Goal: Task Accomplishment & Management: Manage account settings

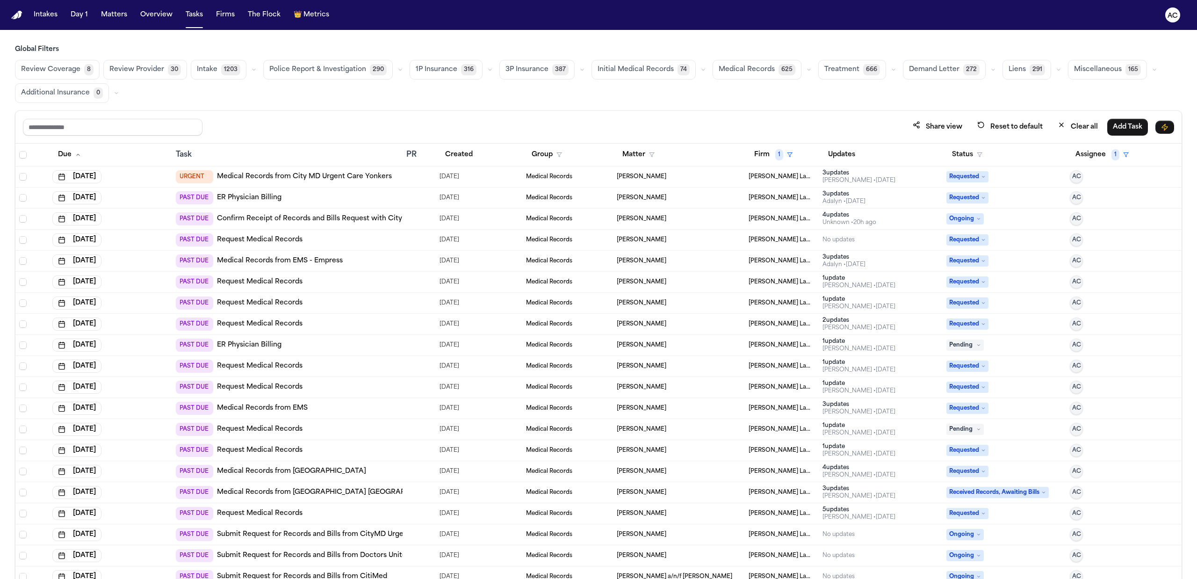
click at [265, 451] on link "Request Medical Records" at bounding box center [260, 450] width 86 height 9
click at [272, 431] on link "Request Medical Records" at bounding box center [260, 429] width 86 height 9
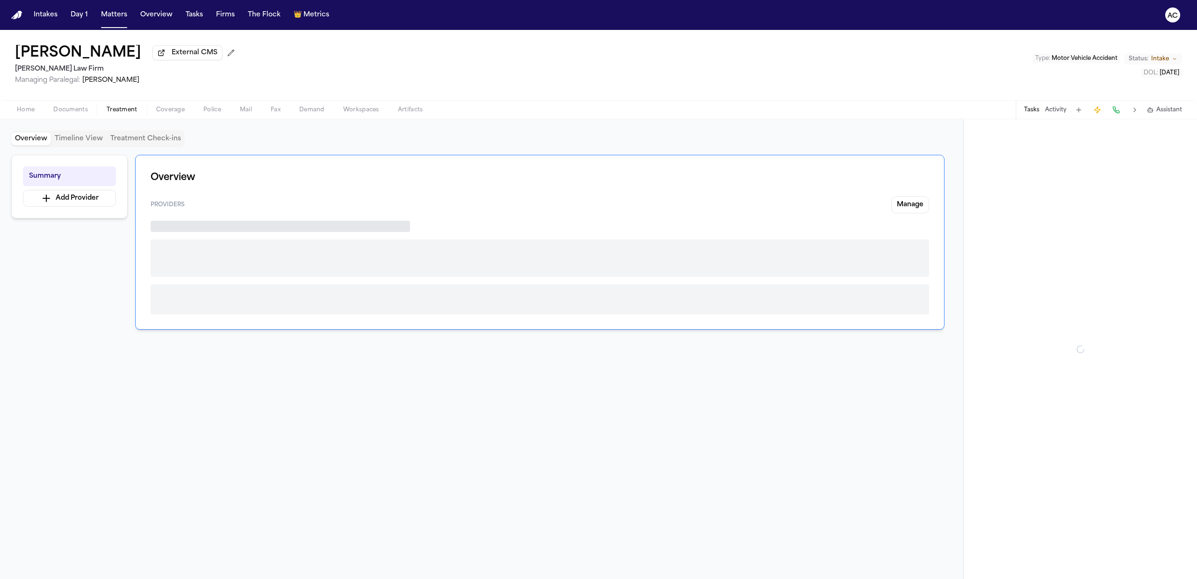
click at [128, 108] on span "Treatment" at bounding box center [122, 109] width 31 height 7
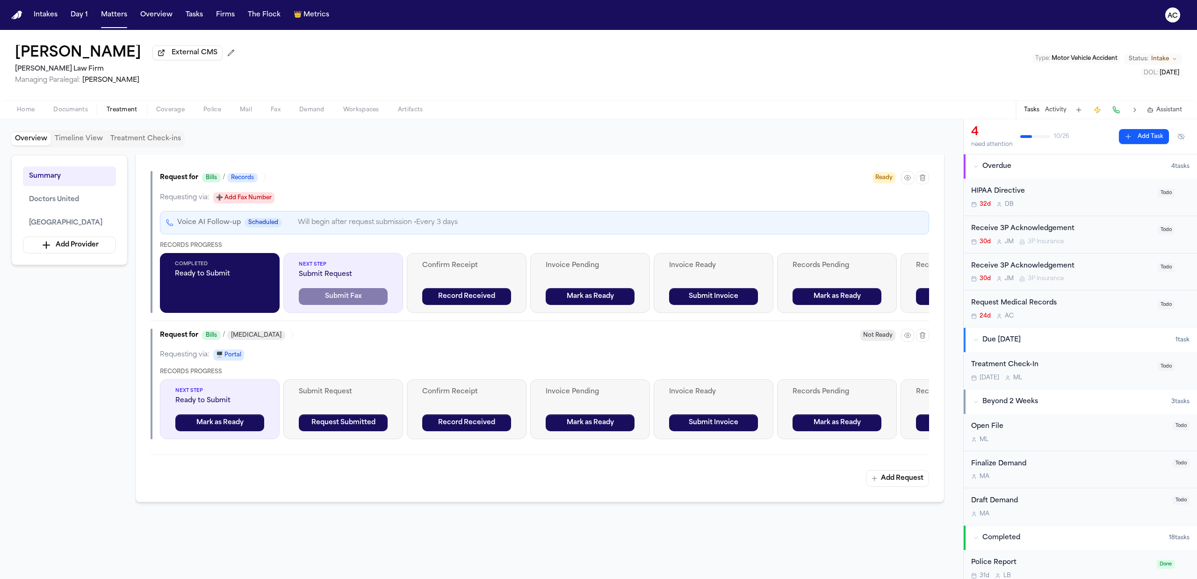
scroll to position [623, 0]
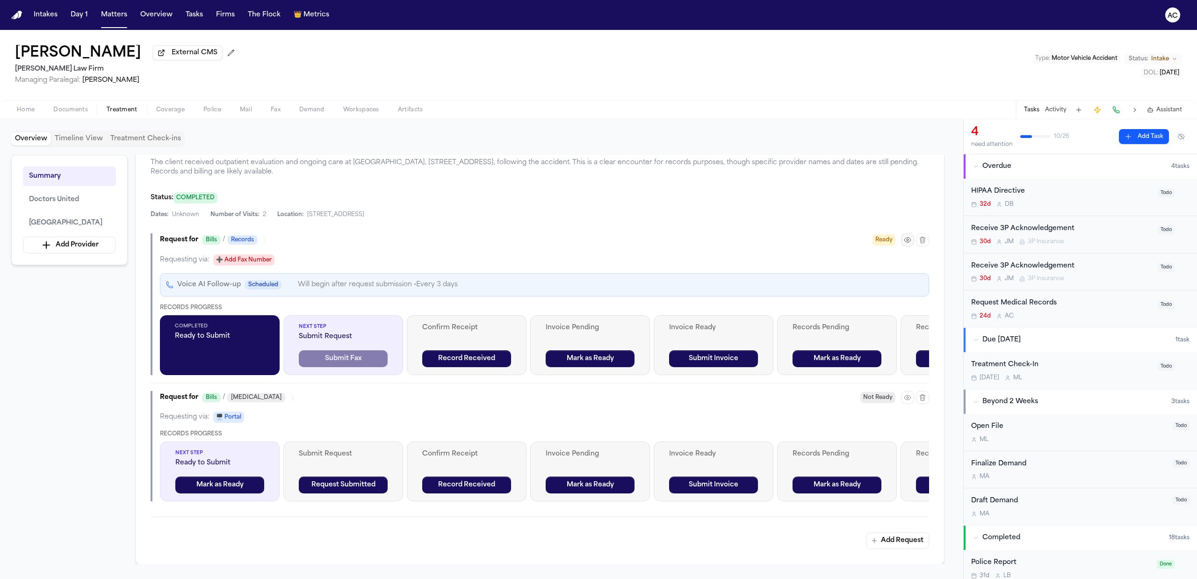
click at [908, 244] on icon "button" at bounding box center [907, 239] width 7 height 7
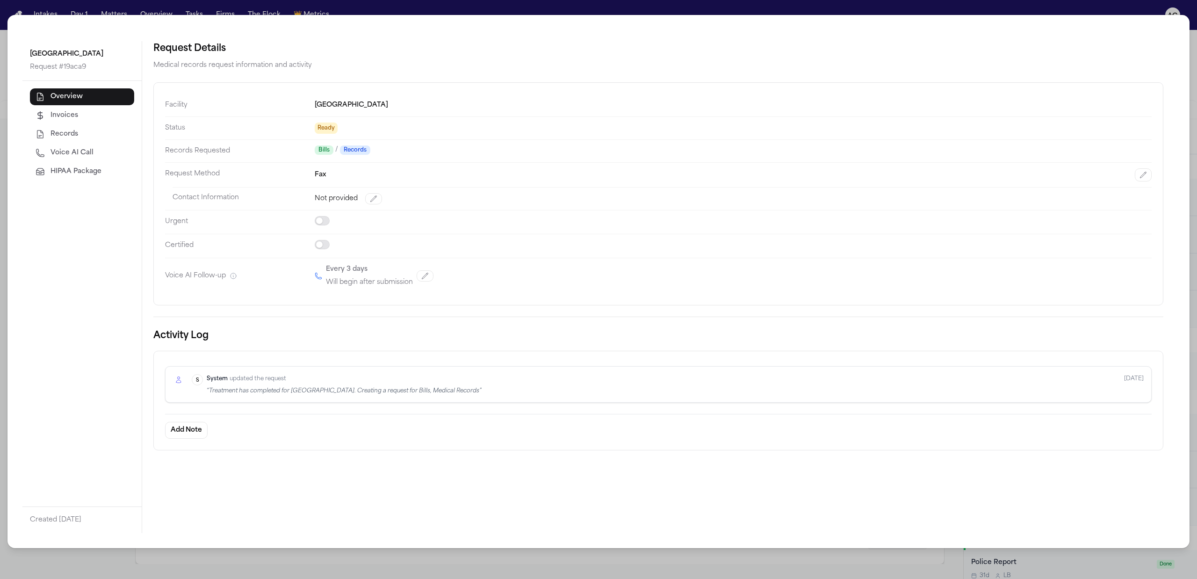
click at [464, 565] on div "Saint Joseph's Medical Center Request # 19aca9 Overview Invoices Records Voice …" at bounding box center [598, 289] width 1197 height 579
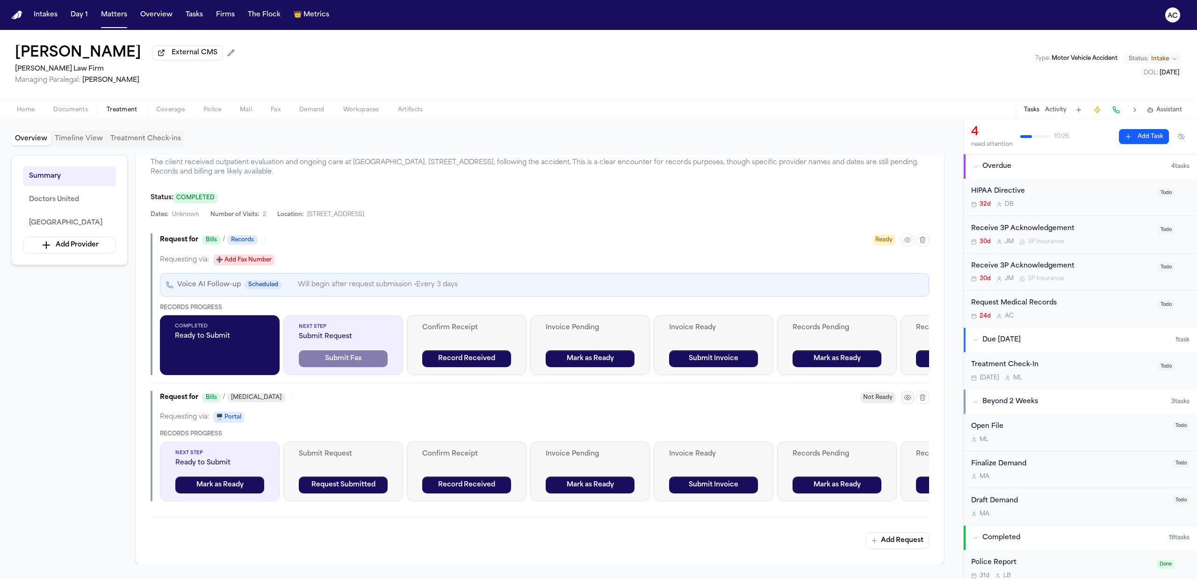
click at [906, 400] on icon "button" at bounding box center [907, 397] width 6 height 5
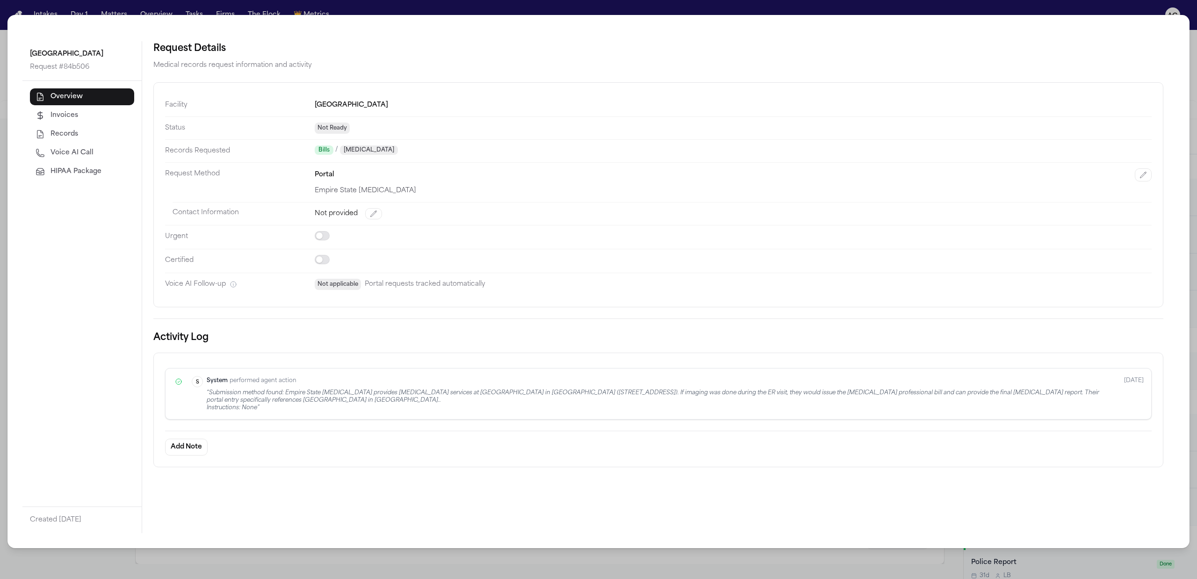
click at [507, 2] on div "Saint Joseph's Medical Center Request # 84b506 Overview Invoices Records Voice …" at bounding box center [598, 289] width 1197 height 579
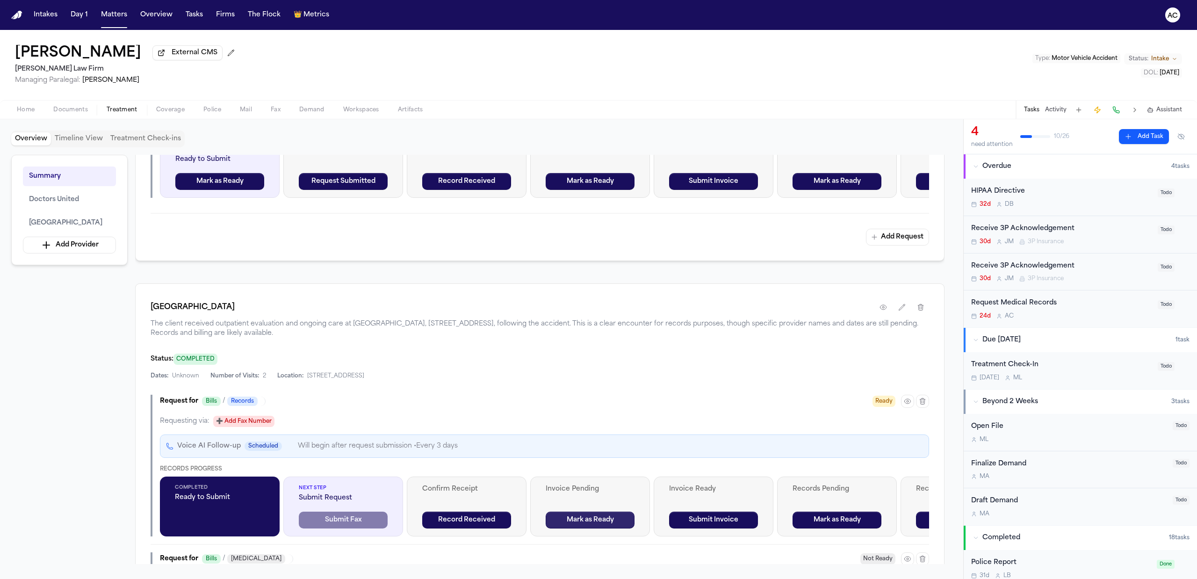
scroll to position [436, 0]
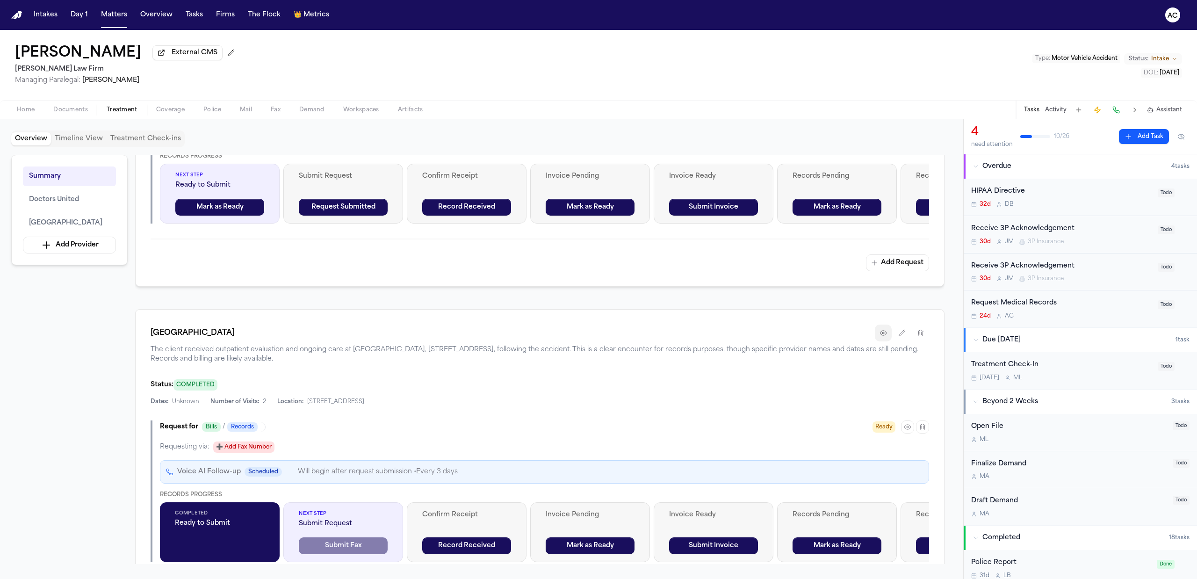
click at [887, 338] on button "button" at bounding box center [883, 332] width 17 height 17
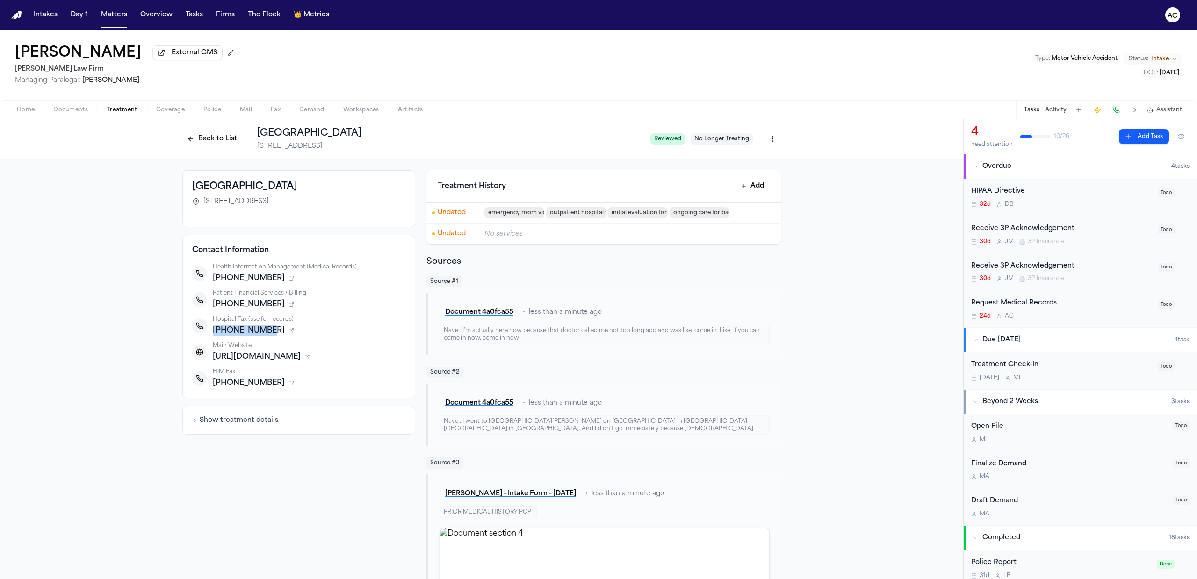
drag, startPoint x: 262, startPoint y: 328, endPoint x: 209, endPoint y: 332, distance: 53.4
click at [213, 332] on span "+19149654838" at bounding box center [249, 330] width 72 height 11
copy span "+19149654838"
drag, startPoint x: 258, startPoint y: 279, endPoint x: 217, endPoint y: 277, distance: 41.2
click at [217, 277] on span "+19143787638" at bounding box center [249, 278] width 72 height 11
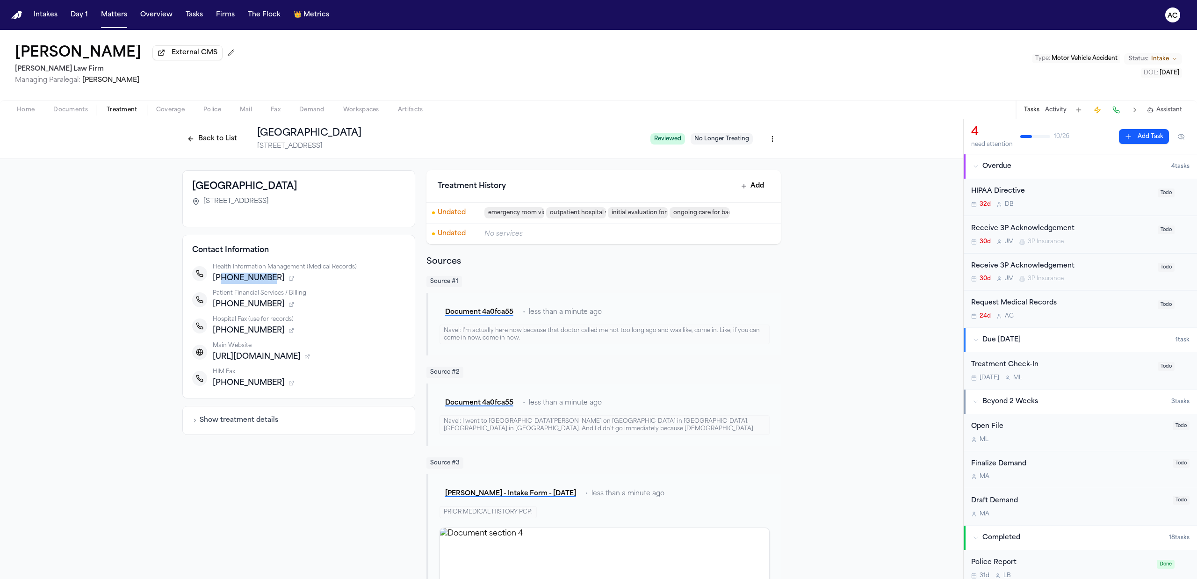
copy span "9143787638"
drag, startPoint x: 259, startPoint y: 381, endPoint x: 215, endPoint y: 382, distance: 44.0
click at [215, 382] on span "+19143787835" at bounding box center [249, 382] width 72 height 11
copy span "9143787835"
drag, startPoint x: 260, startPoint y: 278, endPoint x: 212, endPoint y: 279, distance: 48.2
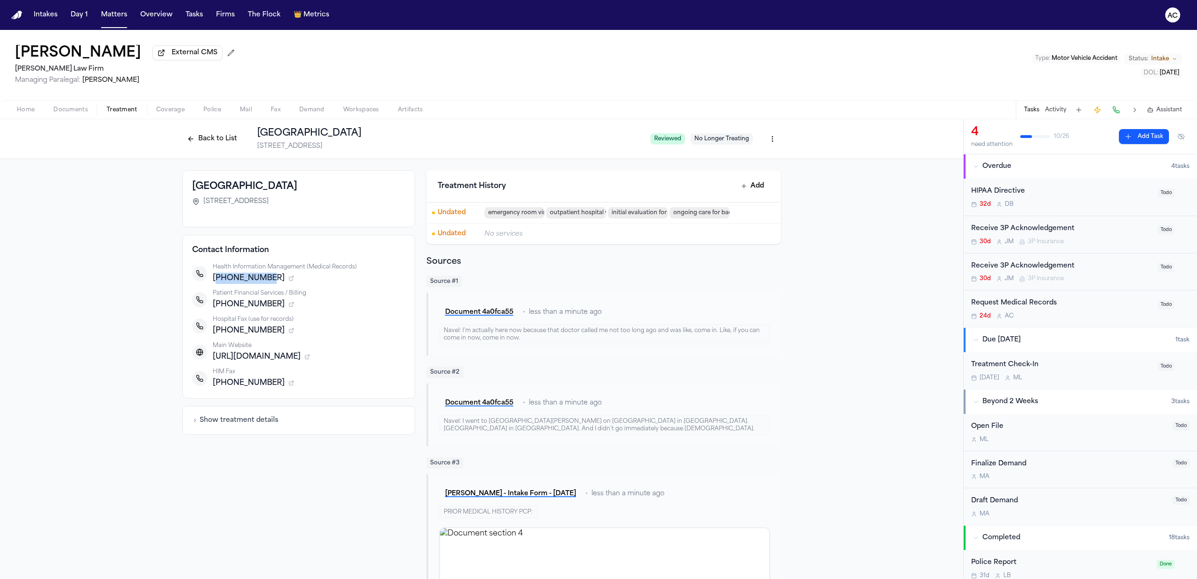
click at [213, 279] on span "+19143787638" at bounding box center [249, 278] width 72 height 11
copy span "19143787638"
copy span "9143787638"
click at [218, 142] on button "Back to List" at bounding box center [211, 138] width 59 height 15
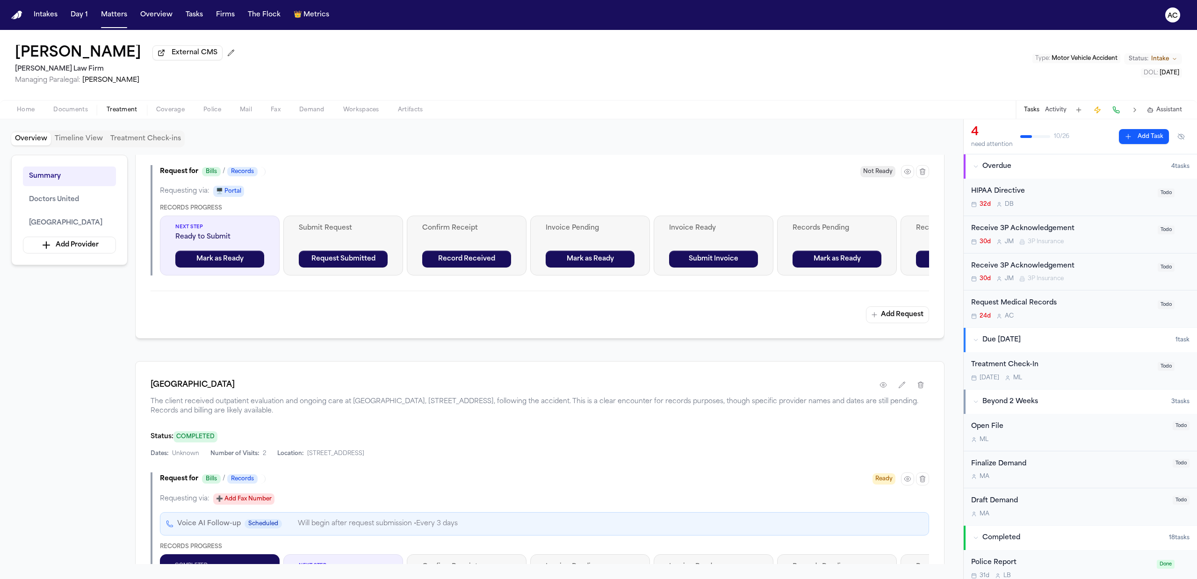
scroll to position [498, 0]
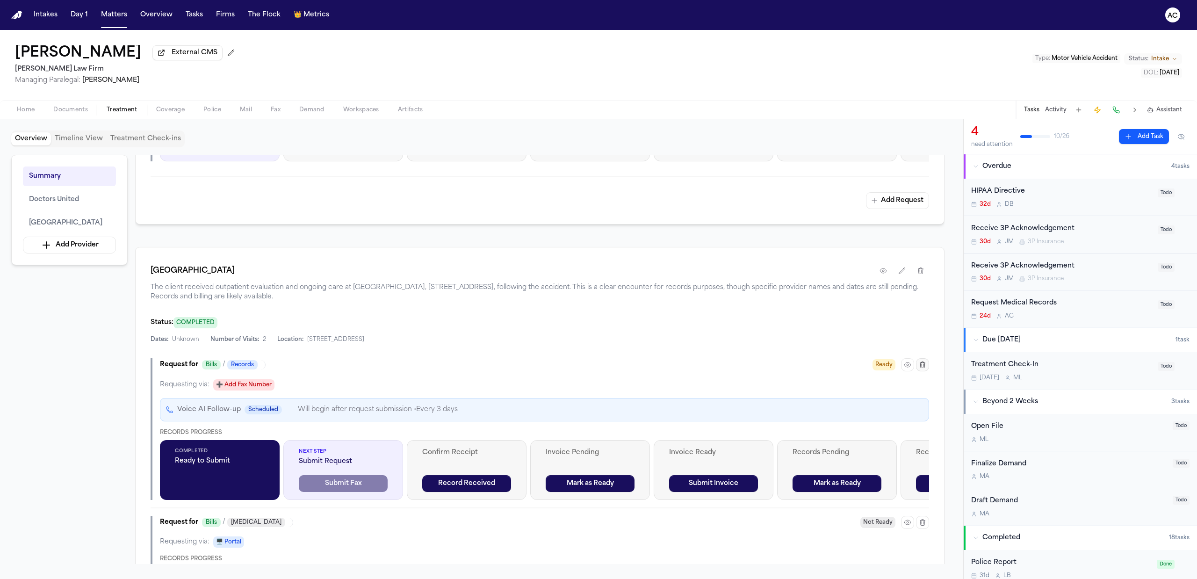
click at [925, 365] on icon "button" at bounding box center [922, 364] width 7 height 7
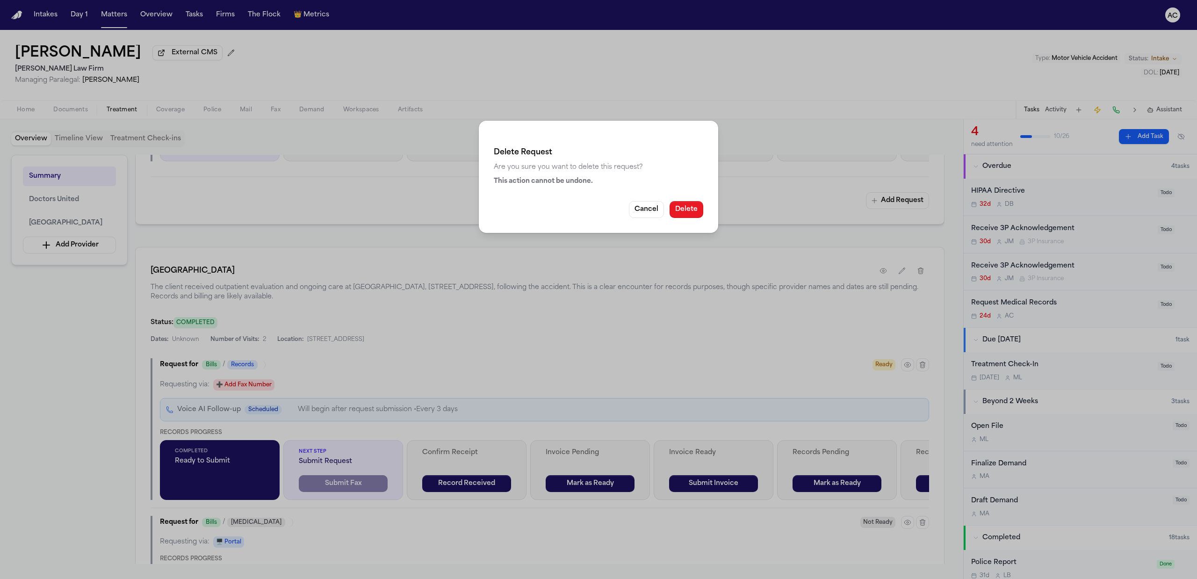
click at [689, 209] on button "Delete" at bounding box center [687, 209] width 34 height 17
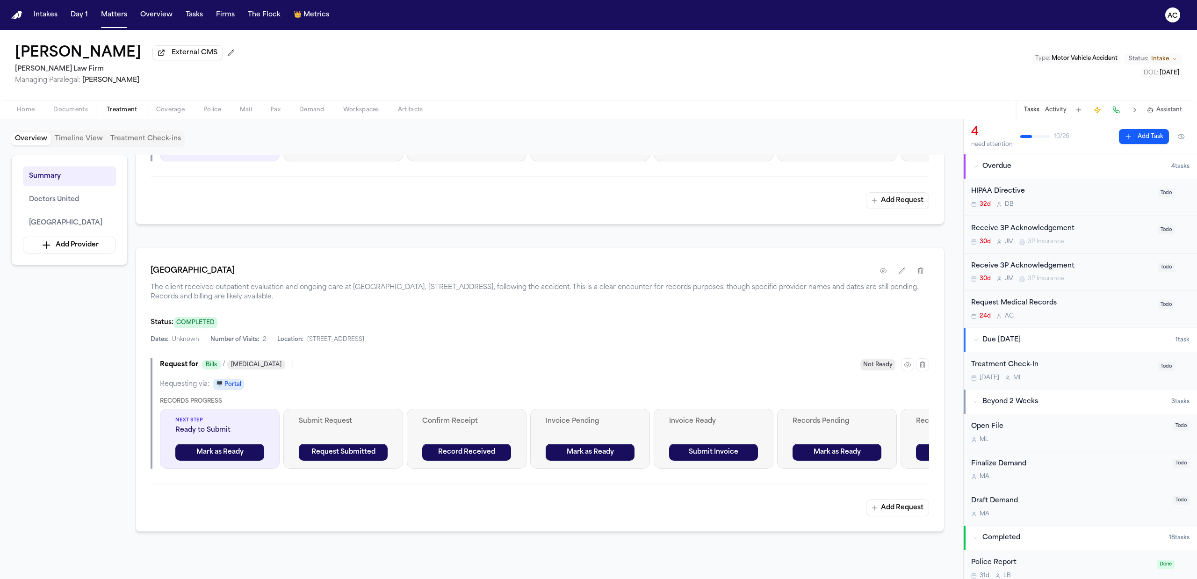
click at [923, 374] on div "Request for Bills / Radiology Not Ready Requesting via: 🖥️ Portal Records Progr…" at bounding box center [540, 413] width 779 height 110
click at [922, 368] on icon "button" at bounding box center [922, 364] width 7 height 7
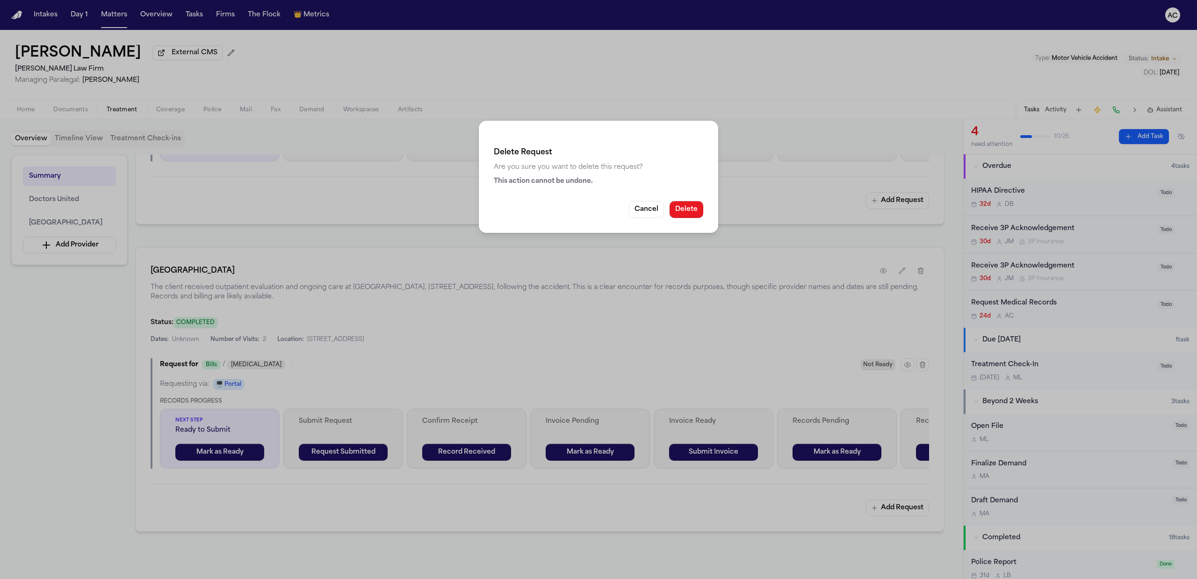
click at [696, 210] on button "Delete" at bounding box center [687, 209] width 34 height 17
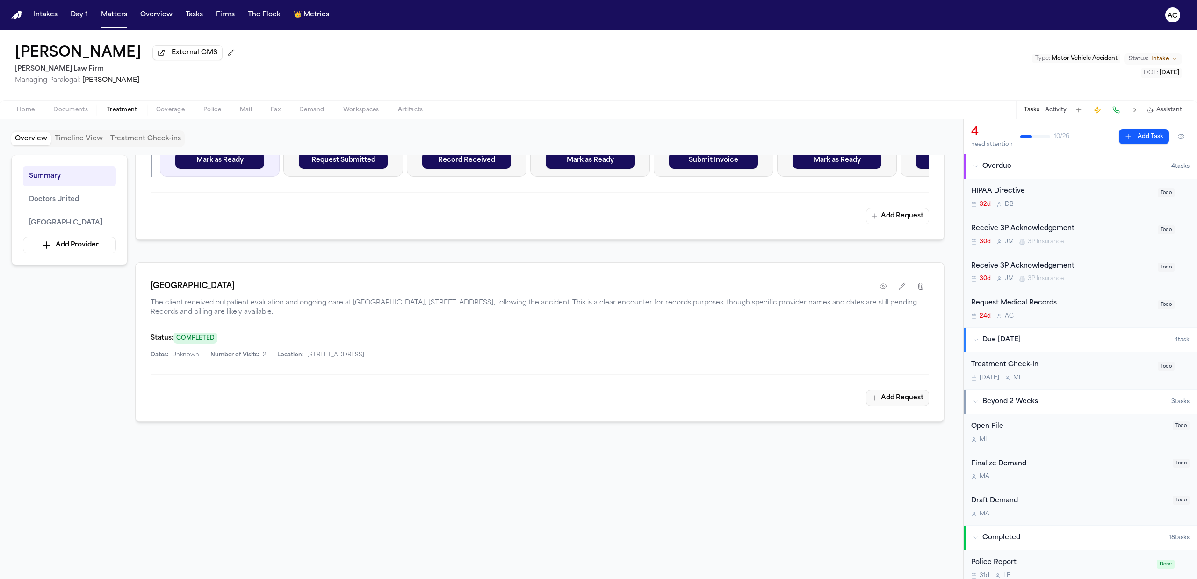
click at [908, 399] on button "Add Request" at bounding box center [897, 397] width 63 height 17
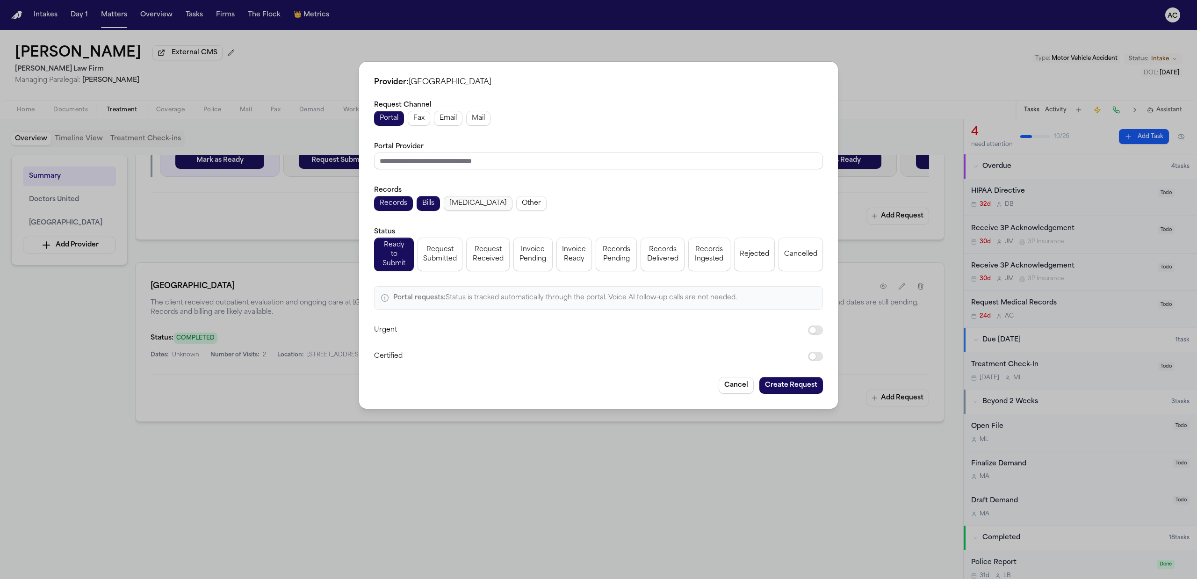
click at [466, 208] on span "[MEDICAL_DATA]" at bounding box center [478, 203] width 58 height 9
click at [416, 122] on span "Fax" at bounding box center [418, 118] width 11 height 9
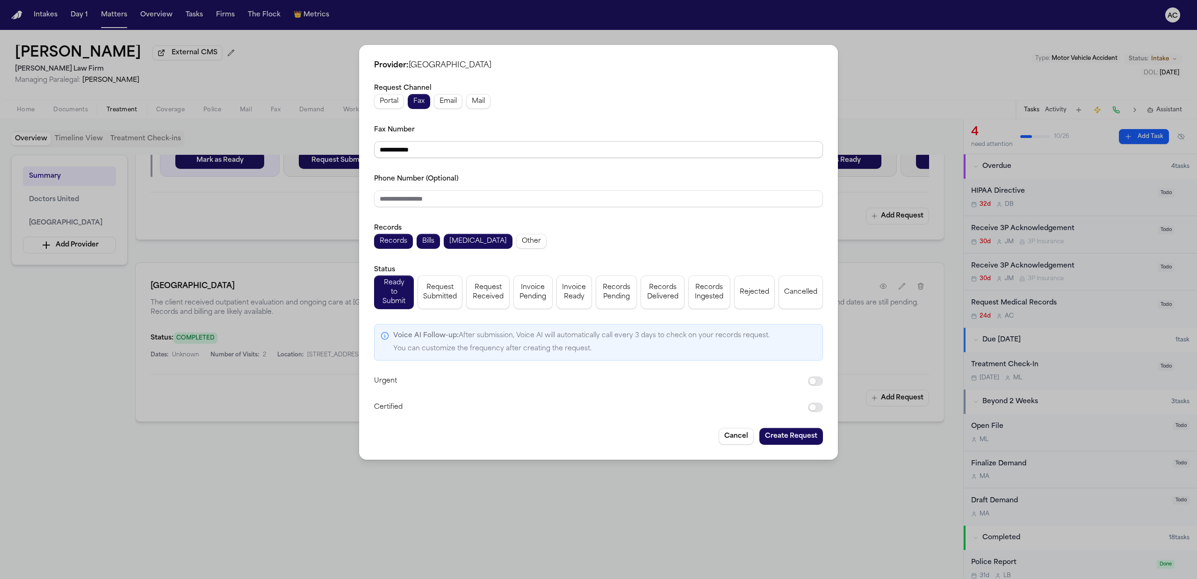
drag, startPoint x: 419, startPoint y: 153, endPoint x: 304, endPoint y: 149, distance: 115.6
click at [304, 149] on div "**********" at bounding box center [598, 289] width 1197 height 579
paste input "**"
type input "**********"
click at [440, 195] on input "Phone Number (Optional)" at bounding box center [598, 198] width 449 height 17
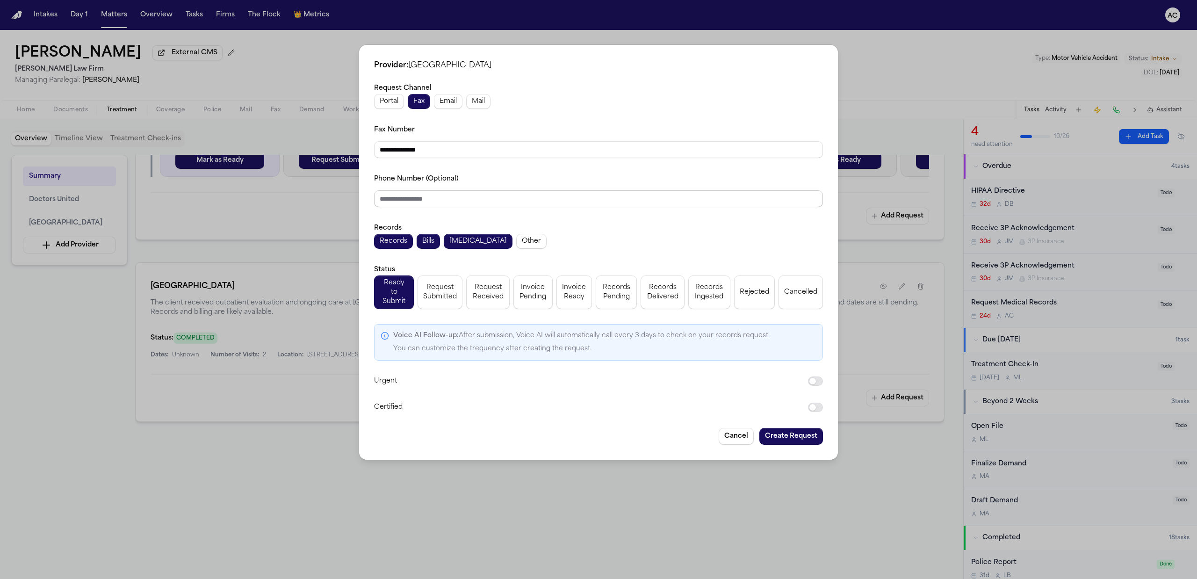
paste input "**********"
type input "**********"
click at [440, 301] on button "Request Submitted" at bounding box center [440, 292] width 45 height 34
click at [807, 434] on button "Create Request" at bounding box center [791, 436] width 64 height 17
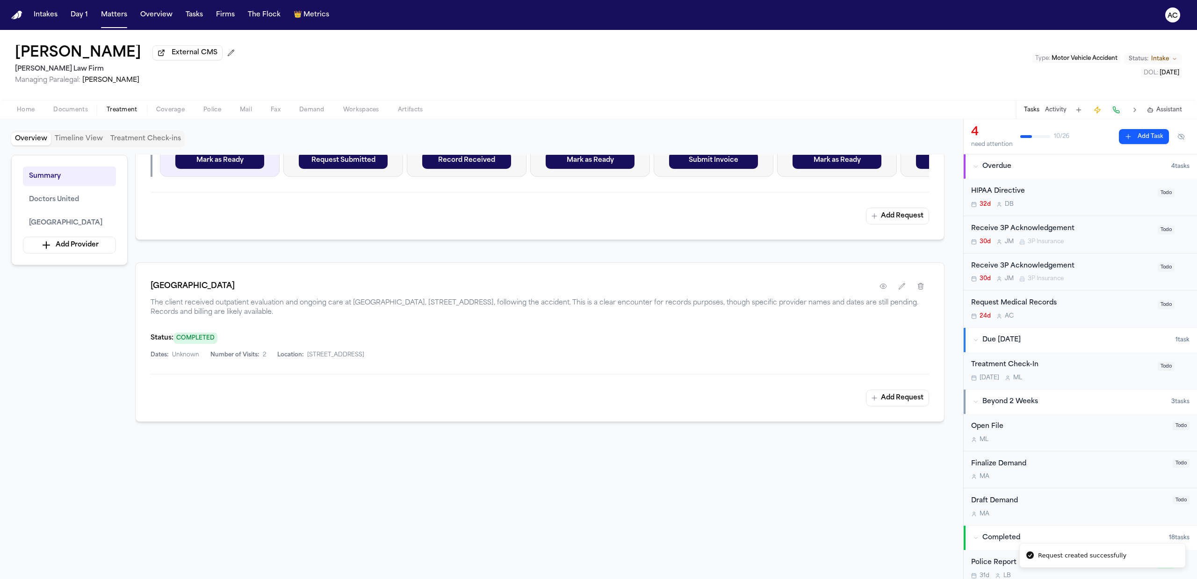
scroll to position [486, 0]
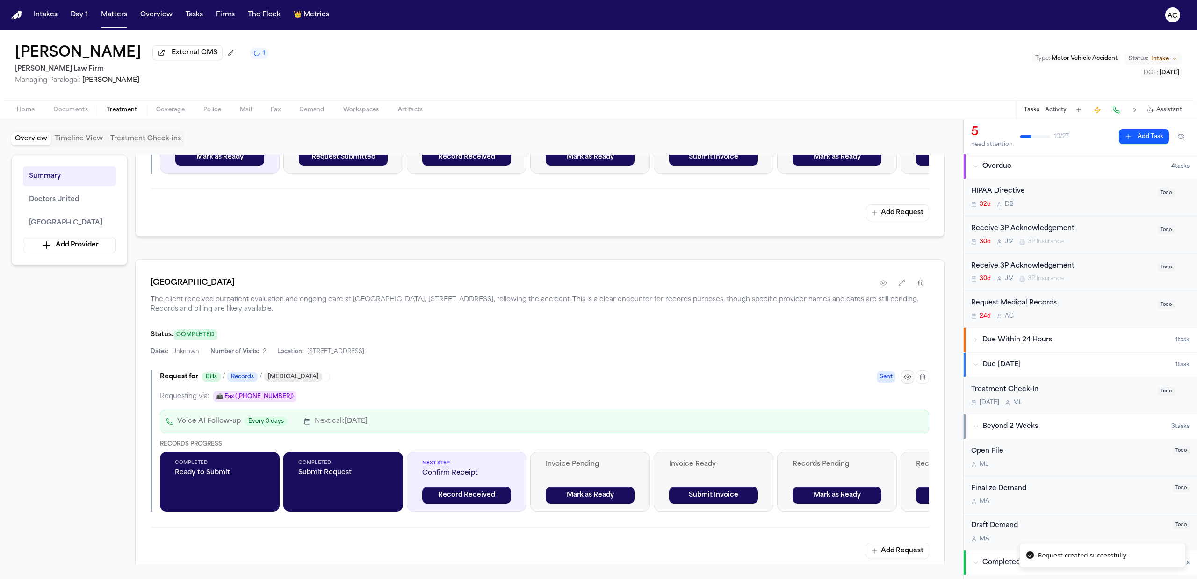
click at [907, 379] on icon "button" at bounding box center [907, 377] width 6 height 5
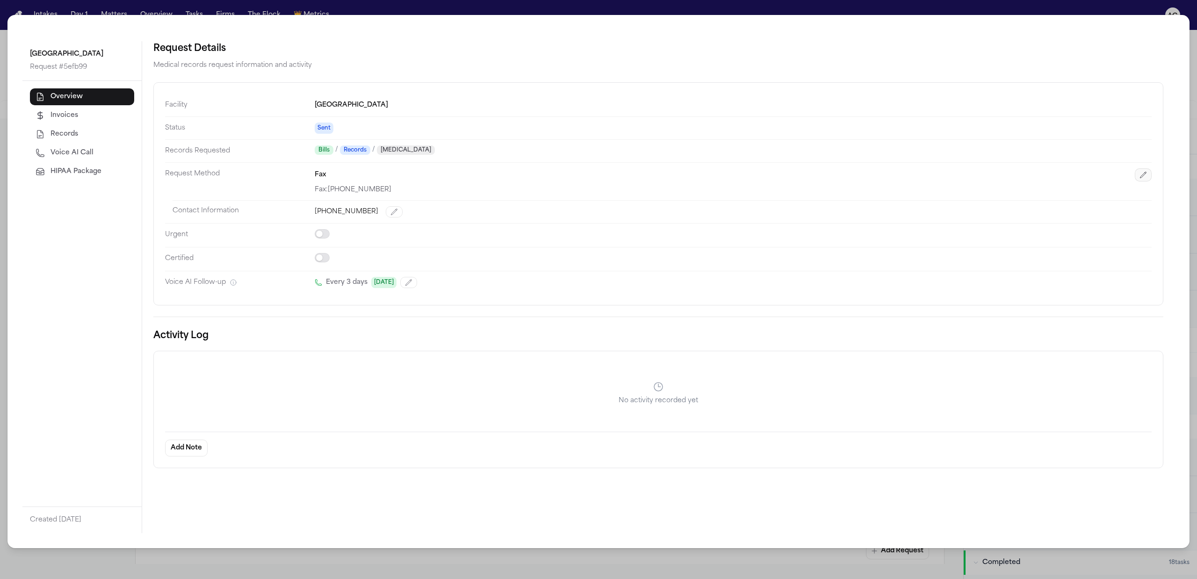
click at [1145, 176] on icon "button" at bounding box center [1142, 174] width 7 height 7
select select "***"
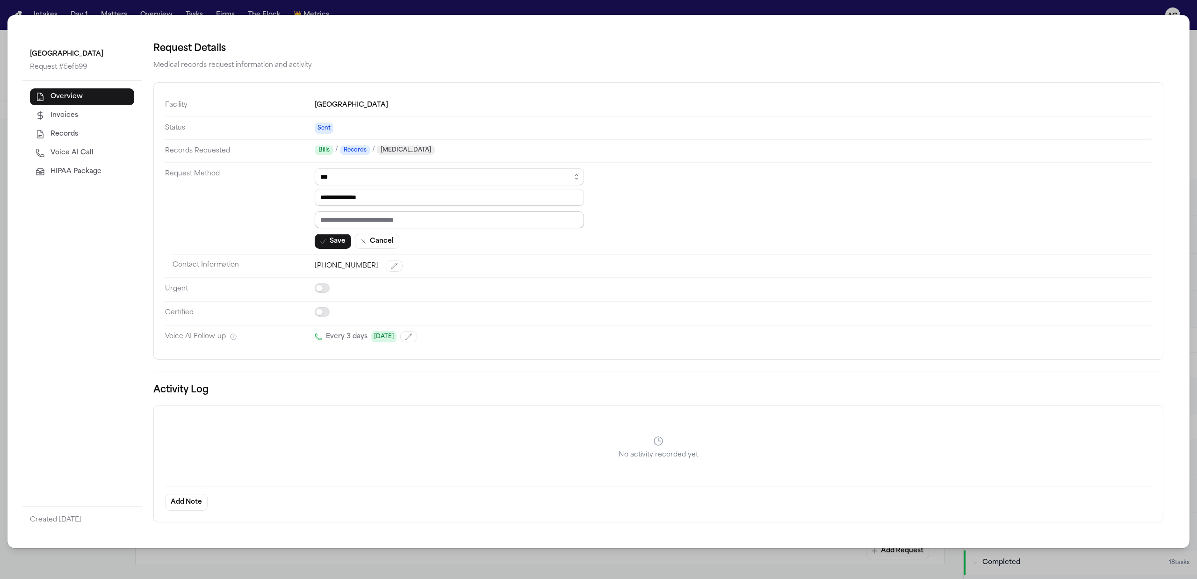
click at [377, 221] on input "text" at bounding box center [449, 219] width 269 height 17
paste input "*********"
type input "*********"
click at [328, 240] on button "Save" at bounding box center [333, 241] width 36 height 15
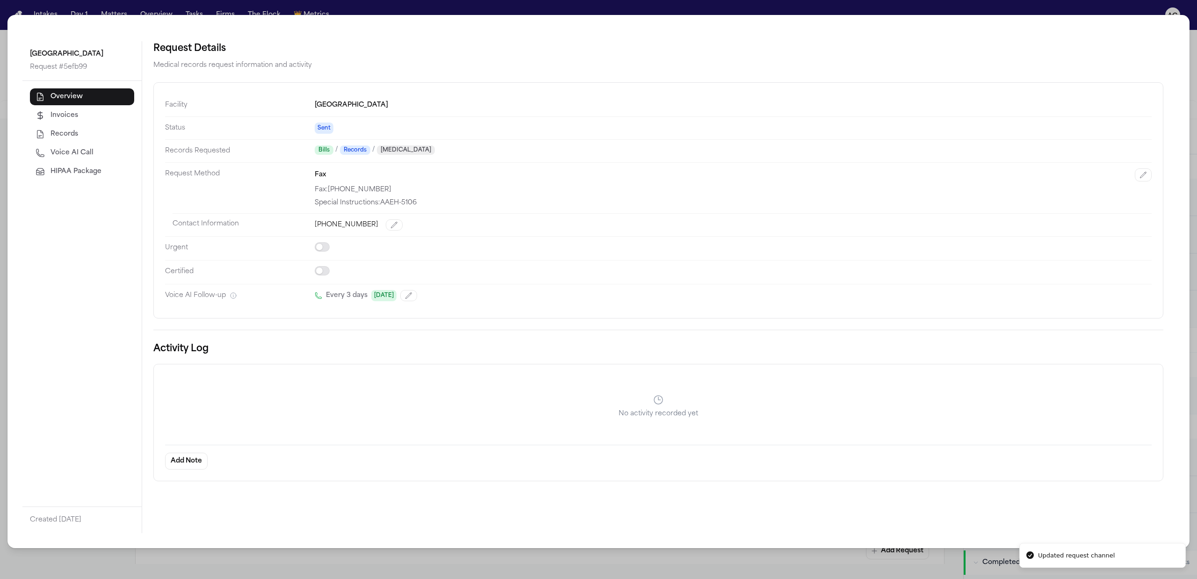
click at [440, 10] on div "Saint Joseph's Medical Center Request # 5efb99 Overview Invoices Records Voice …" at bounding box center [598, 289] width 1197 height 579
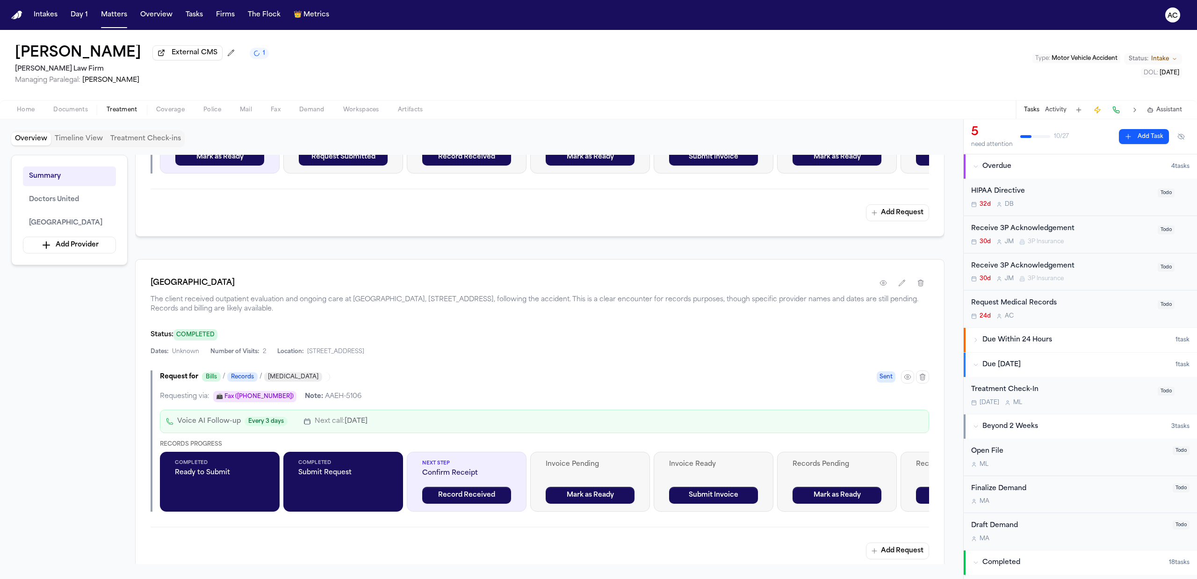
click at [1045, 302] on div "Request Medical Records" at bounding box center [1061, 303] width 181 height 11
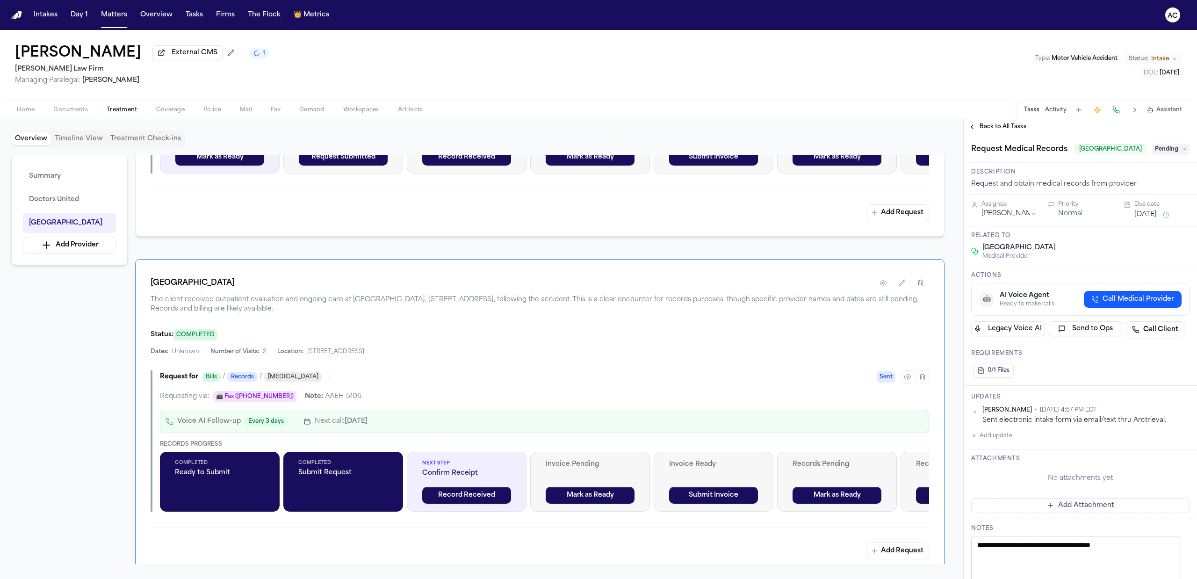
click at [999, 441] on button "Add update" at bounding box center [991, 435] width 41 height 11
click at [988, 469] on button "Private" at bounding box center [989, 465] width 7 height 7
click at [1014, 453] on textarea "Add your update" at bounding box center [1086, 443] width 200 height 19
type textarea "*"
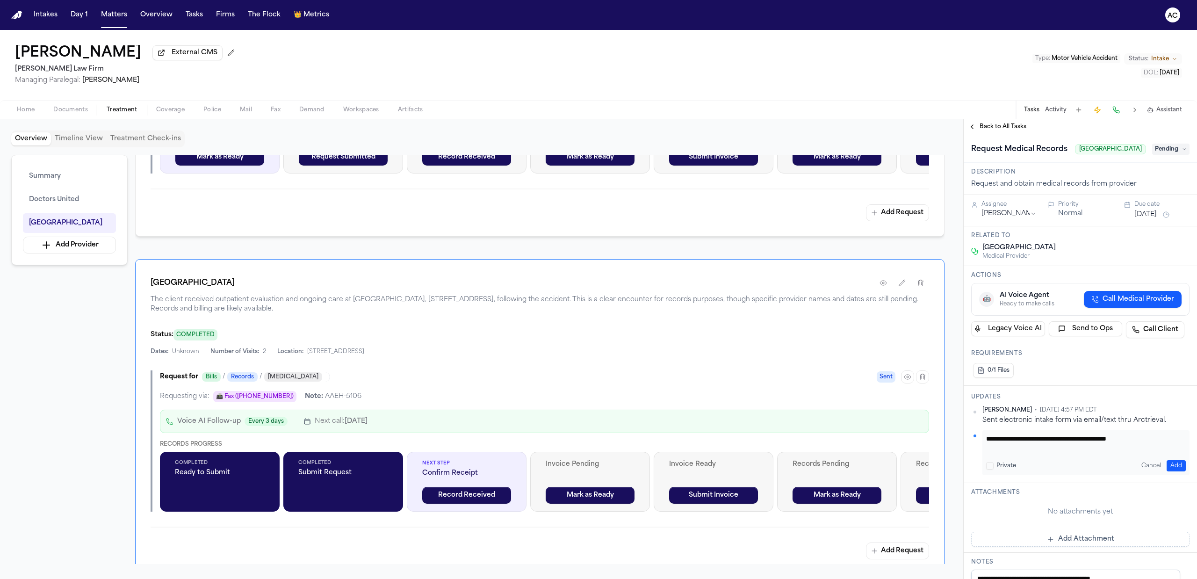
type textarea "**********"
click at [1169, 471] on button "Add" at bounding box center [1176, 465] width 19 height 11
click at [1179, 447] on html "Intakes Day 1 Matters Overview Tasks Firms The Flock 👑 Metrics AC Navelle Wilso…" at bounding box center [598, 289] width 1197 height 579
click at [1173, 429] on html "Intakes Day 1 Matters Overview Tasks Firms The Flock 👑 Metrics AC Navelle Wilso…" at bounding box center [598, 289] width 1197 height 579
click at [1177, 423] on html "Intakes Day 1 Matters Overview Tasks Firms The Flock 👑 Metrics AC Navelle Wilso…" at bounding box center [598, 289] width 1197 height 579
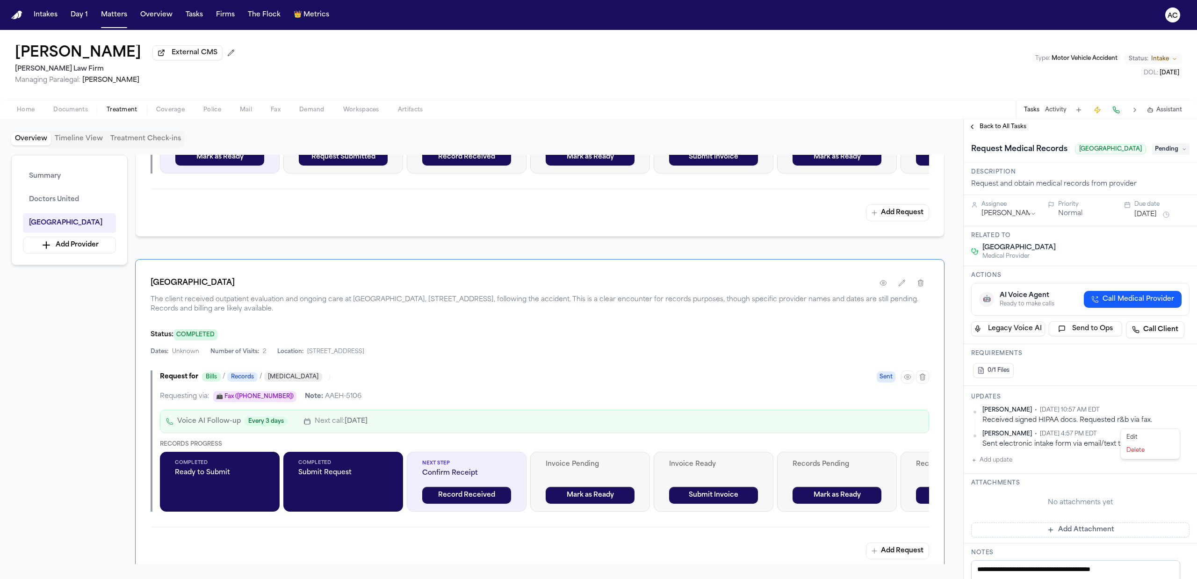
click at [1162, 434] on div "Edit" at bounding box center [1150, 437] width 55 height 13
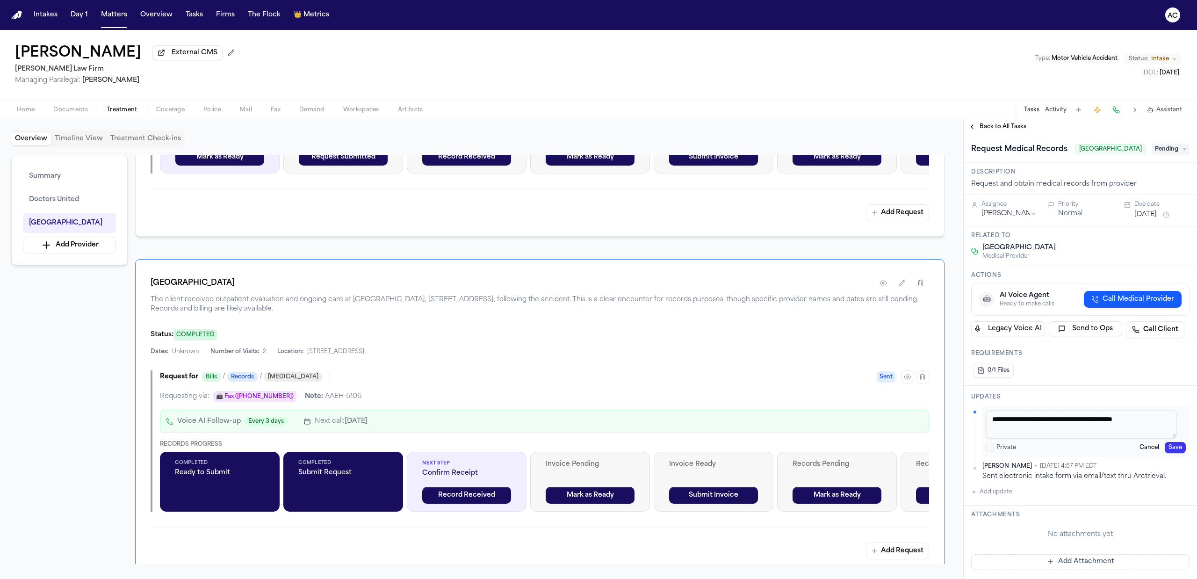
click at [1164, 428] on textarea "**********" at bounding box center [1081, 424] width 190 height 28
paste textarea "* *********"
type textarea "**********"
click at [1168, 453] on button "Save" at bounding box center [1175, 447] width 21 height 11
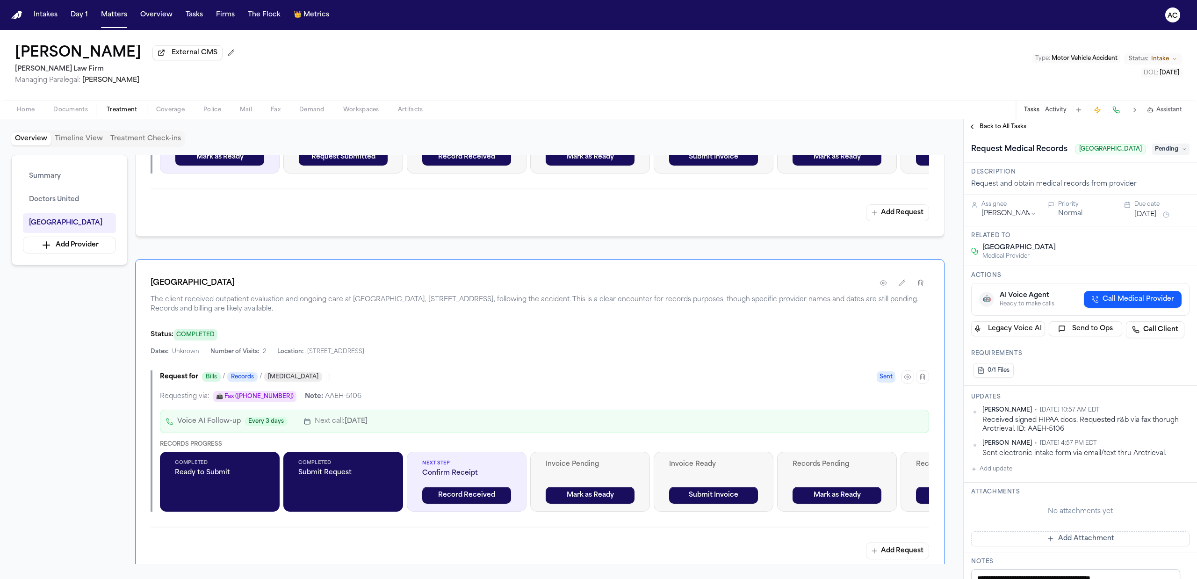
click at [1168, 154] on span "Pending" at bounding box center [1170, 149] width 37 height 11
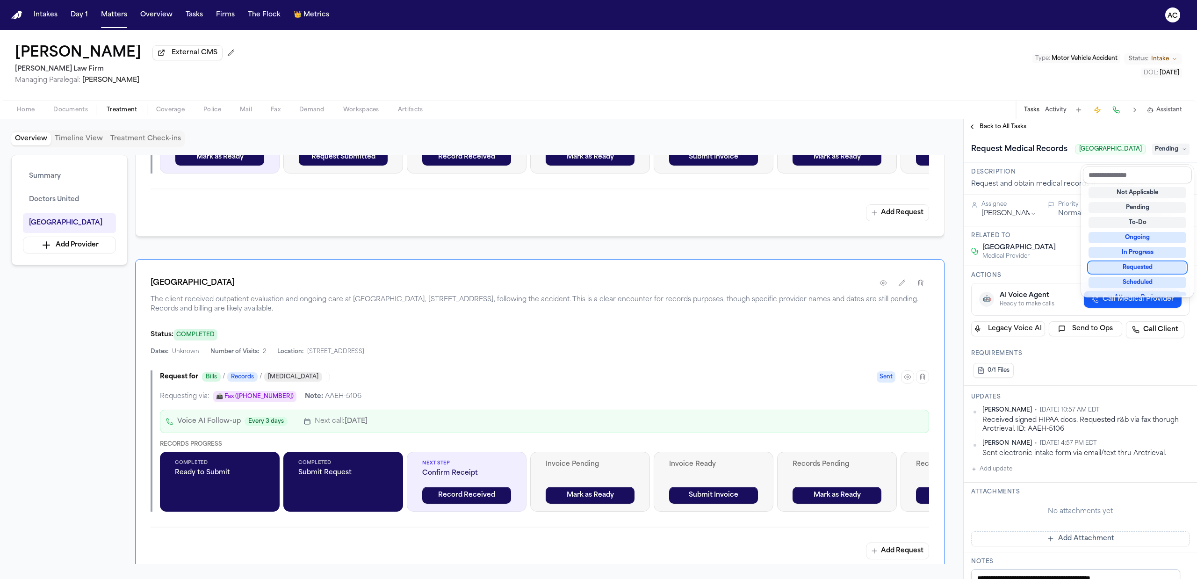
click at [1154, 266] on div "Requested" at bounding box center [1138, 267] width 98 height 11
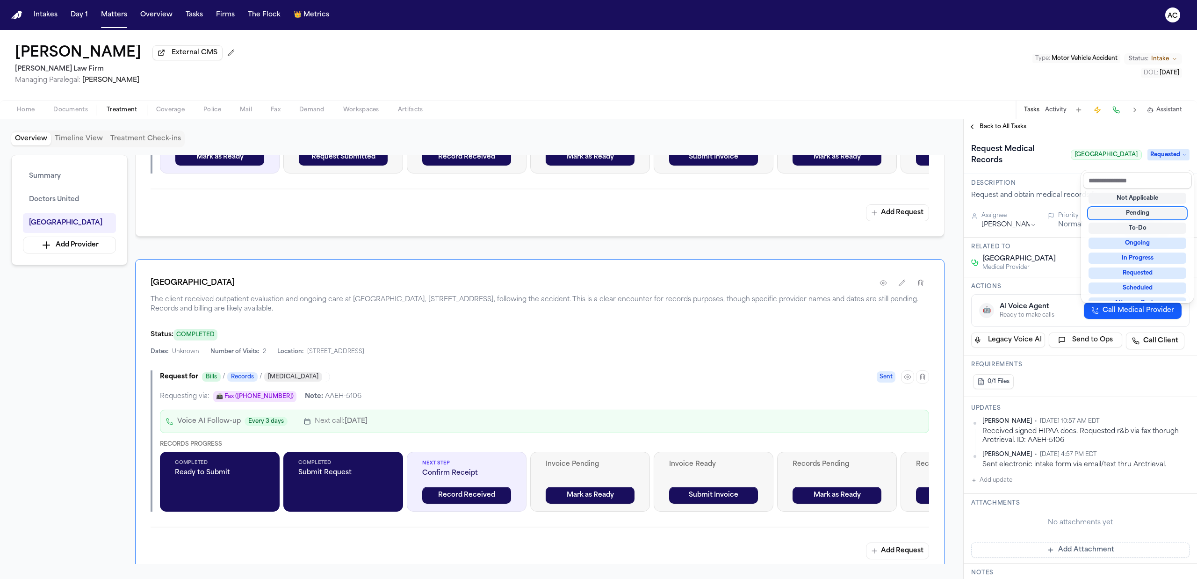
click at [958, 145] on div "Overview Timeline View Treatment Check-ins Summary Doctors United Saint Joseph'…" at bounding box center [598, 349] width 1197 height 460
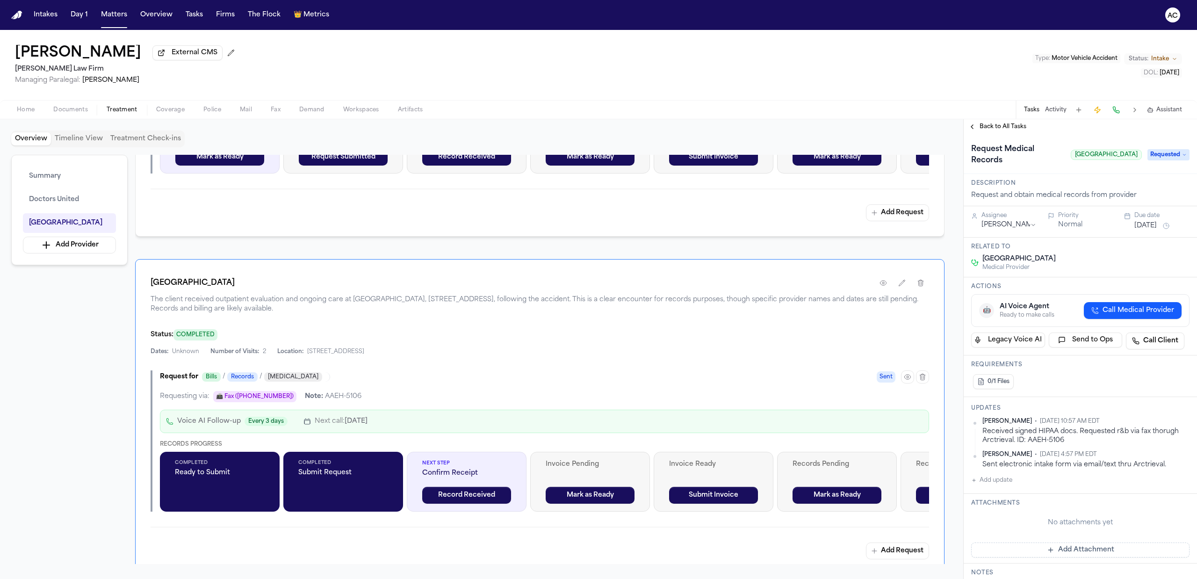
click at [399, 225] on div "Doctors United Doctors United outpatient clinic in Yonkers, NY, serves as the m…" at bounding box center [539, 98] width 809 height 275
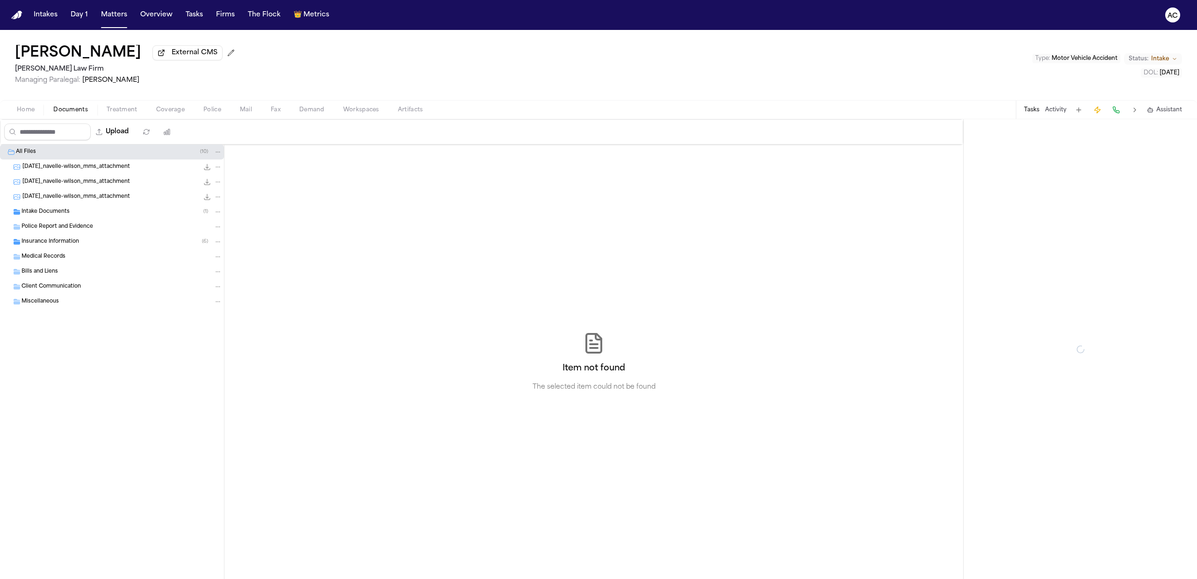
click at [78, 112] on span "Documents" at bounding box center [70, 109] width 35 height 7
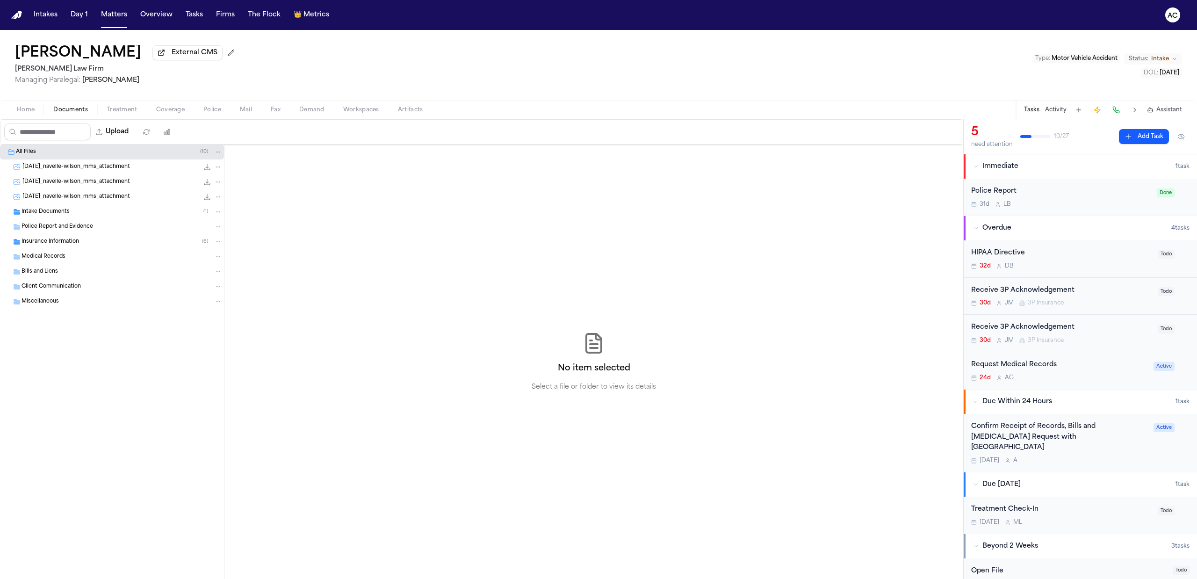
click at [49, 214] on span "Intake Documents" at bounding box center [46, 212] width 48 height 8
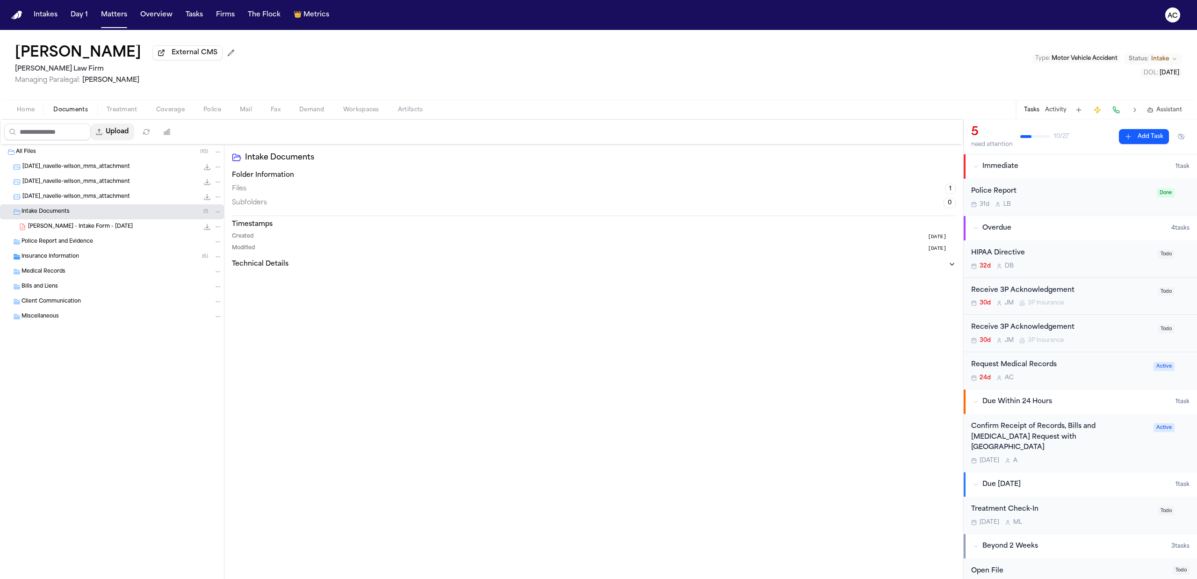
click at [121, 133] on button "Upload" at bounding box center [112, 131] width 43 height 17
select select "**********"
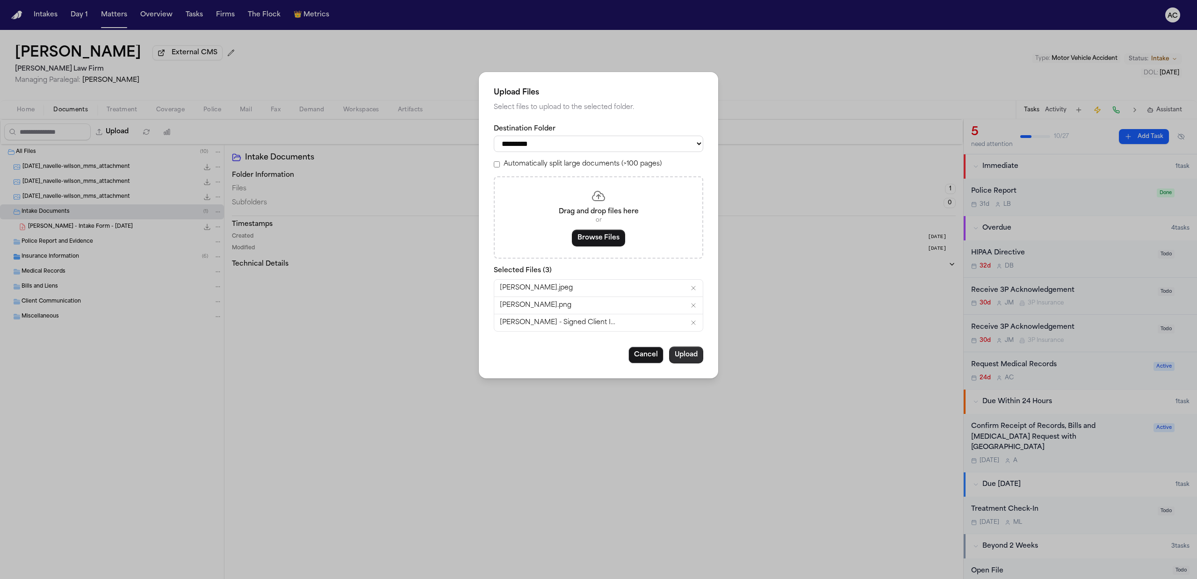
click at [695, 354] on button "Upload" at bounding box center [686, 354] width 34 height 17
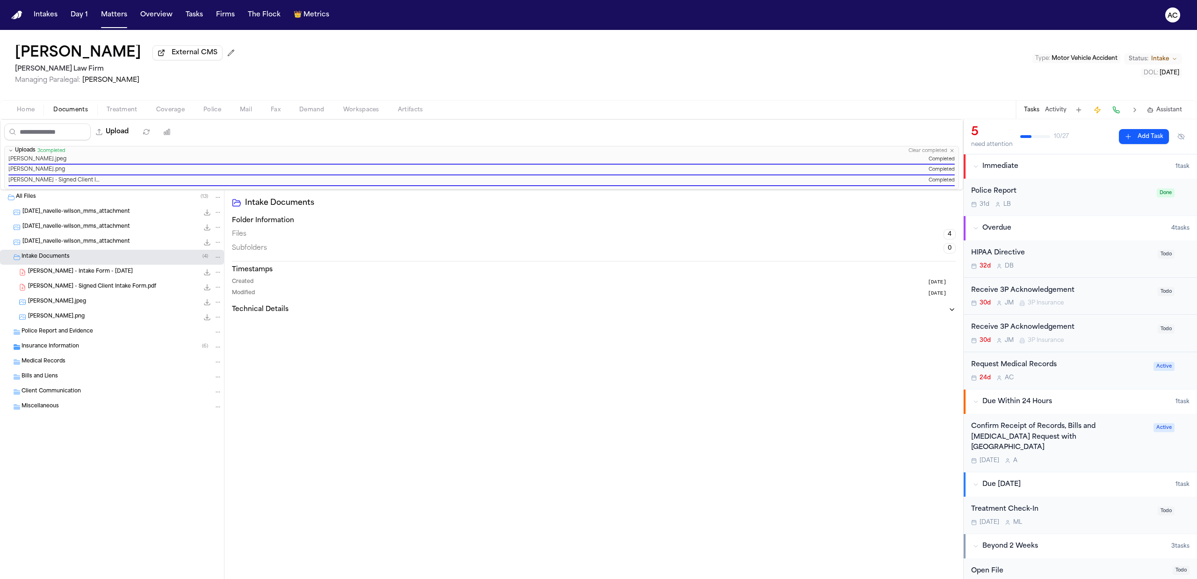
click at [1009, 255] on div "HIPAA Directive" at bounding box center [1061, 253] width 181 height 11
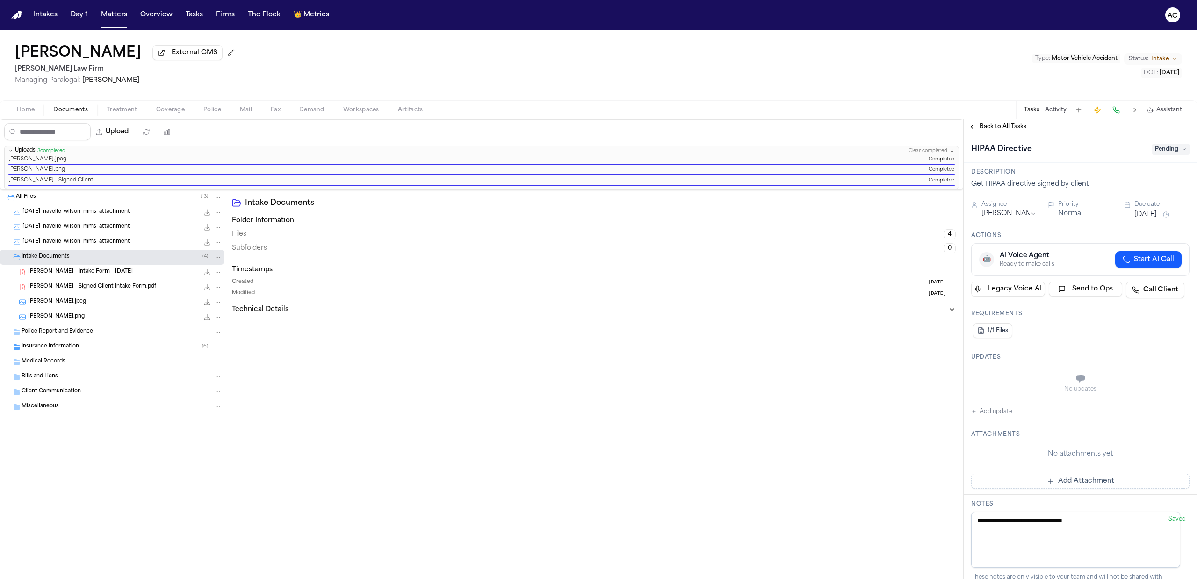
click at [1003, 411] on button "Add update" at bounding box center [991, 411] width 41 height 11
click at [1002, 404] on label "Private" at bounding box center [1006, 401] width 20 height 7
click at [994, 404] on button "Private" at bounding box center [989, 401] width 7 height 7
click at [1009, 381] on textarea "Add your update" at bounding box center [1086, 379] width 200 height 19
type textarea "*"
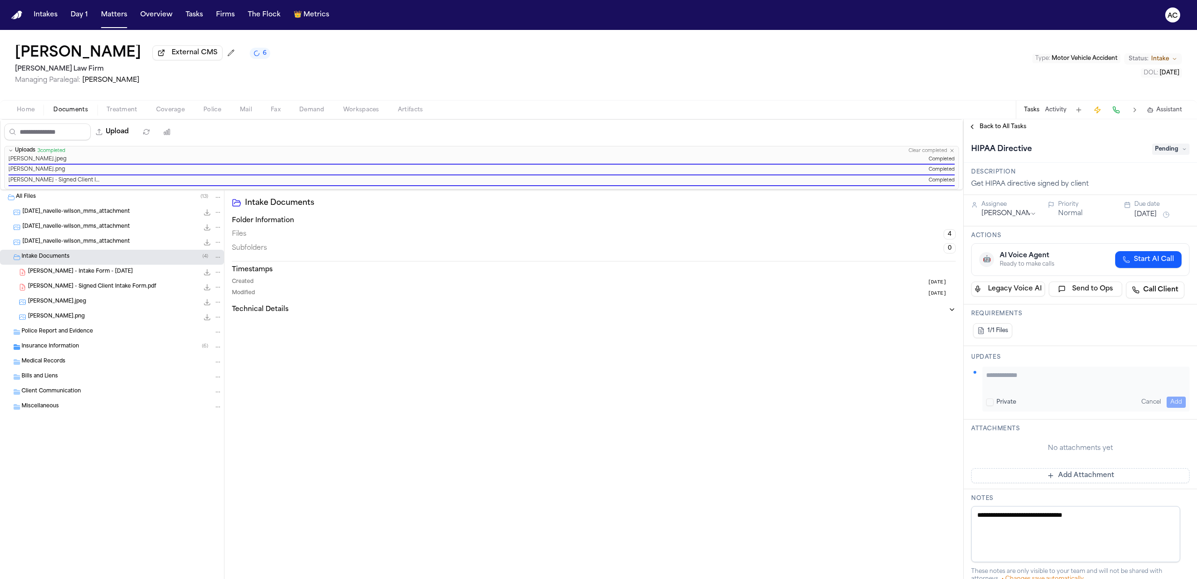
click at [1141, 403] on button "Cancel" at bounding box center [1151, 402] width 27 height 11
click at [982, 124] on span "Back to All Tasks" at bounding box center [1003, 126] width 47 height 7
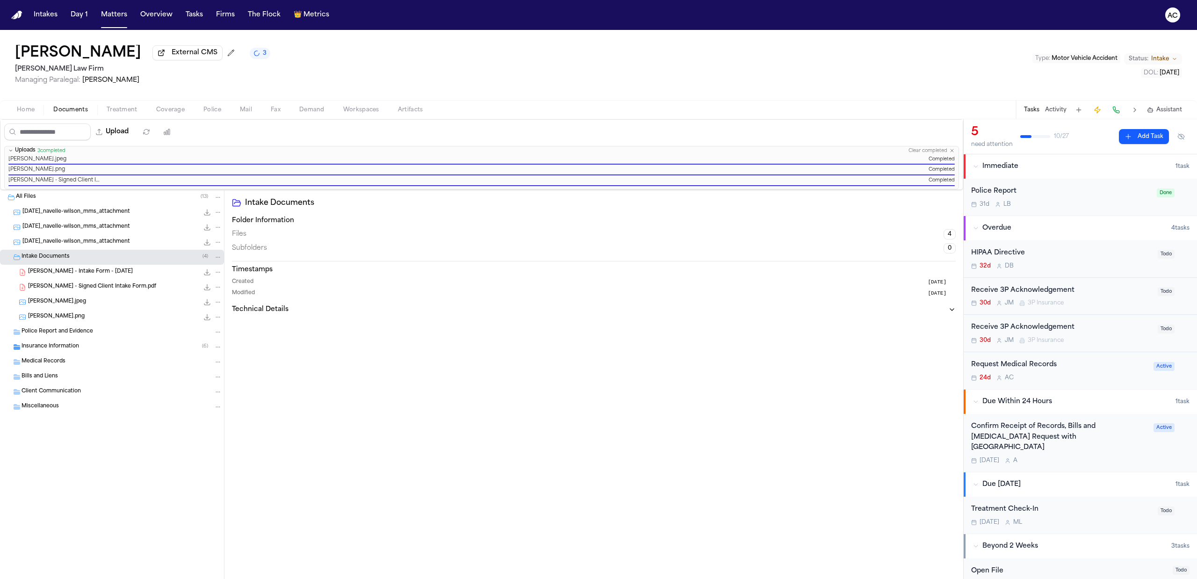
click at [1005, 367] on div "Request Medical Records" at bounding box center [1059, 365] width 177 height 11
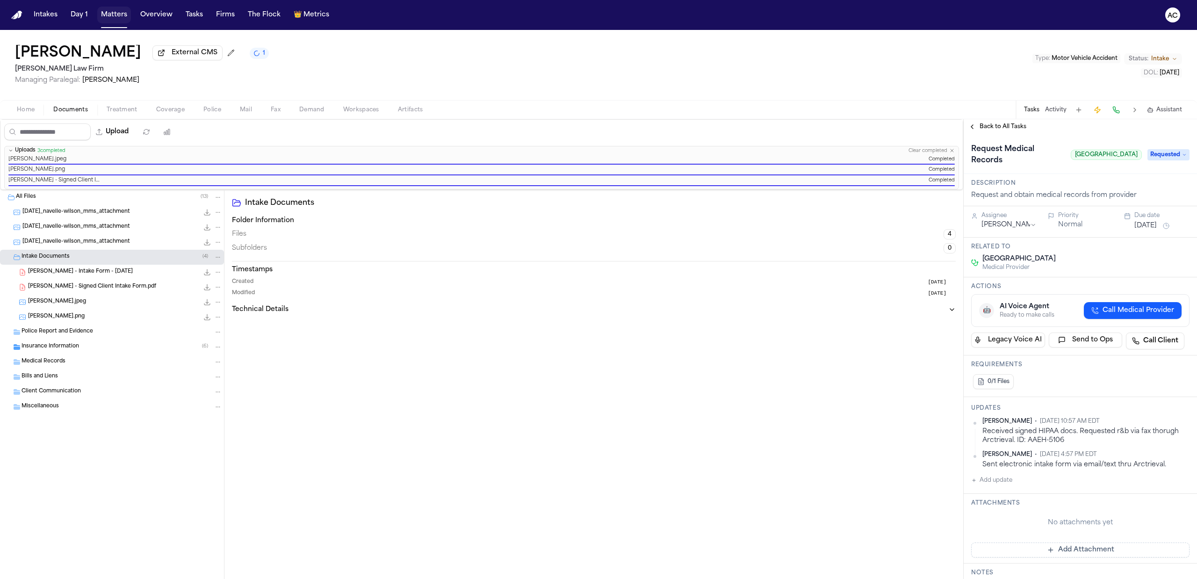
click at [115, 14] on button "Matters" at bounding box center [114, 15] width 34 height 17
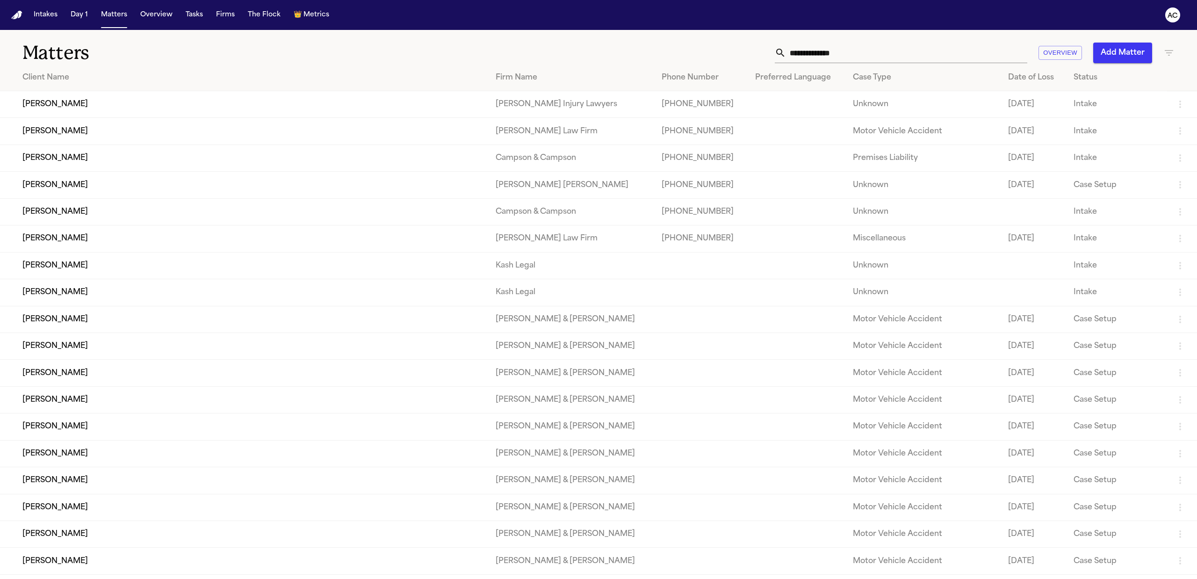
click at [881, 53] on input "text" at bounding box center [906, 53] width 241 height 21
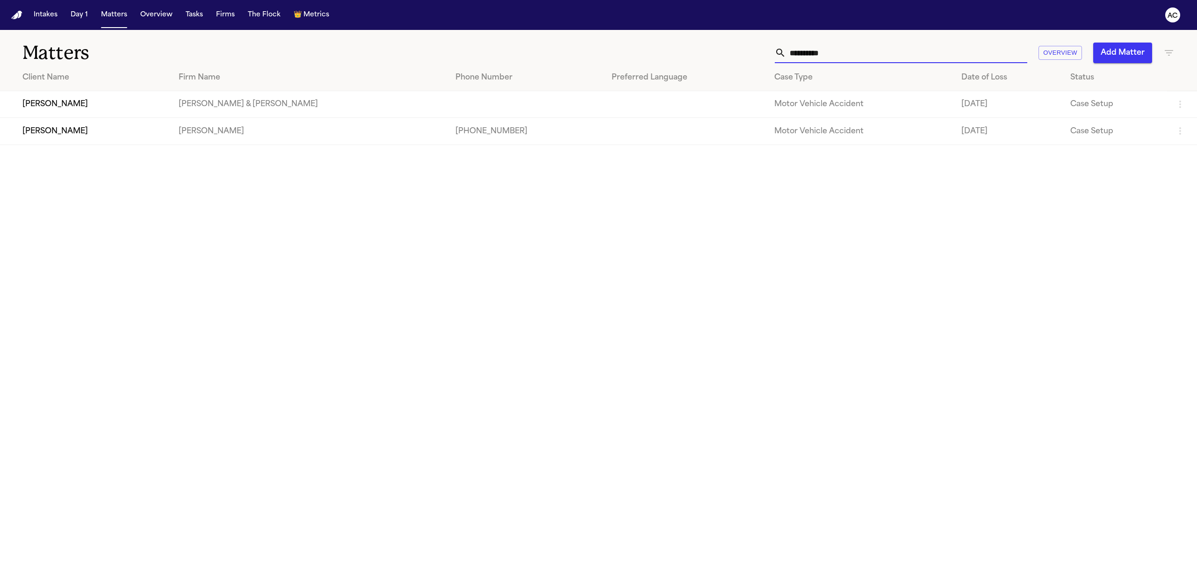
type input "**********"
click at [60, 133] on td "Brittany Knowles" at bounding box center [85, 131] width 171 height 27
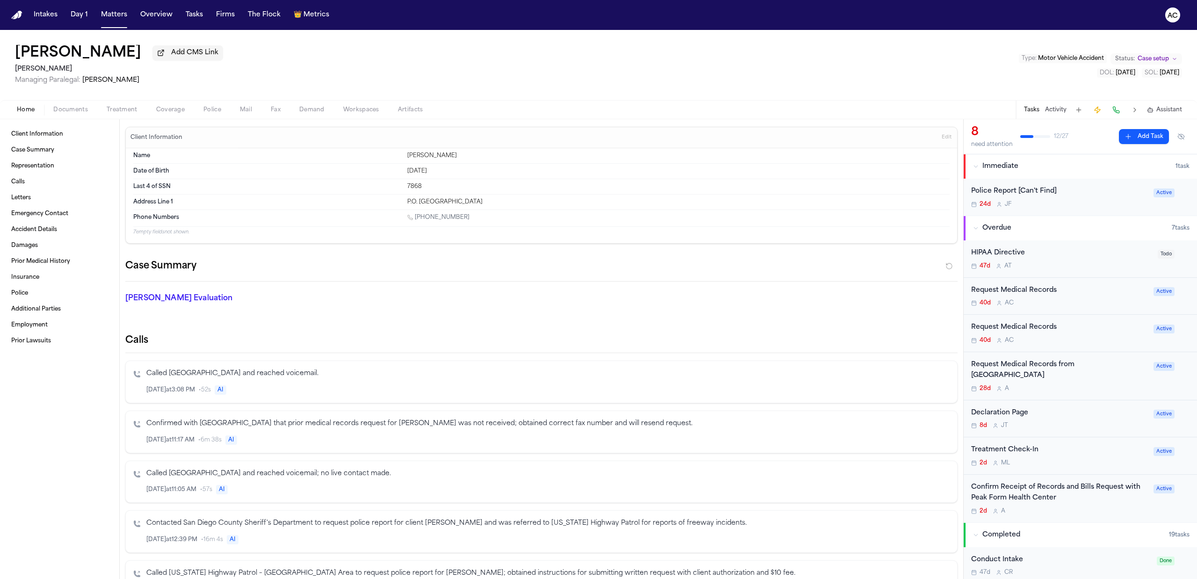
click at [996, 287] on div "Request Medical Records" at bounding box center [1059, 290] width 177 height 11
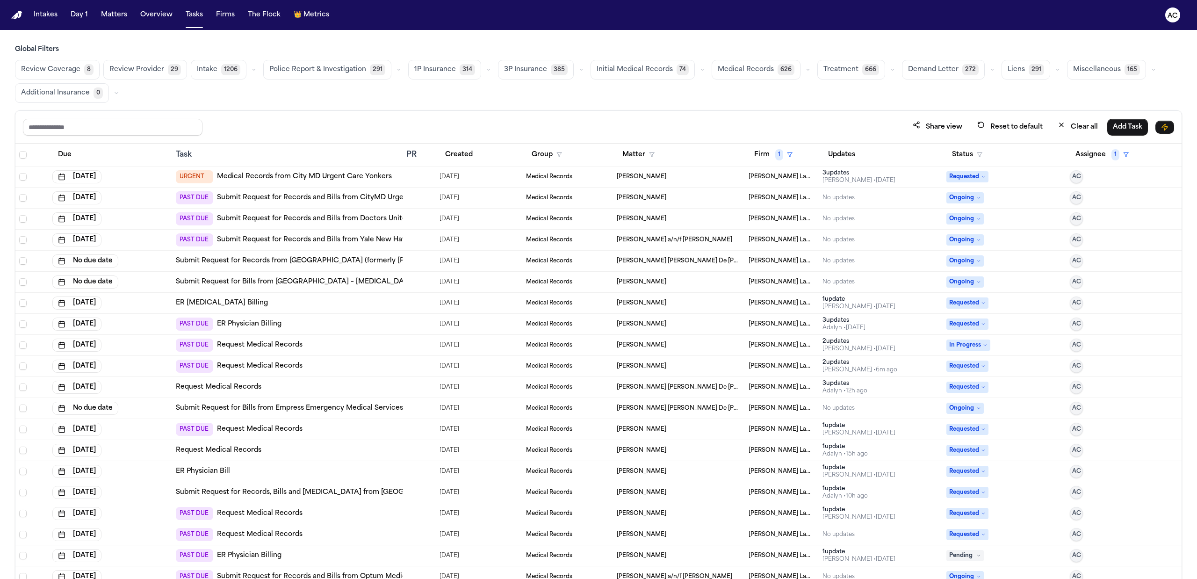
click at [358, 202] on link "Submit Request for Records and Bills from CityMD Urgent Care – Yonkers South Br…" at bounding box center [363, 197] width 292 height 9
click at [249, 367] on link "Request Medical Records" at bounding box center [260, 365] width 86 height 9
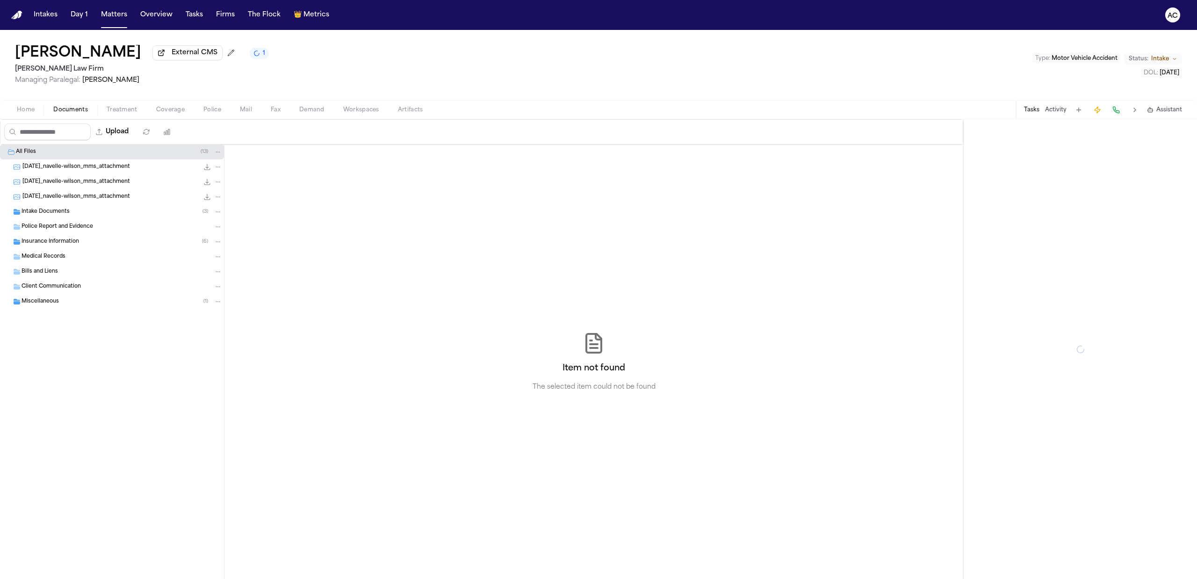
click at [69, 109] on span "Documents" at bounding box center [70, 109] width 35 height 7
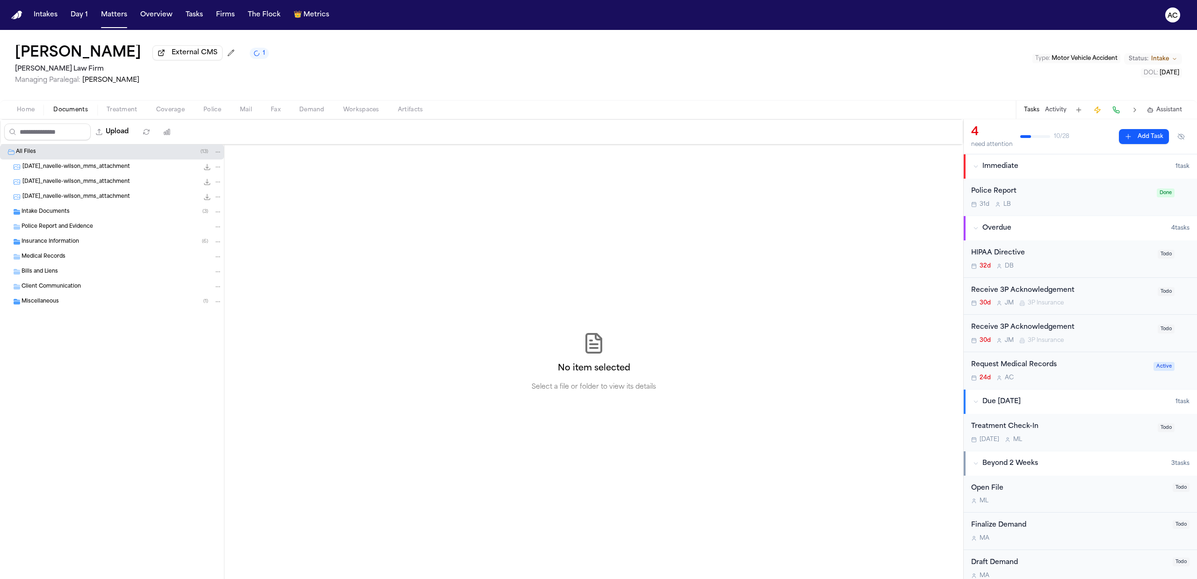
click at [51, 214] on span "Intake Documents" at bounding box center [46, 212] width 48 height 8
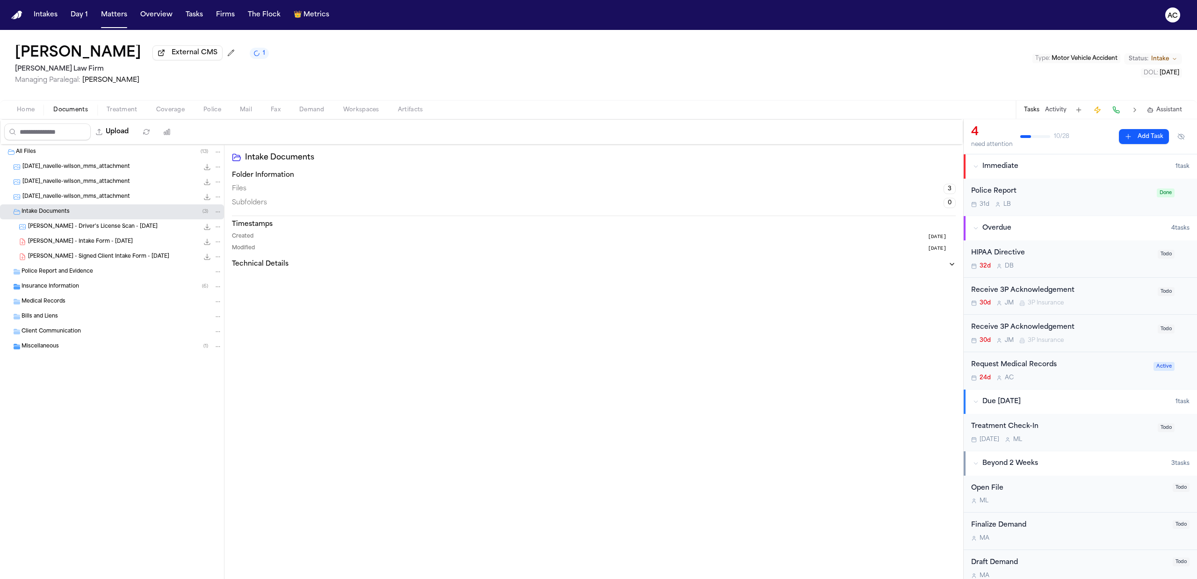
click at [83, 227] on span "N. Wilson - Driver's License Scan - 2.6.23" at bounding box center [93, 227] width 130 height 8
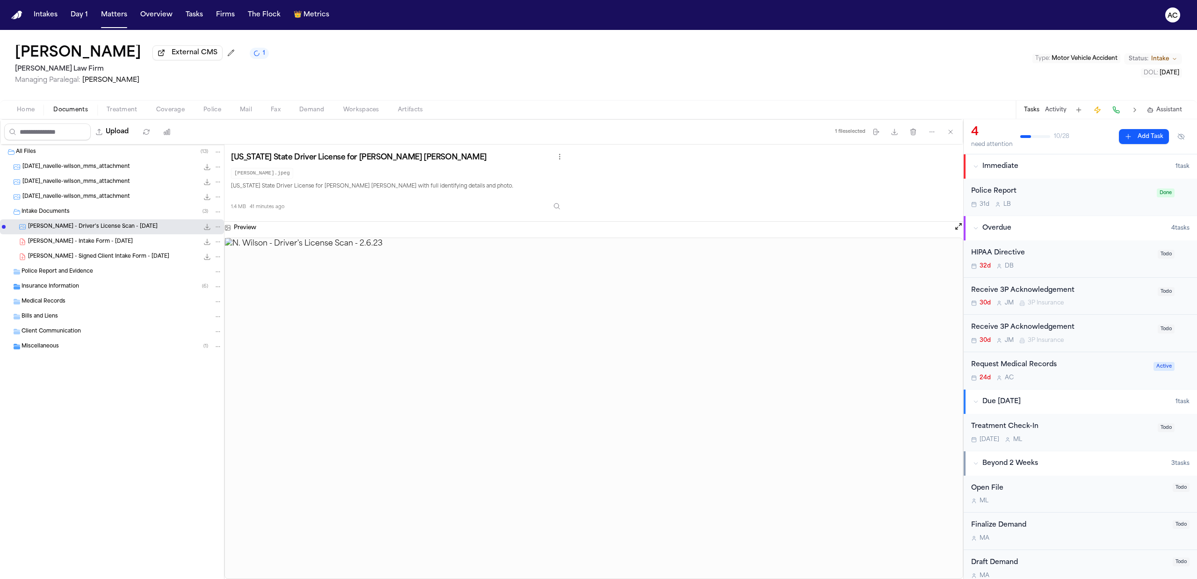
click at [220, 226] on icon "File: N. Wilson - Driver's License Scan - 2.6.23" at bounding box center [218, 227] width 7 height 7
click at [224, 279] on span "Delete" at bounding box center [216, 279] width 28 height 11
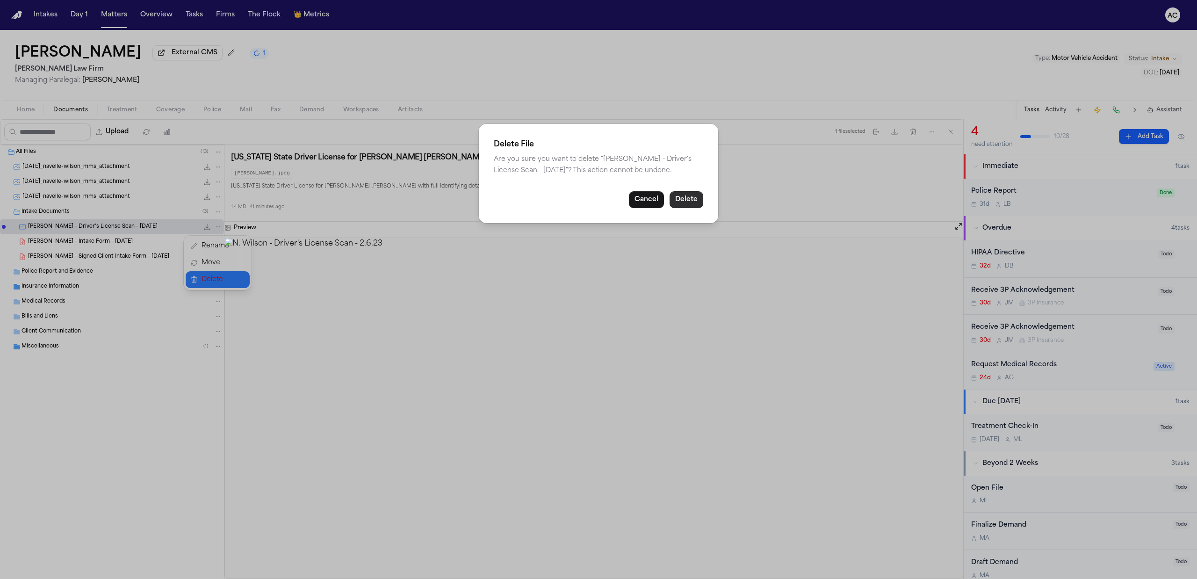
click at [688, 199] on button "Delete" at bounding box center [687, 199] width 34 height 17
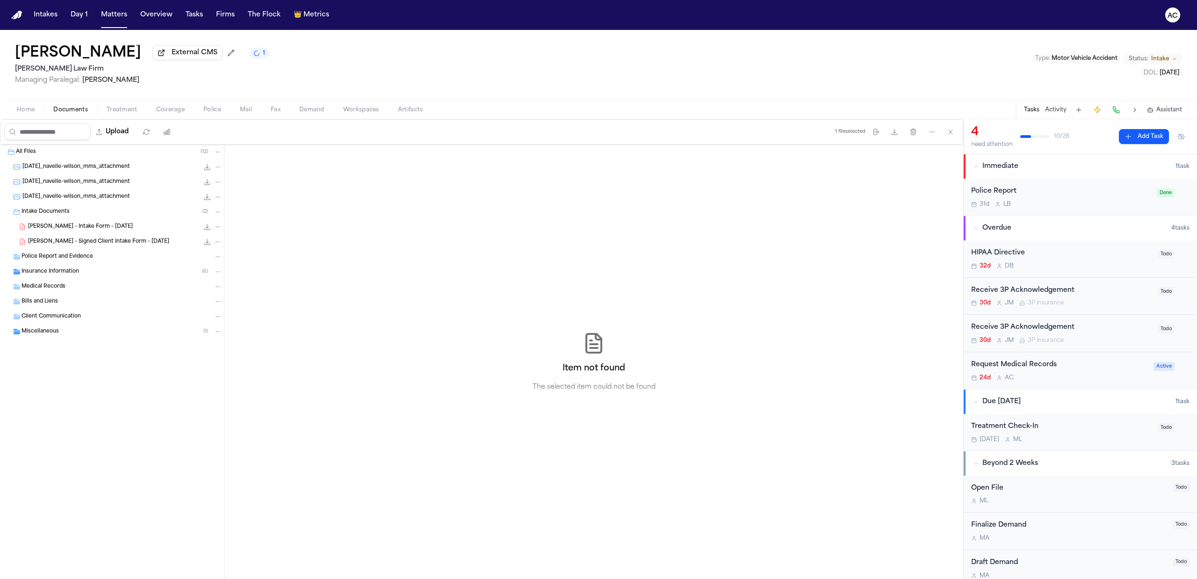
click at [100, 229] on span "N. Wilson - Intake Form - 8.25.25" at bounding box center [80, 227] width 105 height 8
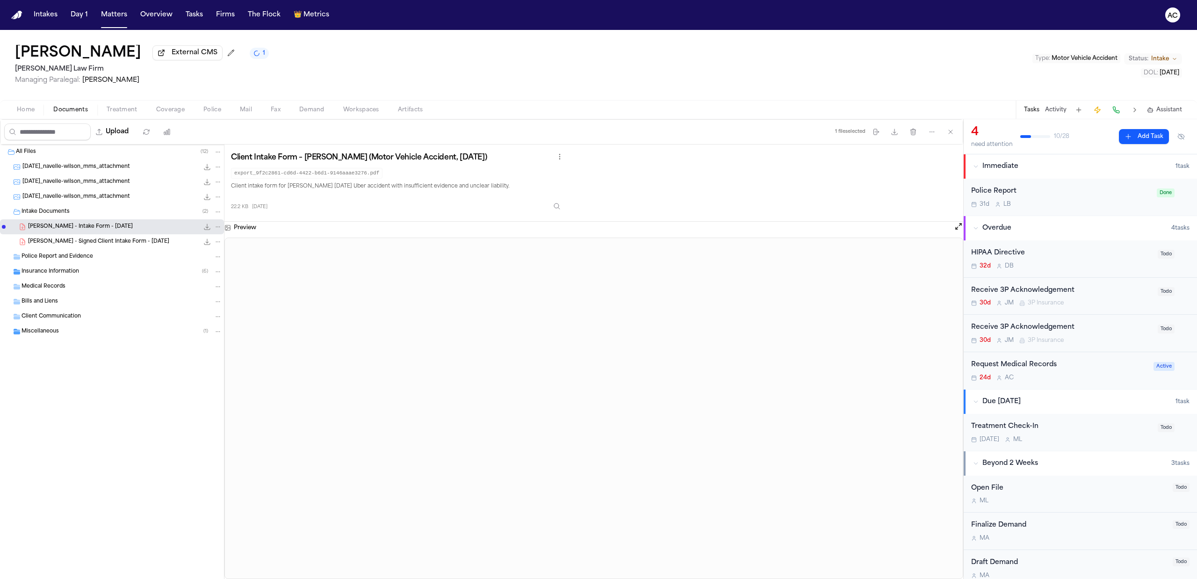
click at [112, 239] on span "N. Wilson - Signed Client Intake Form - 9.26.25" at bounding box center [98, 242] width 141 height 8
click at [124, 129] on button "Upload" at bounding box center [112, 131] width 43 height 17
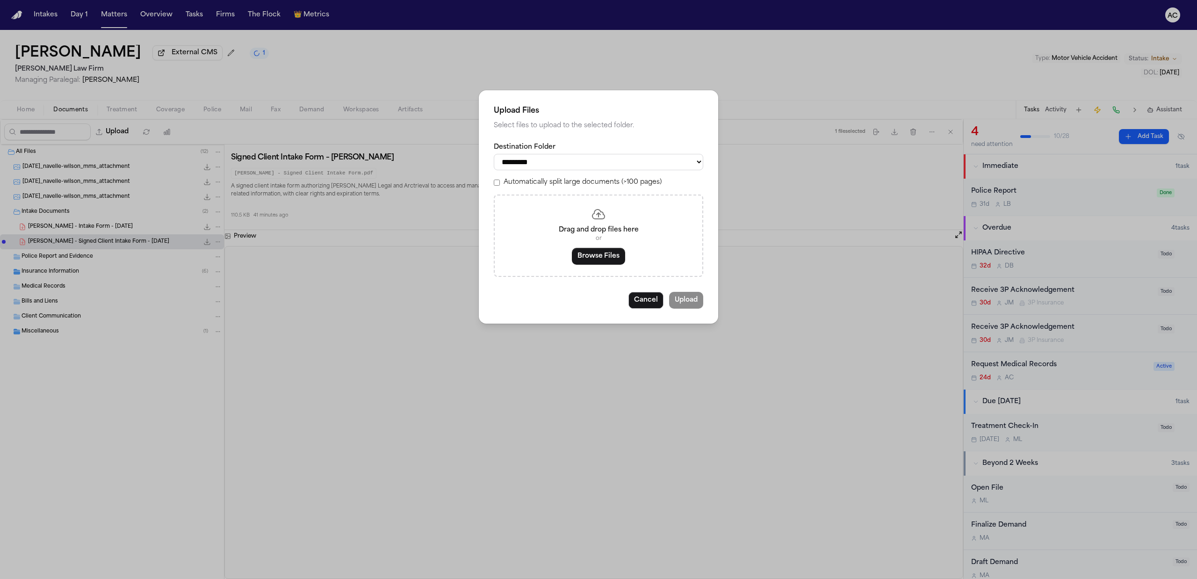
click at [569, 159] on select "**********" at bounding box center [598, 162] width 209 height 16
select select "**********"
click at [494, 154] on select "**********" at bounding box center [598, 162] width 209 height 16
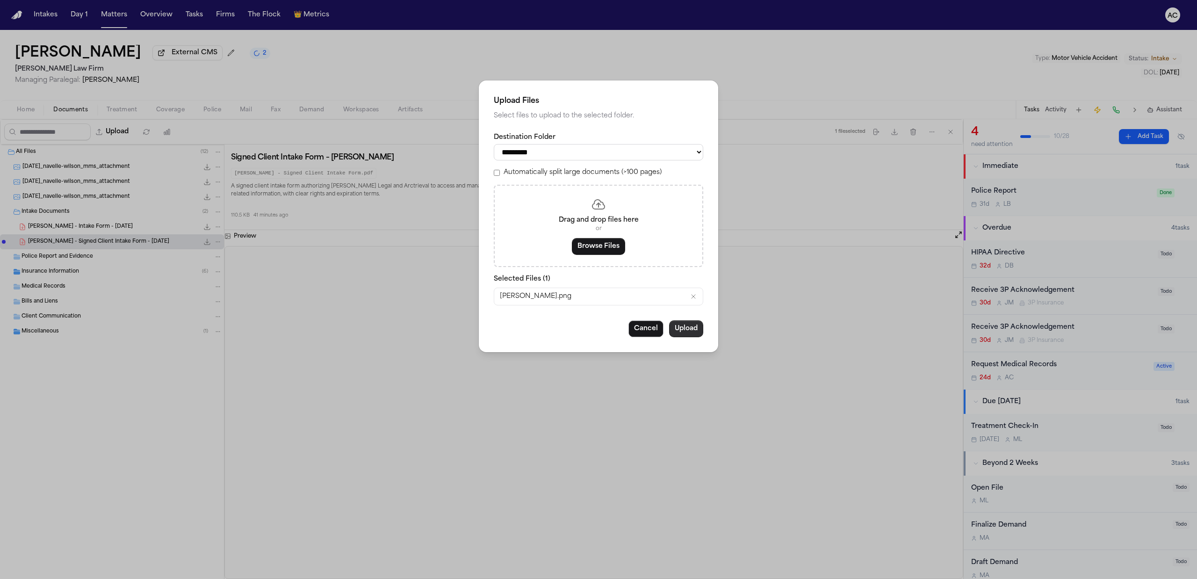
click at [681, 327] on button "Upload" at bounding box center [686, 328] width 34 height 17
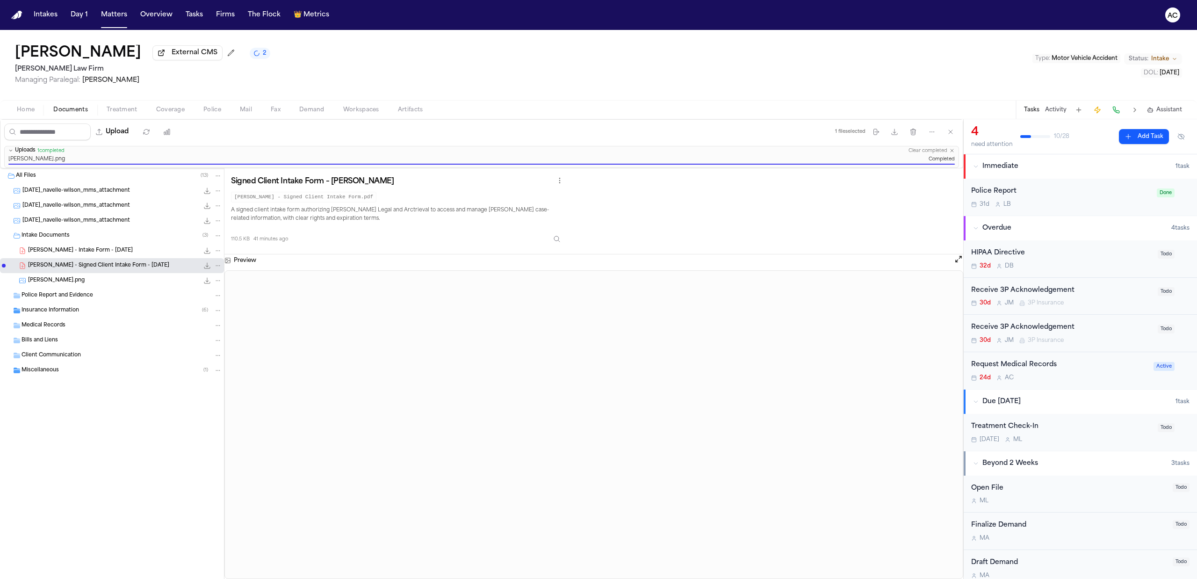
click at [100, 223] on span "2025-08-26_navelle-wilson_mms_attachment" at bounding box center [76, 221] width 108 height 8
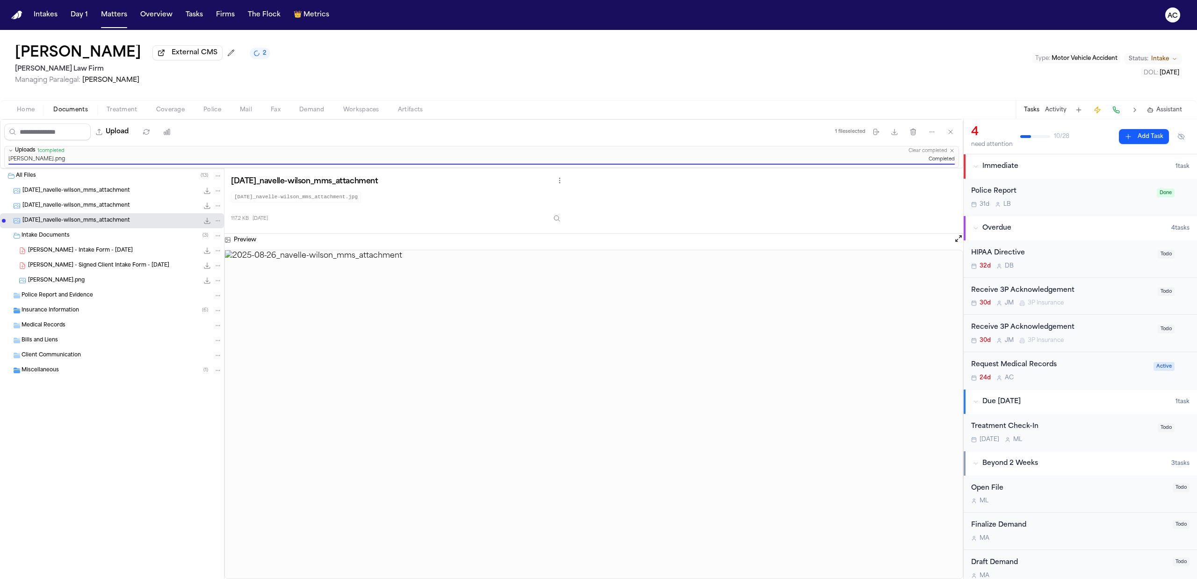
click at [107, 208] on span "2025-08-26_navelle-wilson_mms_attachment" at bounding box center [76, 206] width 108 height 8
click at [110, 195] on span "2025-08-26_navelle-wilson_mms_attachment" at bounding box center [76, 191] width 108 height 8
click at [96, 262] on div "N. Wilson - Signed Client Intake Form - 9.26.25 110.5 KB • PDF" at bounding box center [125, 265] width 194 height 9
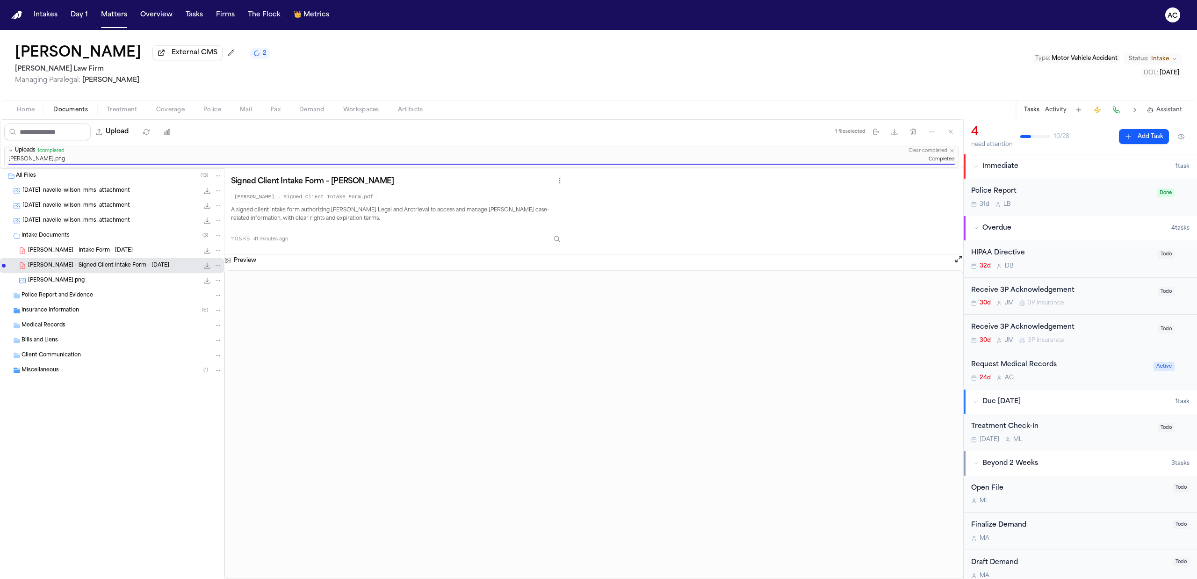
click at [96, 249] on span "N. Wilson - Intake Form - 8.25.25" at bounding box center [80, 251] width 105 height 8
click at [85, 310] on div "Insurance Information ( 6 )" at bounding box center [122, 310] width 201 height 8
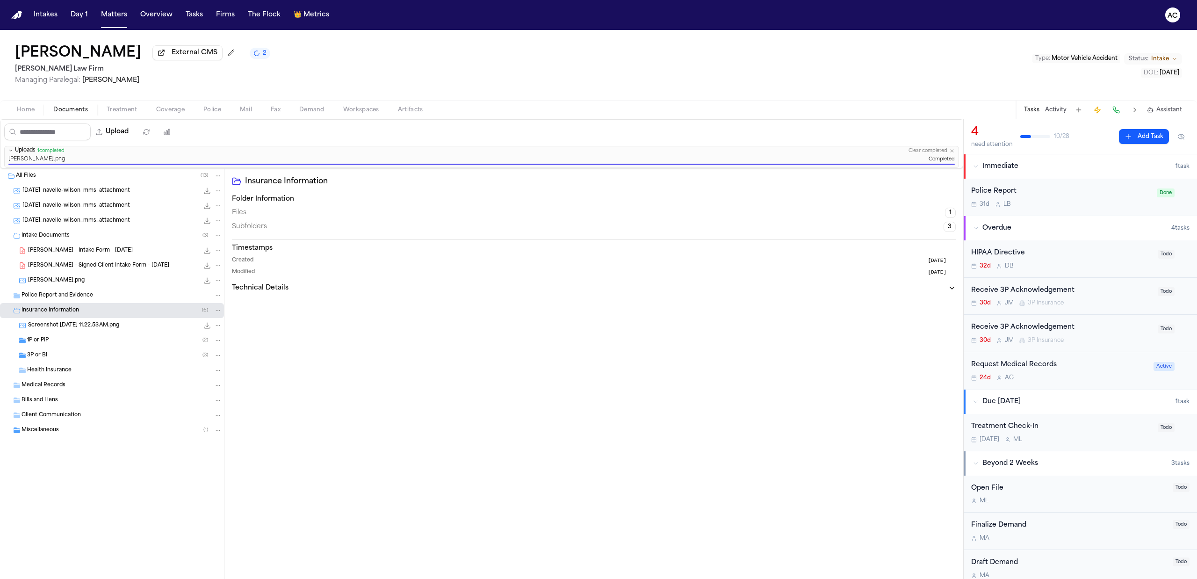
click at [79, 324] on span "Screenshot 2025-08-26 at 11.22.53 AM.png" at bounding box center [73, 326] width 91 height 8
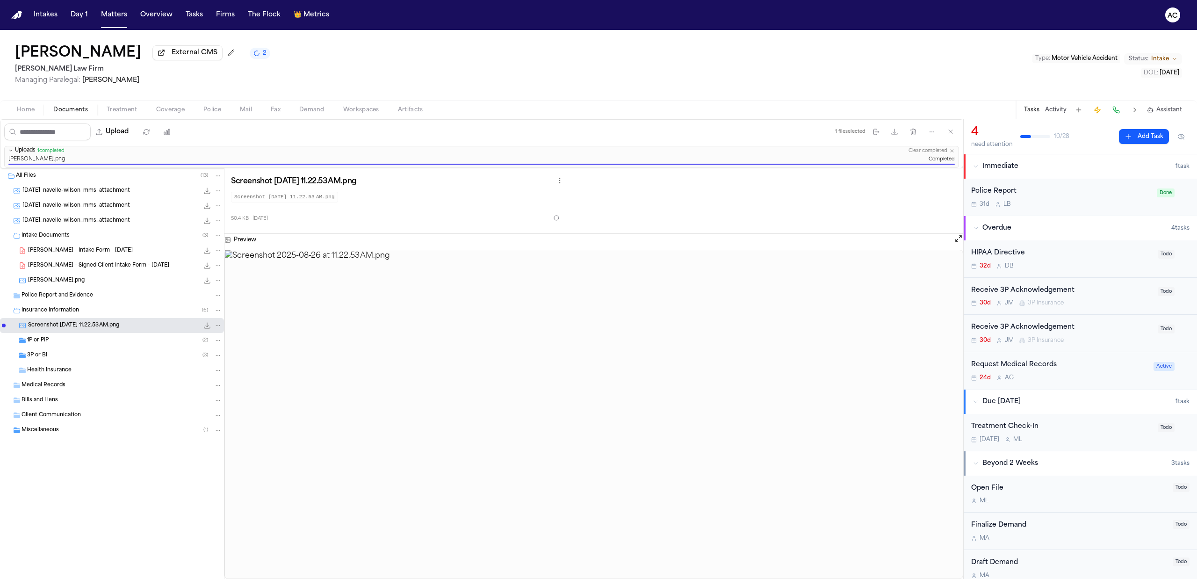
click at [79, 311] on div "Insurance Information ( 6 )" at bounding box center [122, 310] width 201 height 8
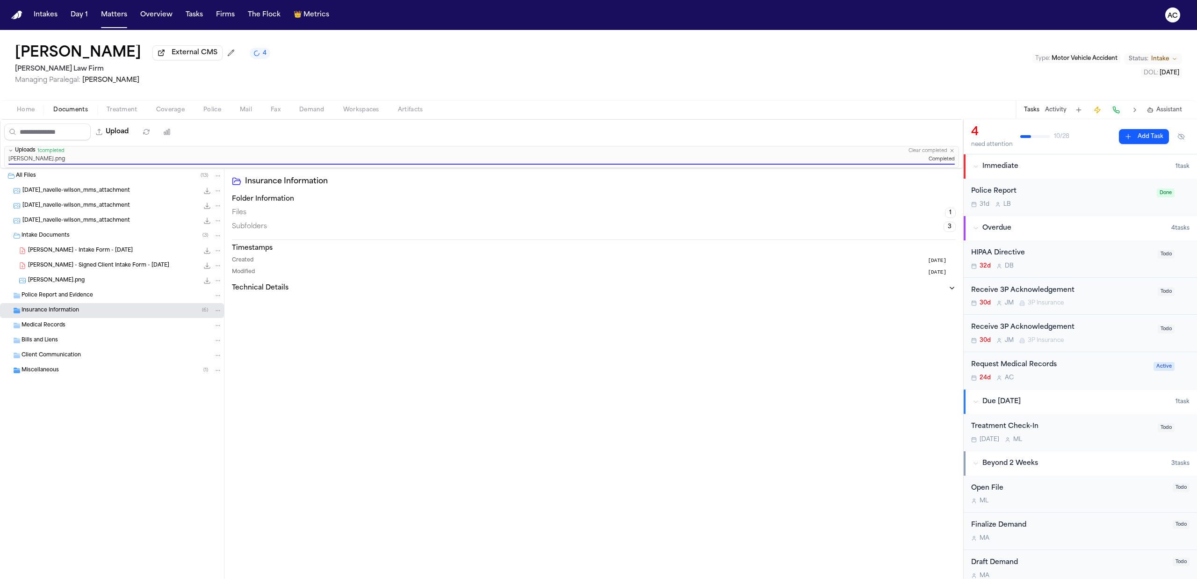
click at [50, 369] on span "Miscellaneous" at bounding box center [40, 371] width 37 height 8
click at [64, 389] on span "N. Wilson - Signature Scan - Undated" at bounding box center [86, 386] width 117 height 8
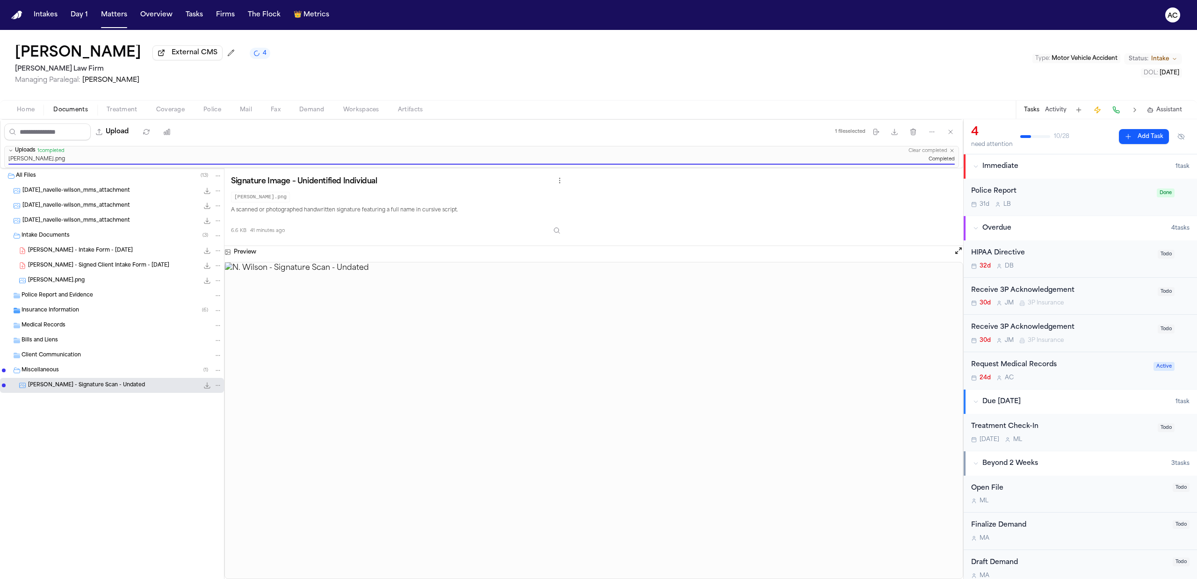
click at [55, 375] on span "Miscellaneous" at bounding box center [40, 371] width 37 height 8
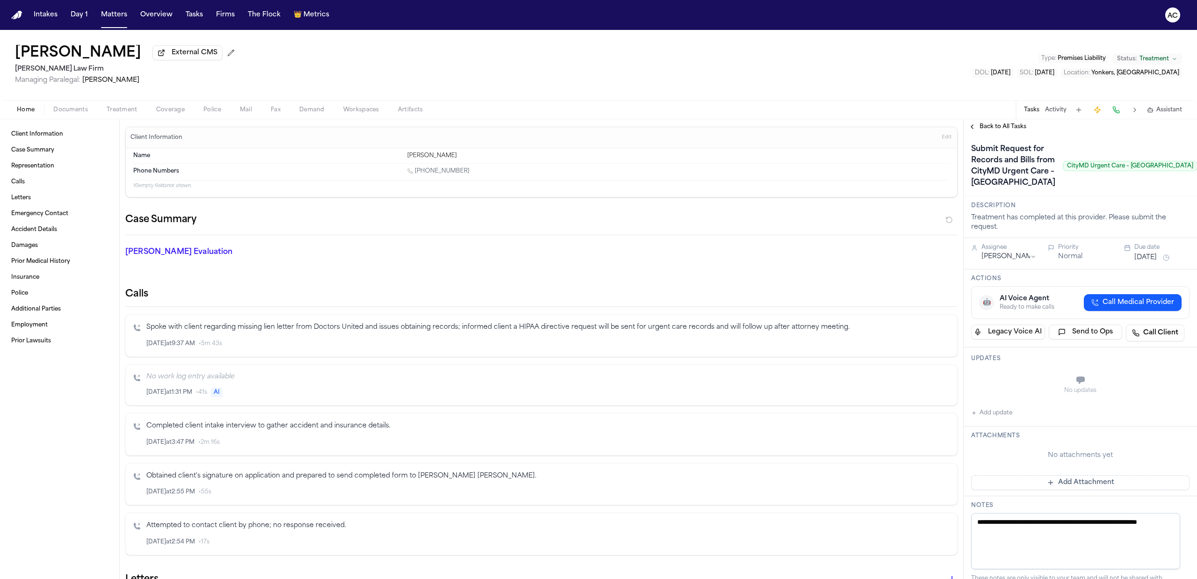
click at [122, 111] on span "Treatment" at bounding box center [122, 109] width 31 height 7
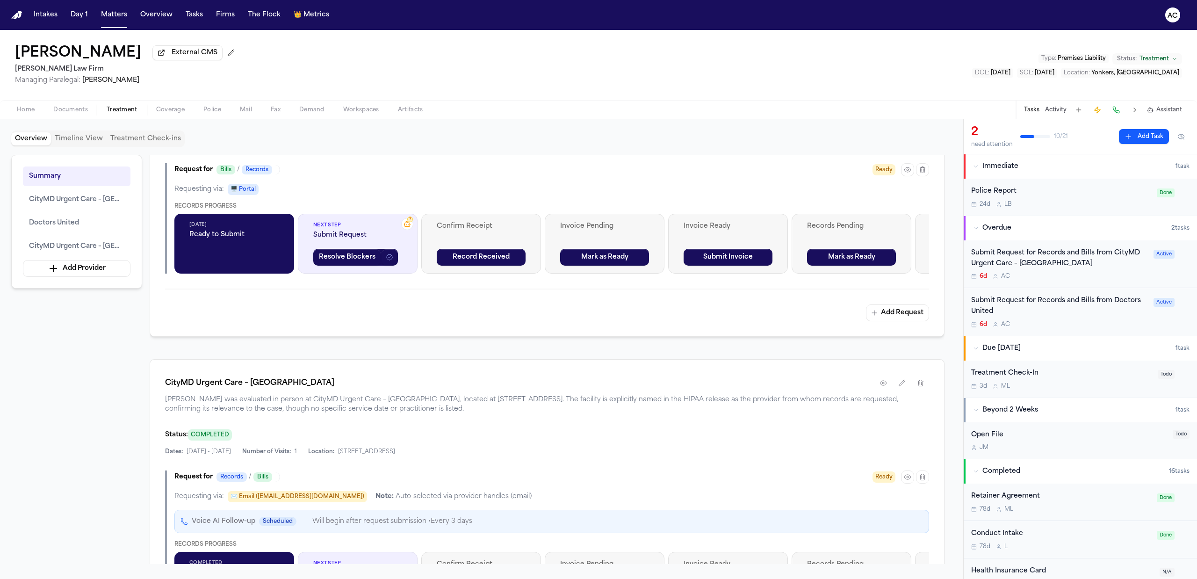
scroll to position [685, 0]
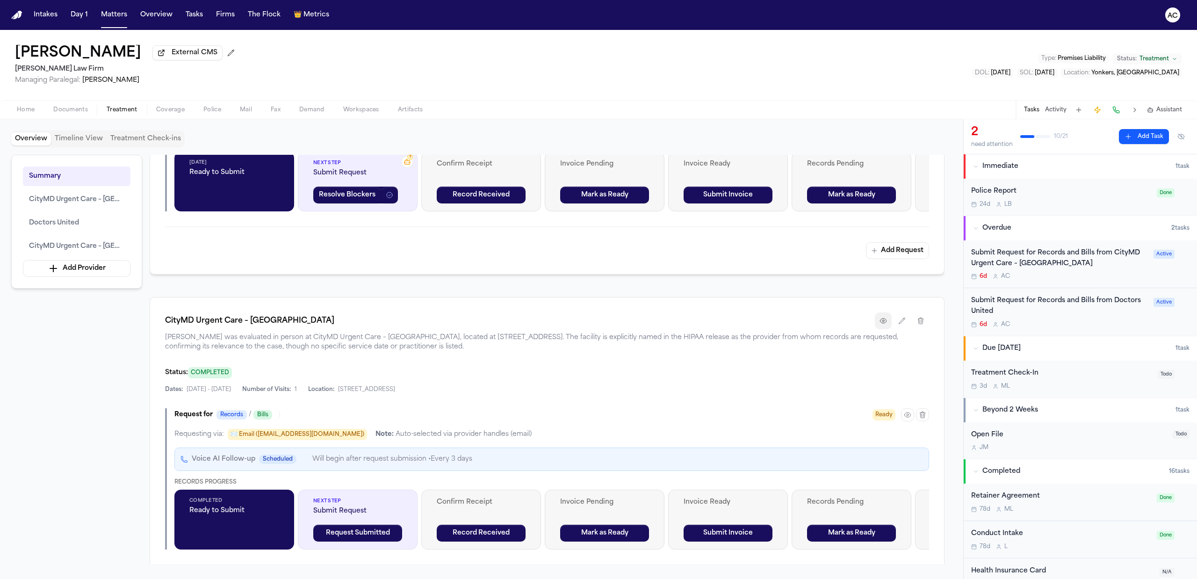
click at [886, 324] on icon "button" at bounding box center [883, 320] width 7 height 7
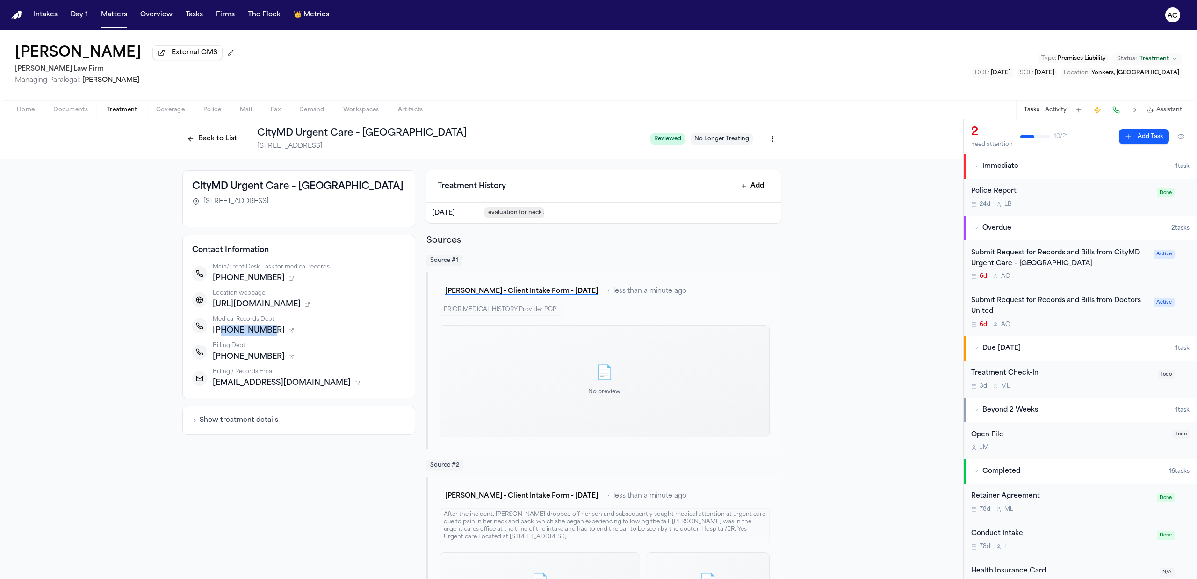
drag, startPoint x: 263, startPoint y: 343, endPoint x: 216, endPoint y: 341, distance: 46.8
click at [216, 336] on span "[PHONE_NUMBER]" at bounding box center [249, 330] width 72 height 11
copy span "8333392469"
drag, startPoint x: 242, startPoint y: 202, endPoint x: 187, endPoint y: 191, distance: 56.3
click at [187, 191] on div "CityMD Urgent Care – [GEOGRAPHIC_DATA] [STREET_ADDRESS]" at bounding box center [298, 198] width 233 height 57
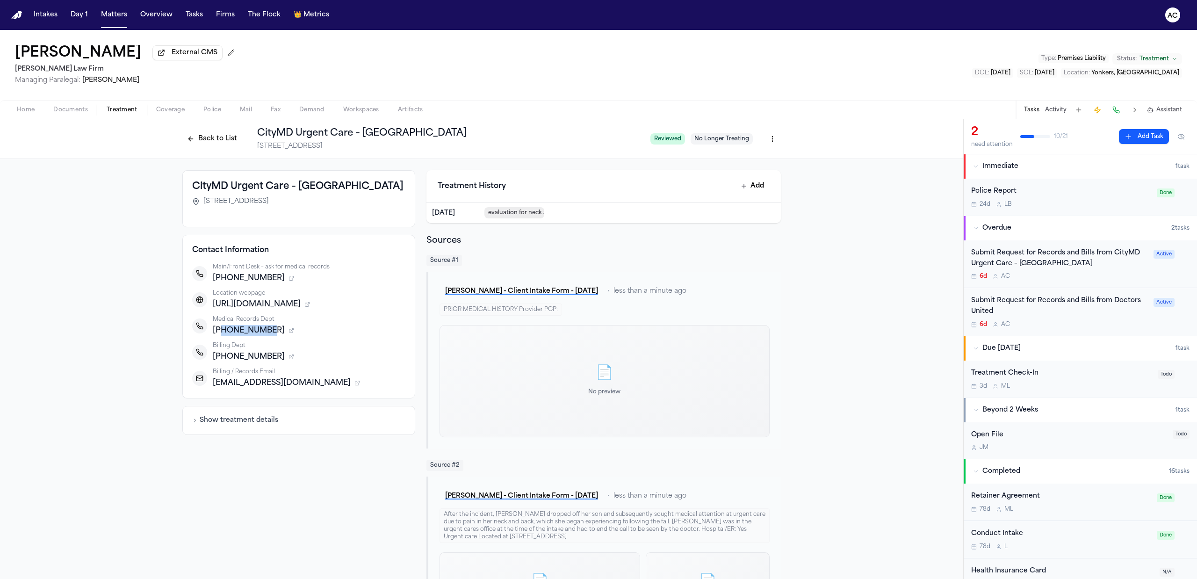
copy h3 "CityMD Urgent Care – [GEOGRAPHIC_DATA]"
drag, startPoint x: 251, startPoint y: 214, endPoint x: 195, endPoint y: 219, distance: 55.4
click at [195, 206] on div "[STREET_ADDRESS]" at bounding box center [298, 201] width 213 height 9
copy span "[STREET_ADDRESS]"
drag, startPoint x: 326, startPoint y: 218, endPoint x: 295, endPoint y: 215, distance: 31.9
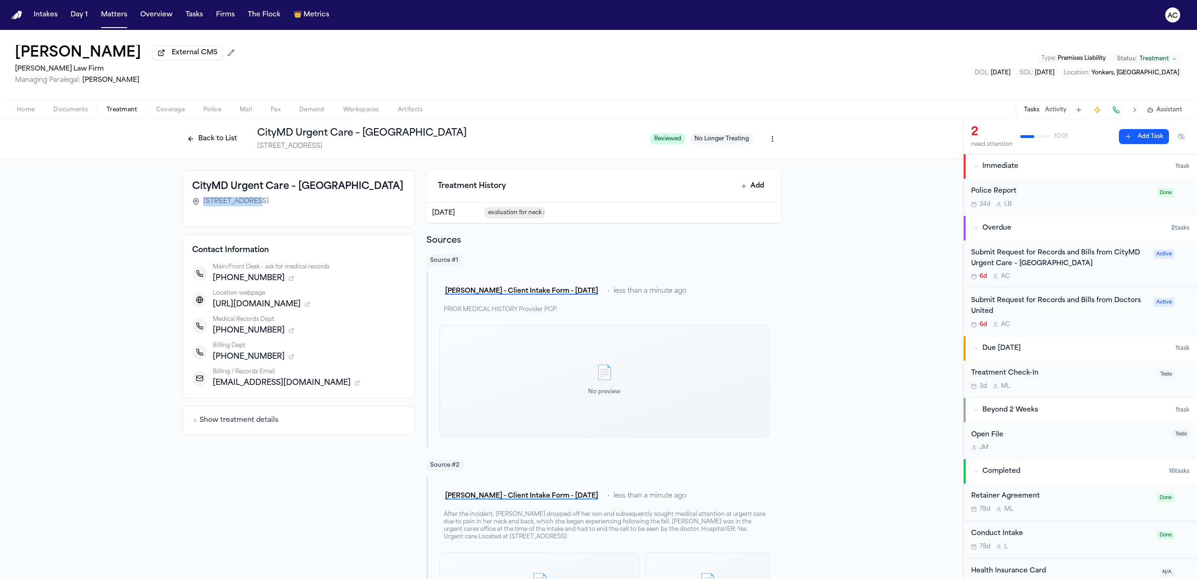
click at [295, 206] on div "[STREET_ADDRESS]" at bounding box center [298, 201] width 213 height 9
copy span "10705"
drag, startPoint x: 263, startPoint y: 343, endPoint x: 250, endPoint y: 353, distance: 16.6
click at [215, 336] on span "[PHONE_NUMBER]" at bounding box center [249, 330] width 72 height 11
copy span "8333392469"
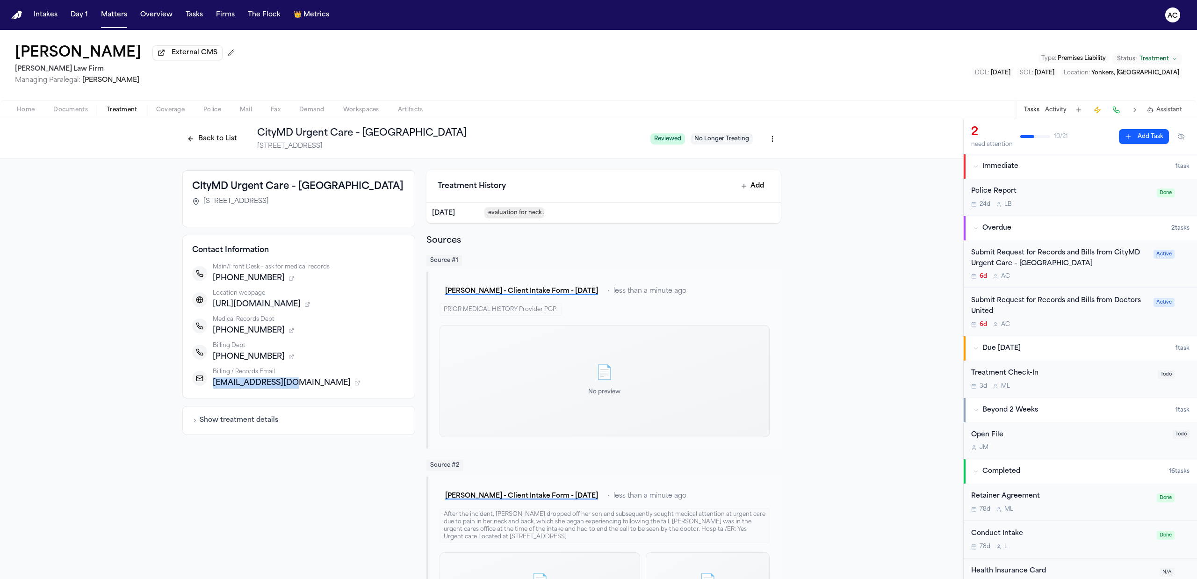
drag, startPoint x: 277, startPoint y: 395, endPoint x: 209, endPoint y: 393, distance: 68.8
click at [213, 389] on span "[EMAIL_ADDRESS][DOMAIN_NAME]" at bounding box center [282, 382] width 138 height 11
copy span "[EMAIL_ADDRESS][DOMAIN_NAME]"
click at [651, 74] on div "[PERSON_NAME] External CMS [PERSON_NAME] Law Firm Managing Paralegal: [PERSON_N…" at bounding box center [598, 65] width 1197 height 70
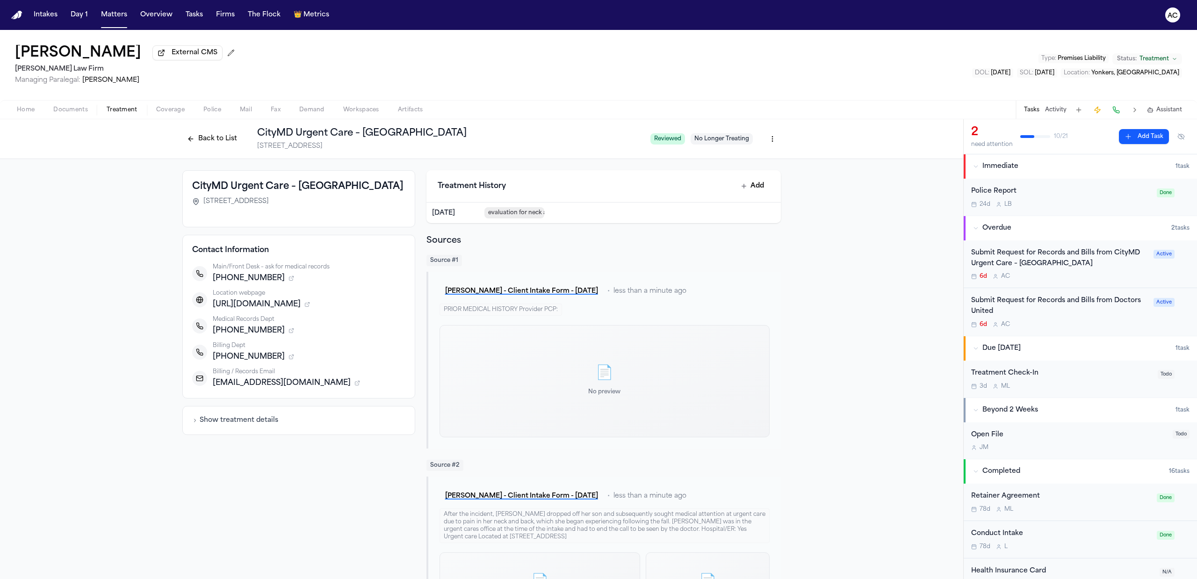
drag, startPoint x: 262, startPoint y: 341, endPoint x: 216, endPoint y: 345, distance: 46.4
click at [216, 336] on span "[PHONE_NUMBER]" at bounding box center [249, 330] width 72 height 11
copy span "8333392469"
click at [81, 115] on span "button" at bounding box center [71, 115] width 46 height 1
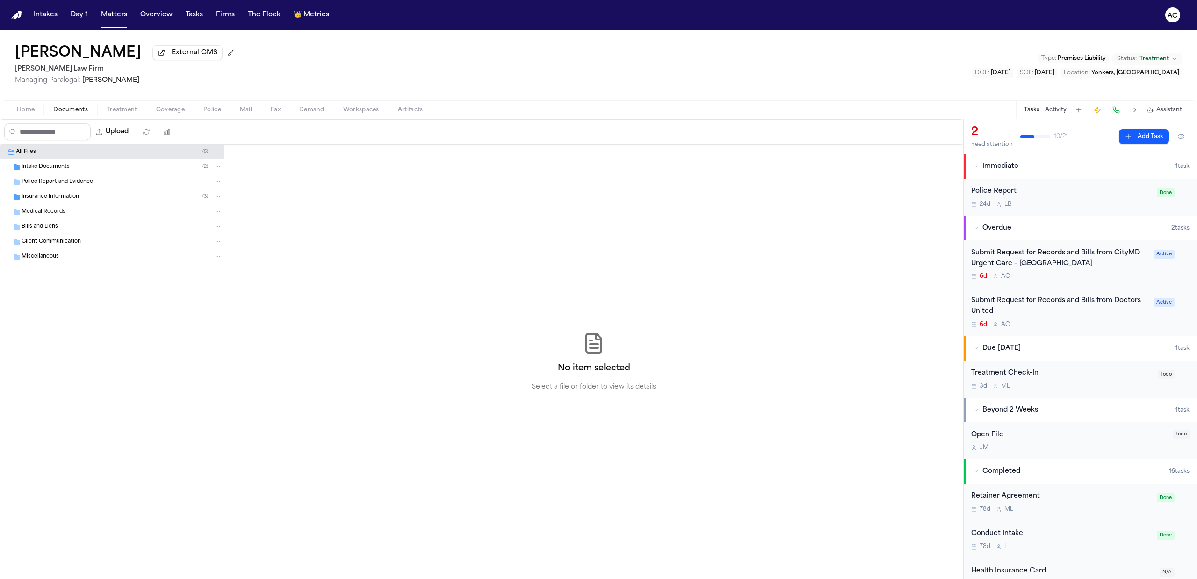
click at [50, 166] on span "Intake Documents" at bounding box center [46, 167] width 48 height 8
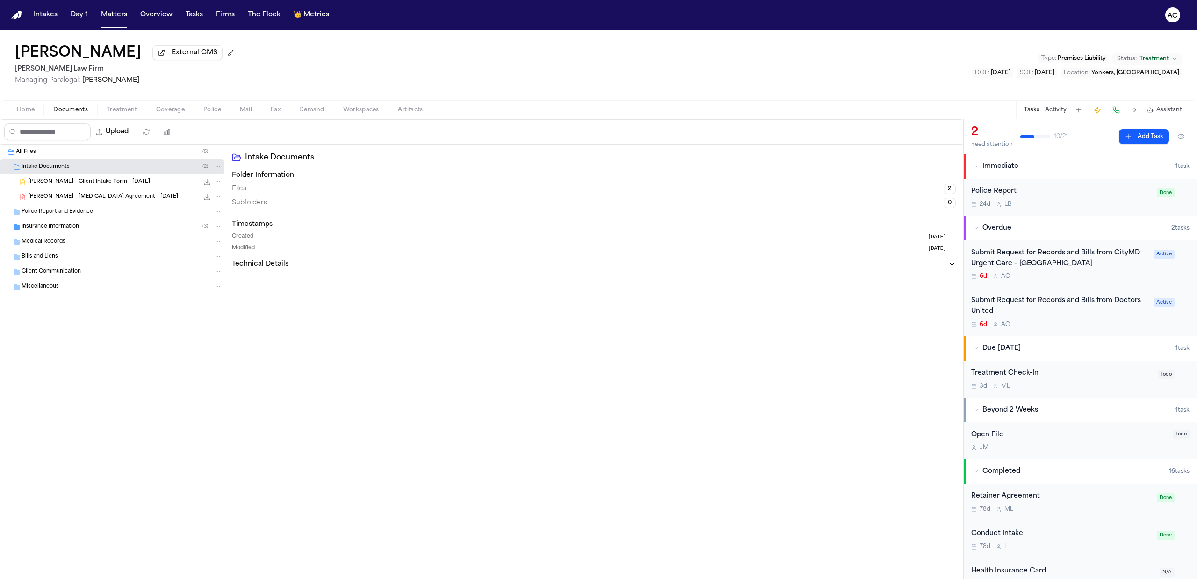
click at [113, 101] on div "Home Documents Treatment Coverage Police Mail Fax Demand Workspaces Artifacts T…" at bounding box center [598, 109] width 1197 height 19
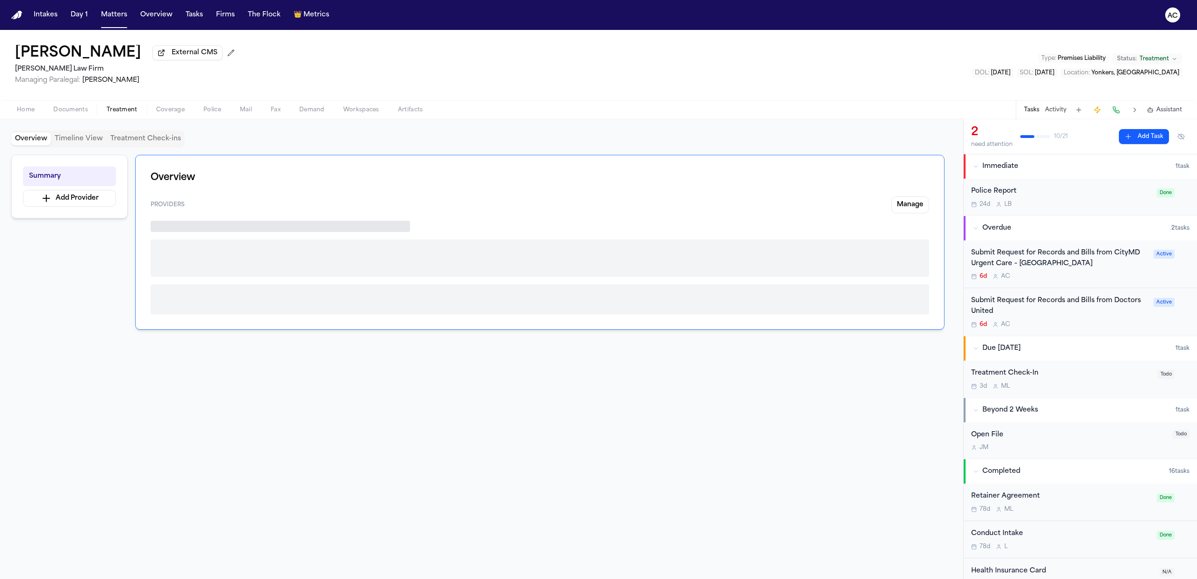
click at [120, 109] on span "Treatment" at bounding box center [122, 109] width 31 height 7
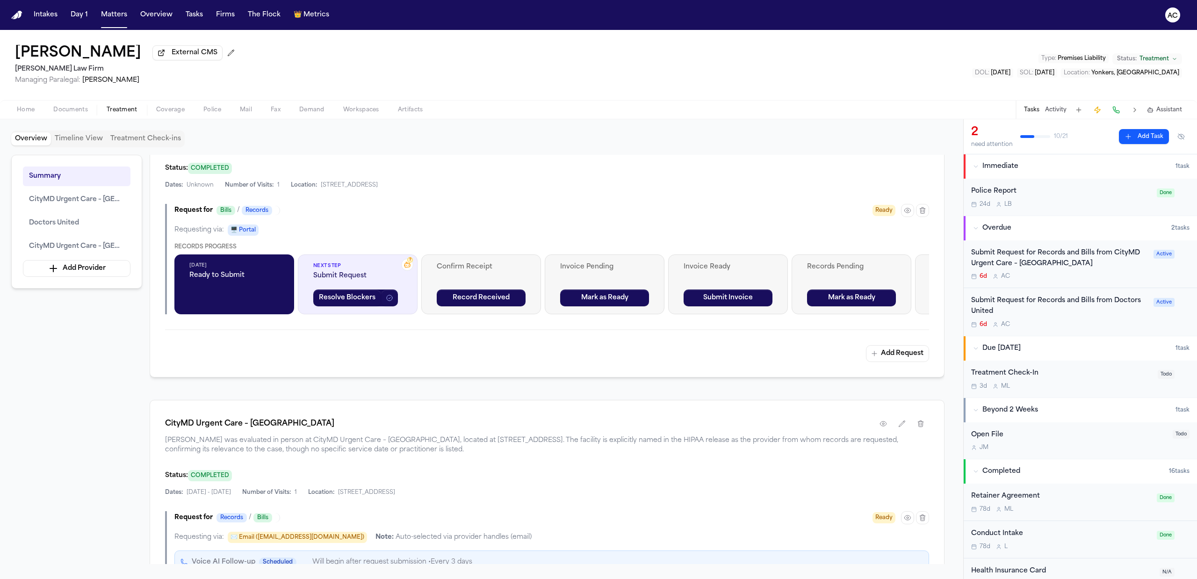
scroll to position [810, 0]
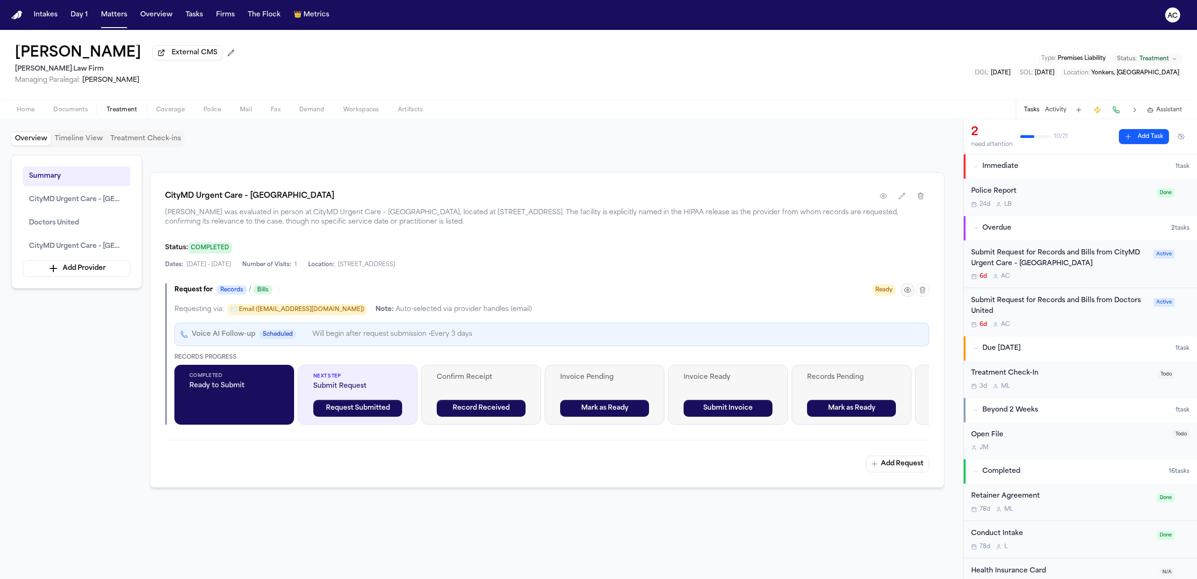
click at [908, 294] on icon "button" at bounding box center [907, 289] width 7 height 7
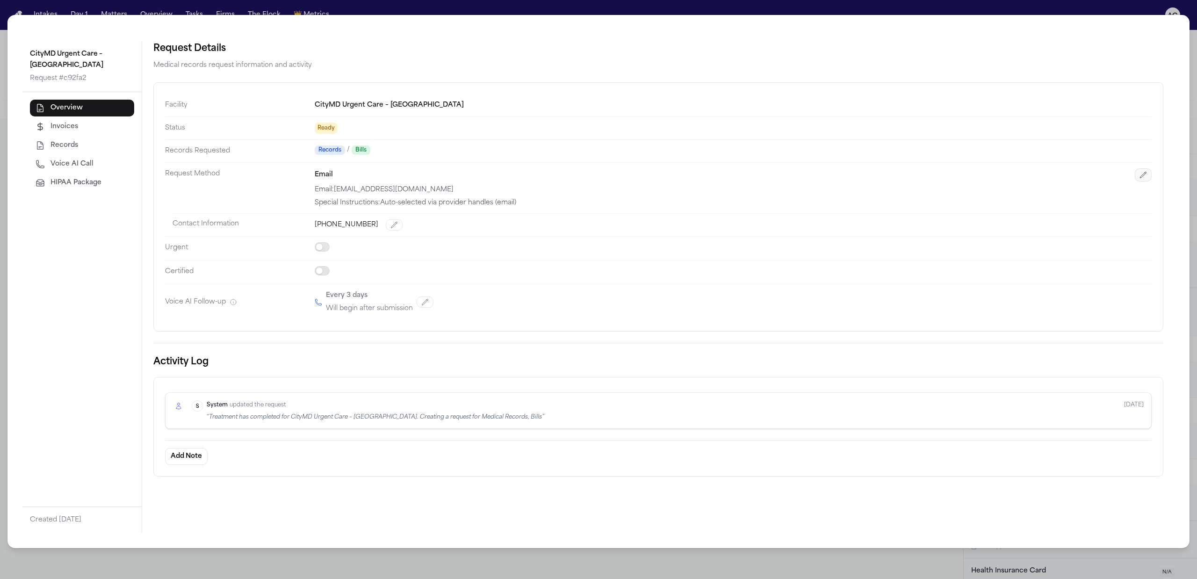
click at [1141, 177] on icon "button" at bounding box center [1143, 175] width 6 height 6
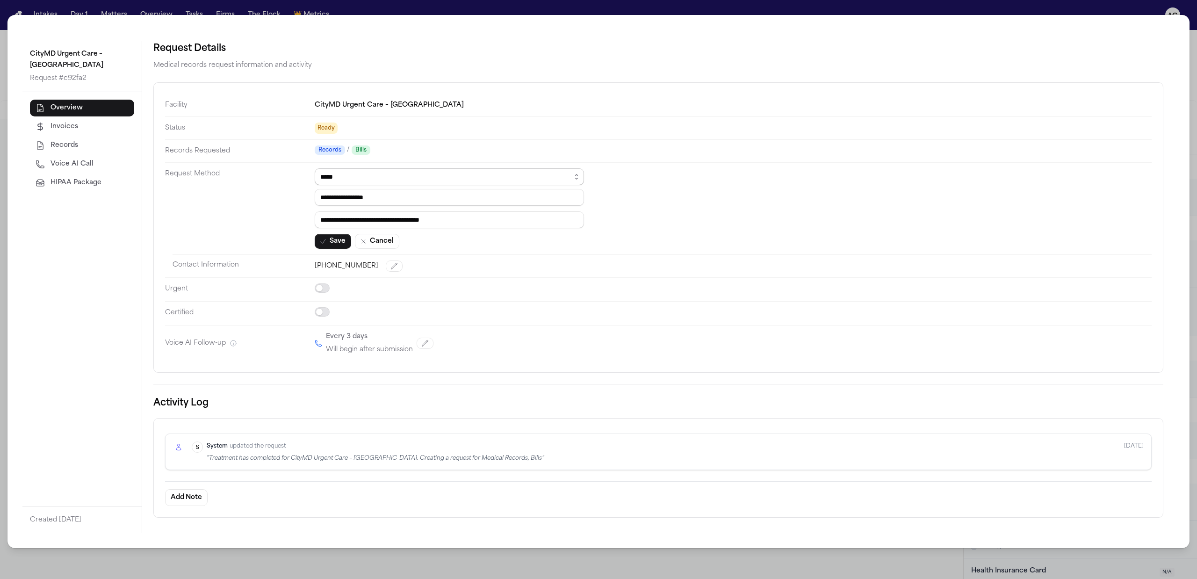
click at [365, 180] on select "****** ***** *** ****" at bounding box center [449, 176] width 269 height 17
select select "***"
click at [315, 169] on select "****** ***** *** ****" at bounding box center [449, 176] width 269 height 17
click at [368, 201] on input "tel" at bounding box center [449, 197] width 269 height 17
paste input "**********"
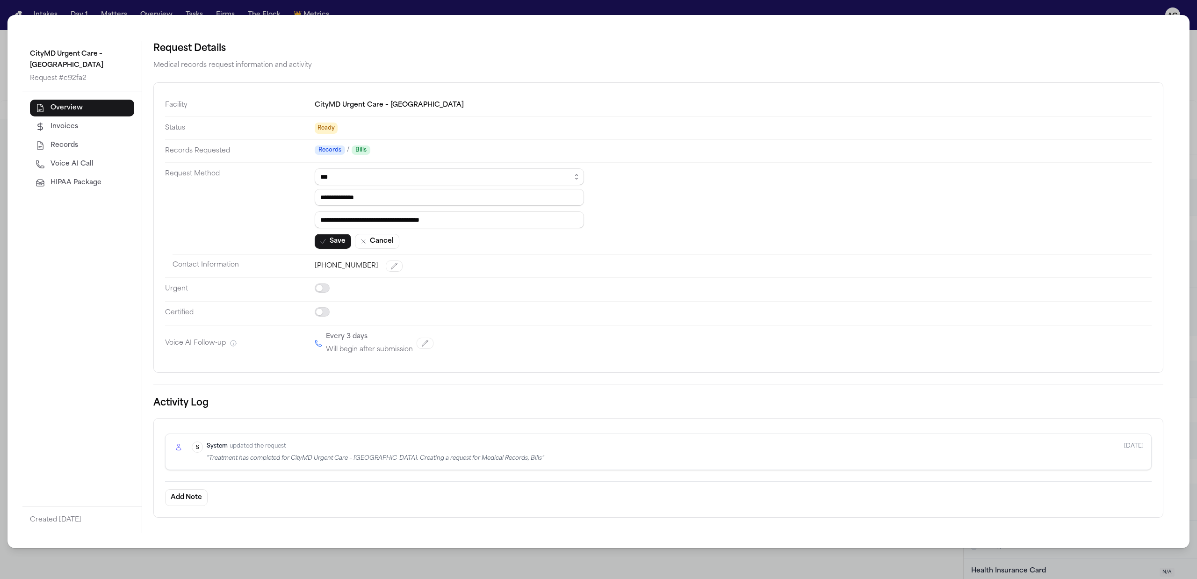
type input "**********"
drag, startPoint x: 482, startPoint y: 219, endPoint x: 240, endPoint y: 207, distance: 241.6
click at [240, 207] on dl "**********" at bounding box center [658, 227] width 987 height 267
paste input "text"
type input "*********"
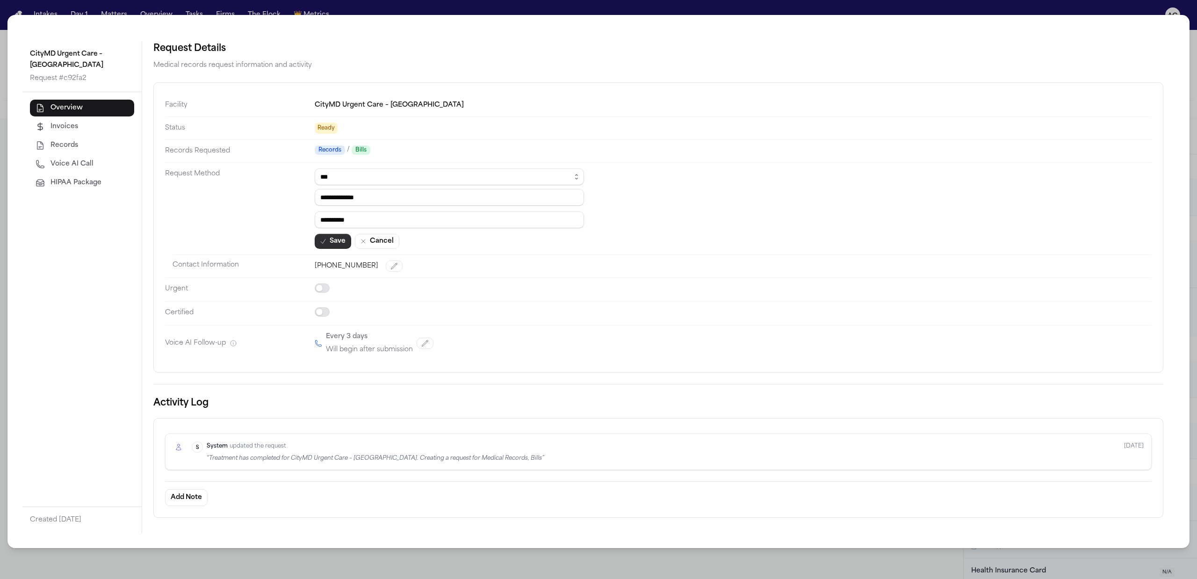
click at [338, 242] on button "Save" at bounding box center [333, 241] width 36 height 15
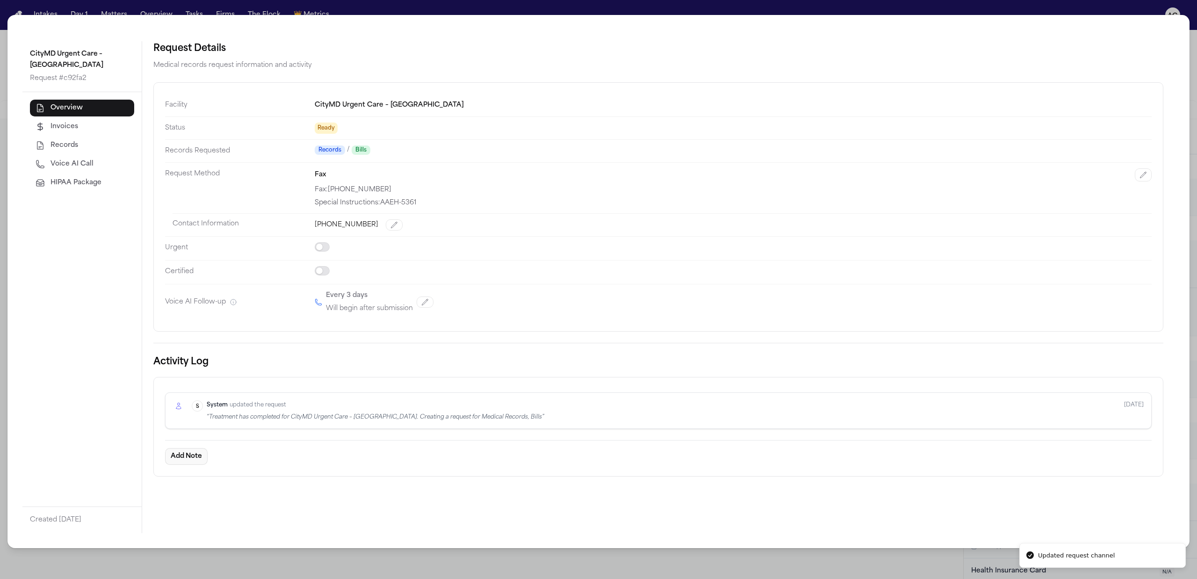
drag, startPoint x: 187, startPoint y: 458, endPoint x: 290, endPoint y: 426, distance: 107.7
click at [188, 458] on button "Add Note" at bounding box center [186, 456] width 43 height 17
click at [290, 507] on textarea "Add Note to Activity Log" at bounding box center [322, 505] width 298 height 39
paste textarea "**********"
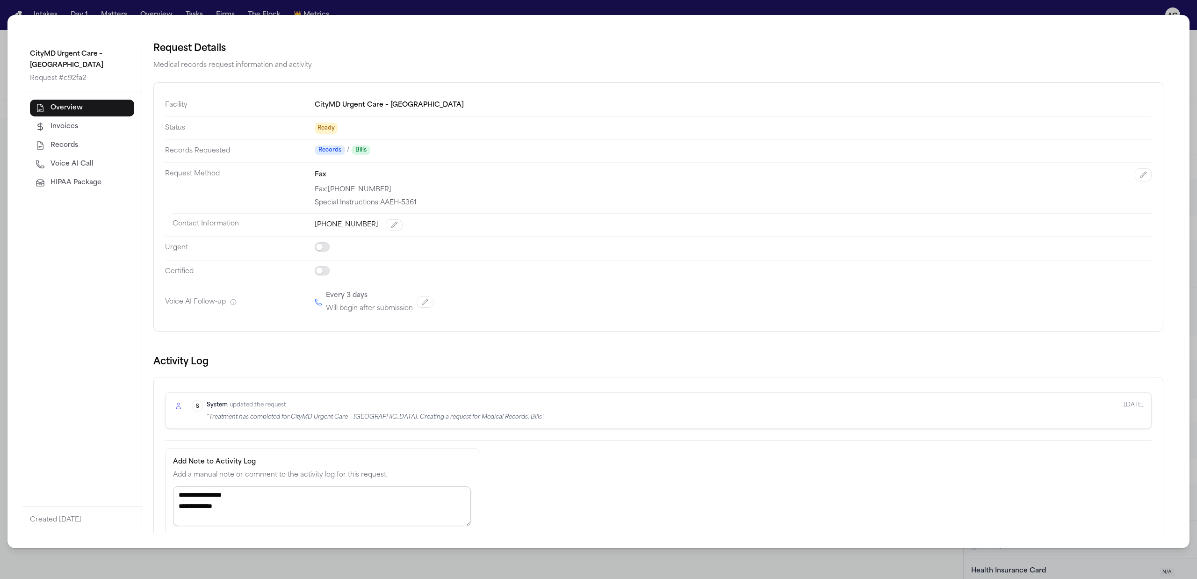
click at [180, 509] on textarea "**********" at bounding box center [322, 506] width 298 height 40
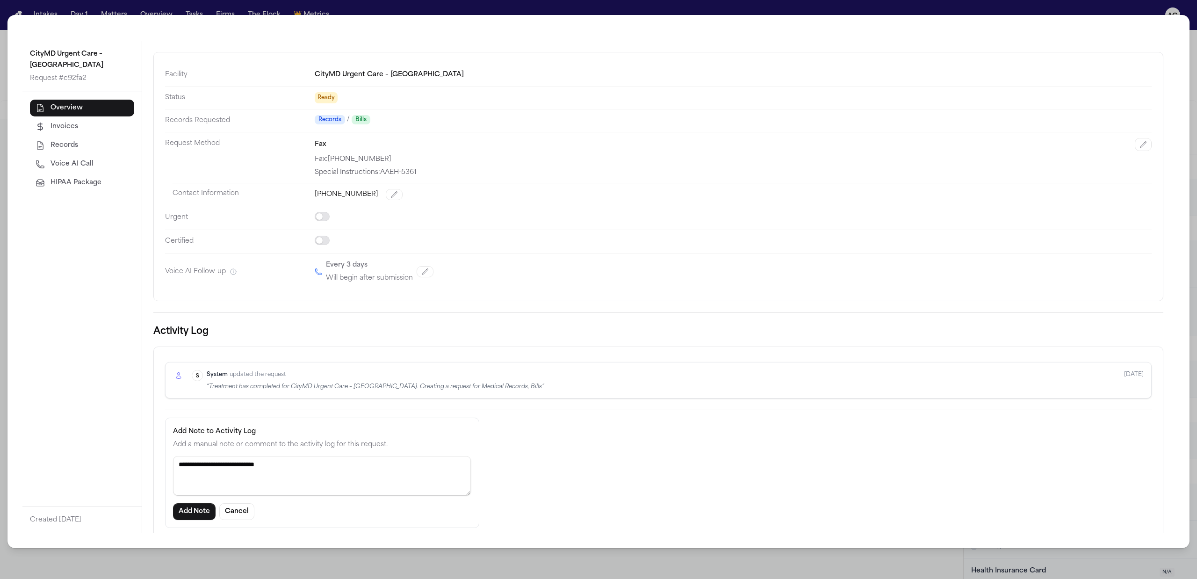
scroll to position [47, 0]
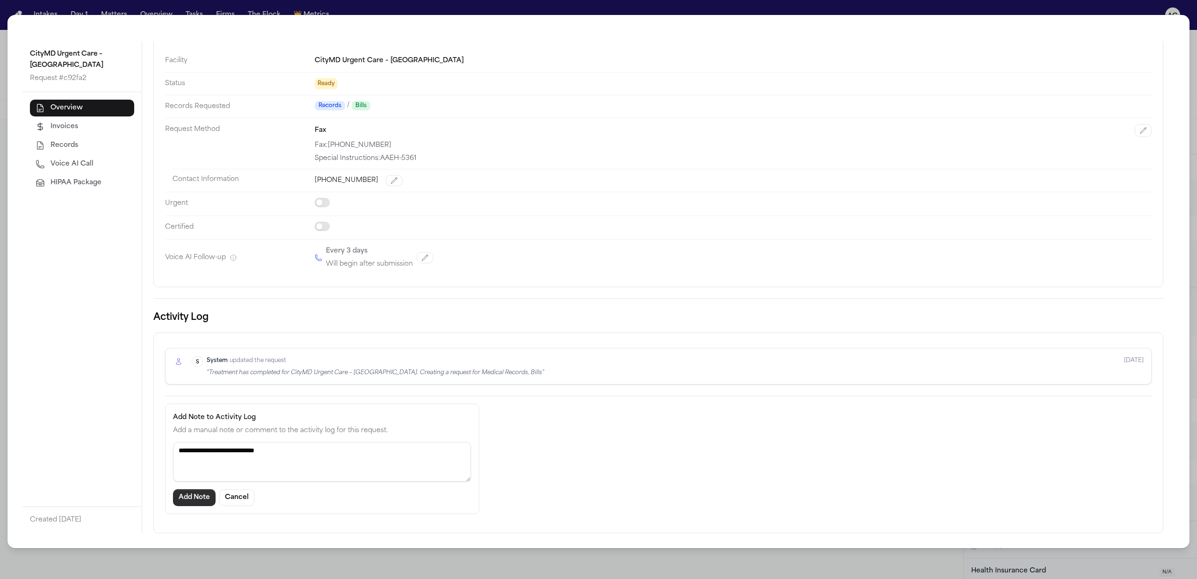
type textarea "**********"
click at [176, 500] on button "Add Note" at bounding box center [194, 497] width 43 height 17
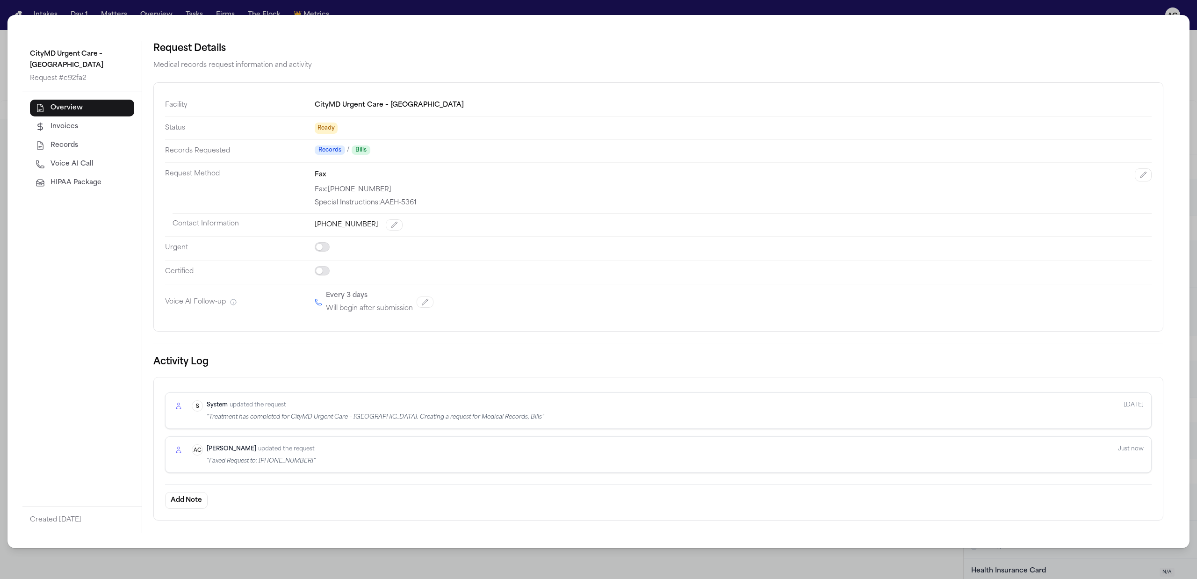
click at [1194, 40] on div "CityMD Urgent Care – [GEOGRAPHIC_DATA] Request # c92fa2 Overview Invoices Recor…" at bounding box center [598, 289] width 1197 height 579
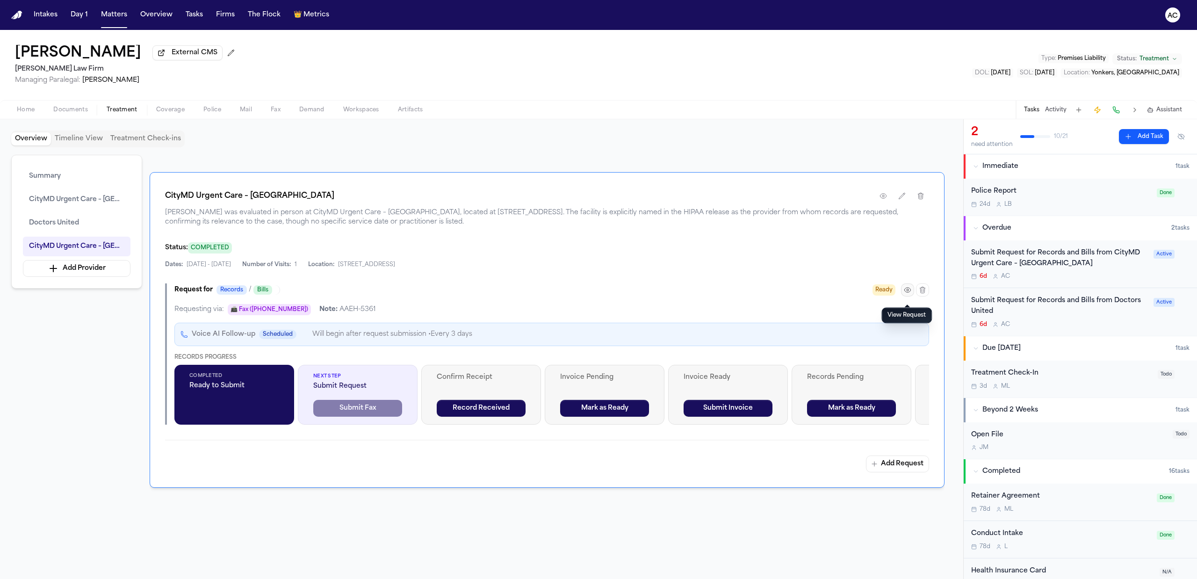
click at [904, 294] on icon "button" at bounding box center [907, 289] width 7 height 7
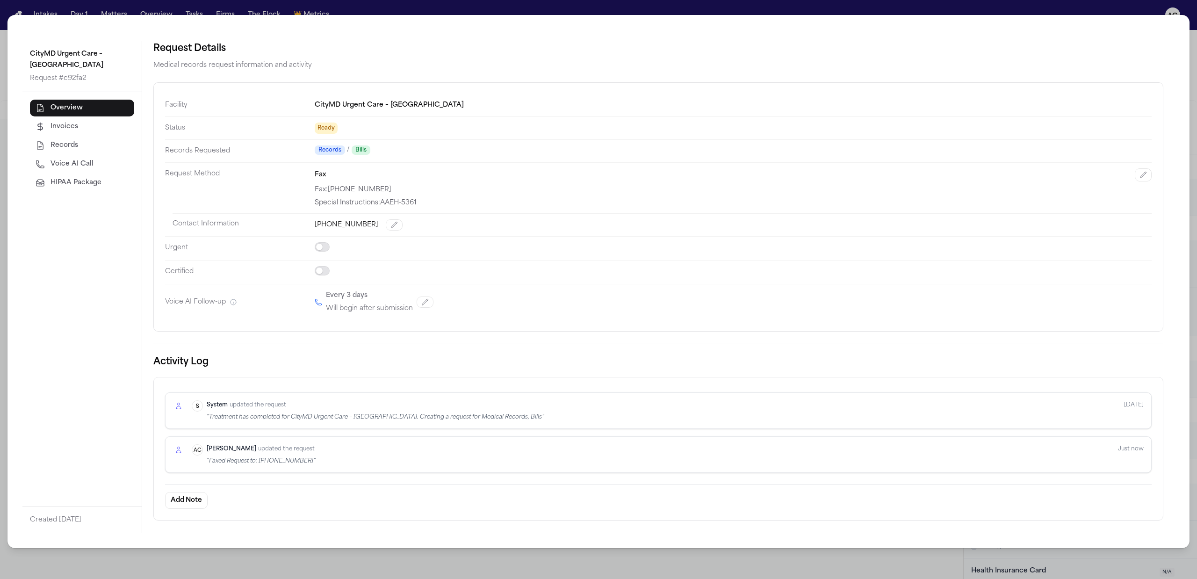
click at [691, 9] on div "CityMD Urgent Care – [GEOGRAPHIC_DATA] Request # c92fa2 Overview Invoices Recor…" at bounding box center [598, 289] width 1197 height 579
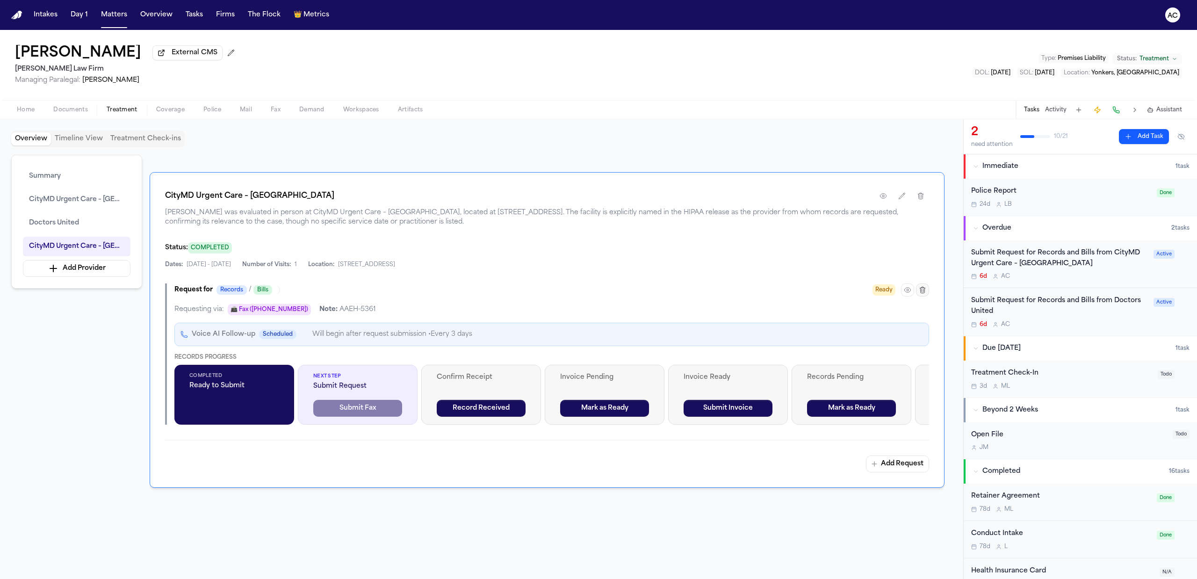
click at [925, 294] on icon "button" at bounding box center [922, 289] width 7 height 7
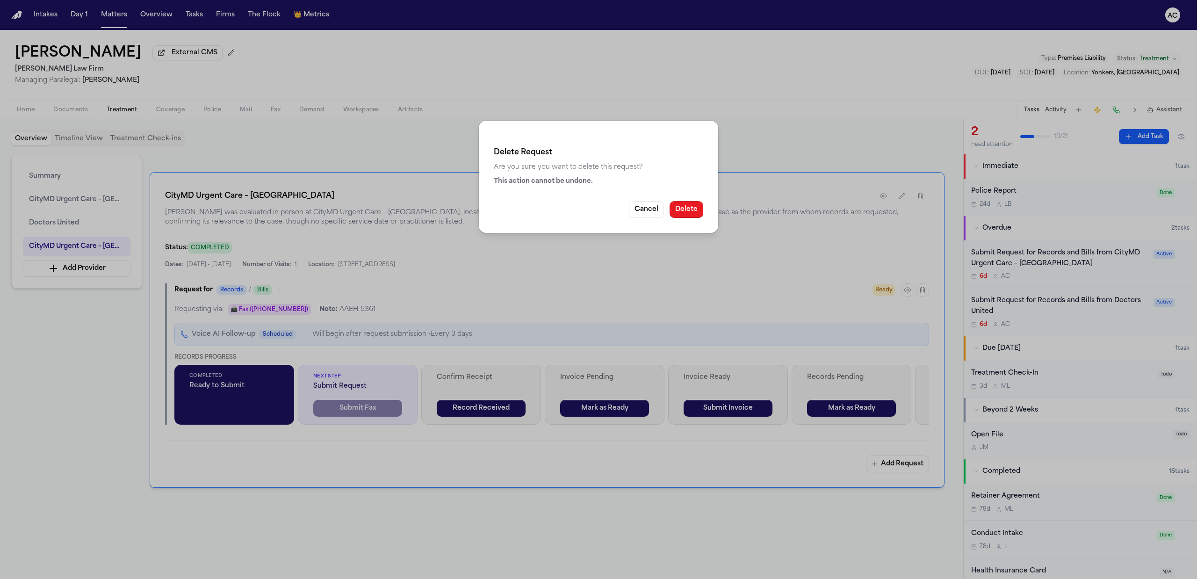
click at [693, 210] on button "Delete" at bounding box center [687, 209] width 34 height 17
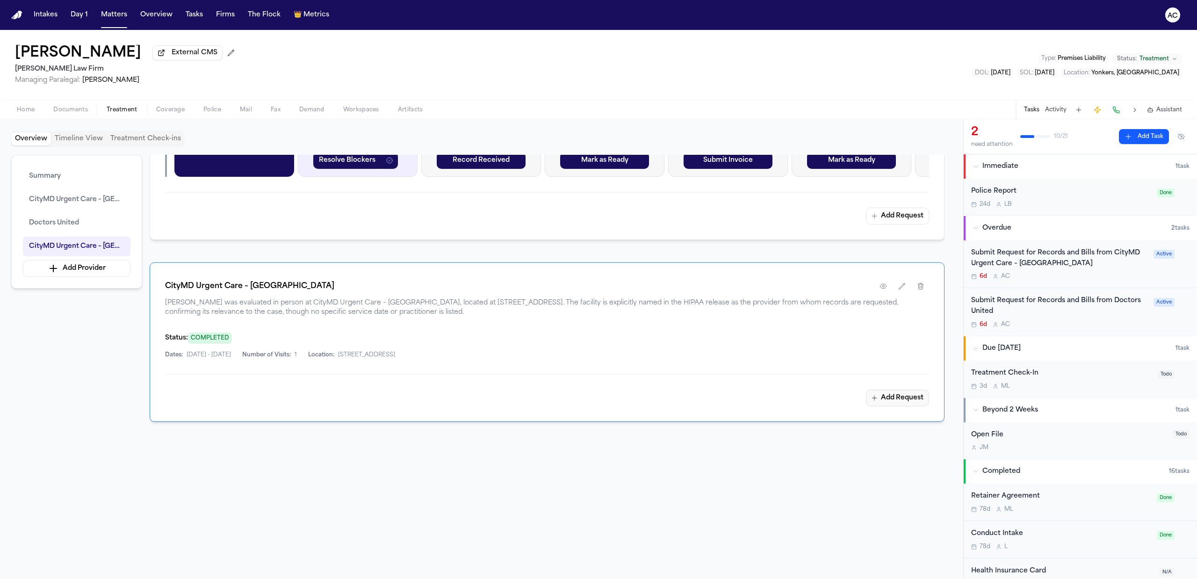
click at [887, 396] on button "Add Request" at bounding box center [897, 397] width 63 height 17
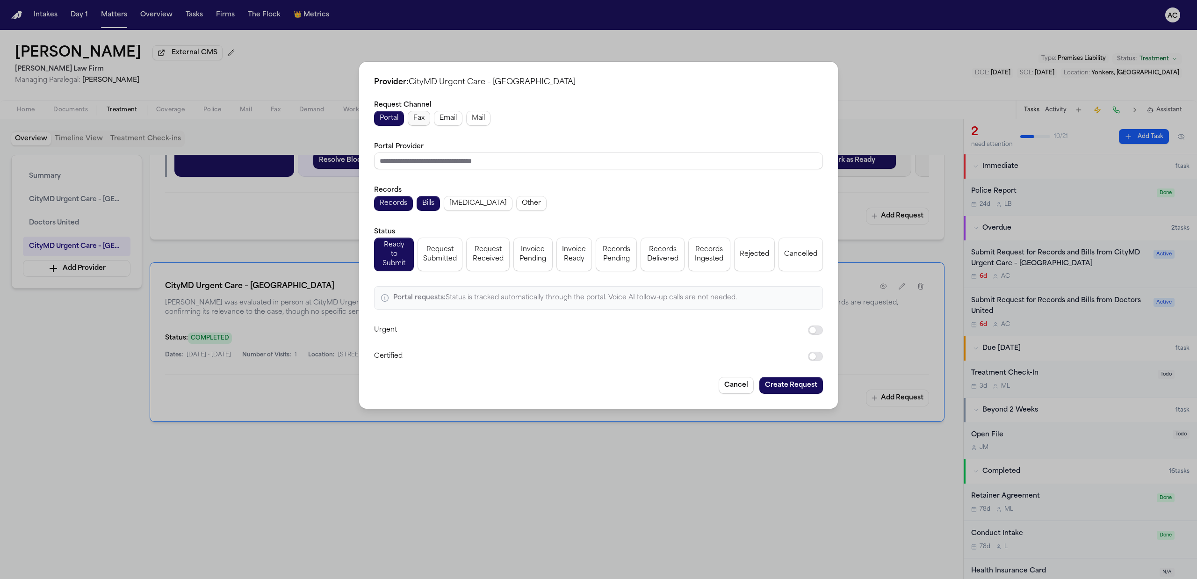
click at [422, 119] on span "Fax" at bounding box center [418, 118] width 11 height 9
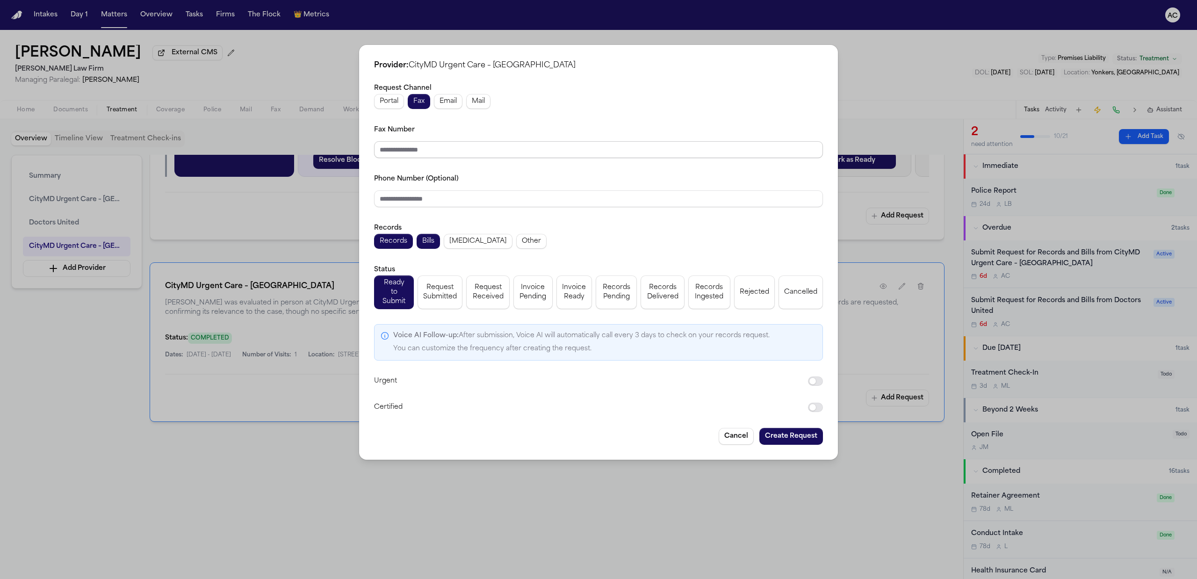
click at [430, 158] on input "Fax Number" at bounding box center [598, 149] width 449 height 17
click at [439, 145] on input "Fax Number" at bounding box center [598, 149] width 449 height 17
paste input "**********"
type input "**********"
click at [428, 187] on div "Phone Number (Optional)" at bounding box center [598, 190] width 449 height 34
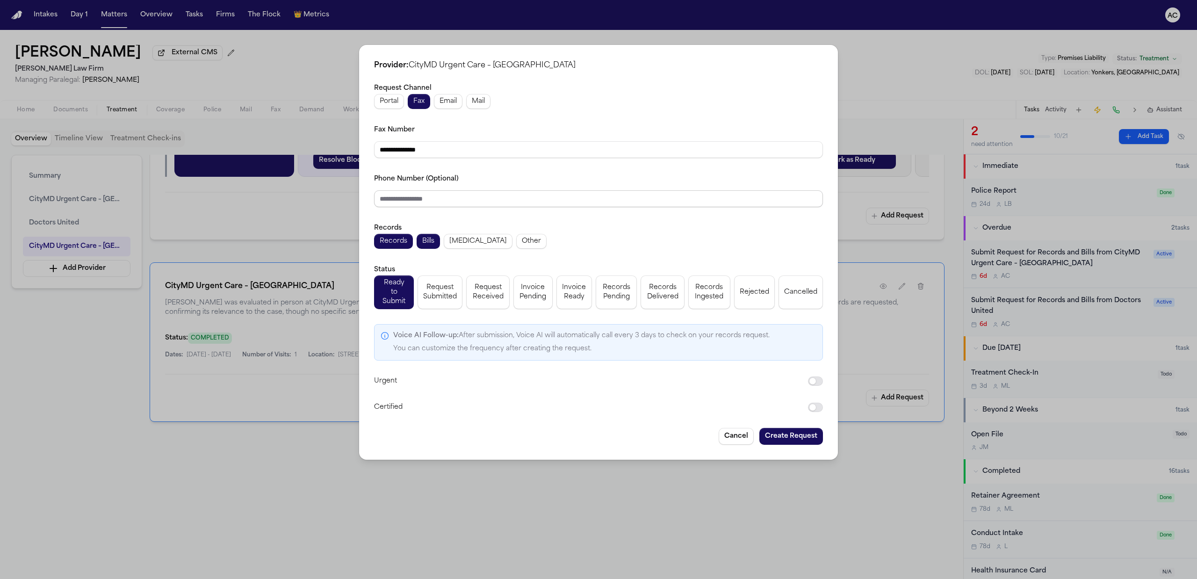
click at [433, 200] on input "Phone Number (Optional)" at bounding box center [598, 198] width 449 height 17
paste input "**********"
type input "**********"
click at [452, 288] on span "Request Submitted" at bounding box center [440, 292] width 34 height 19
click at [800, 429] on button "Create Request" at bounding box center [791, 436] width 64 height 17
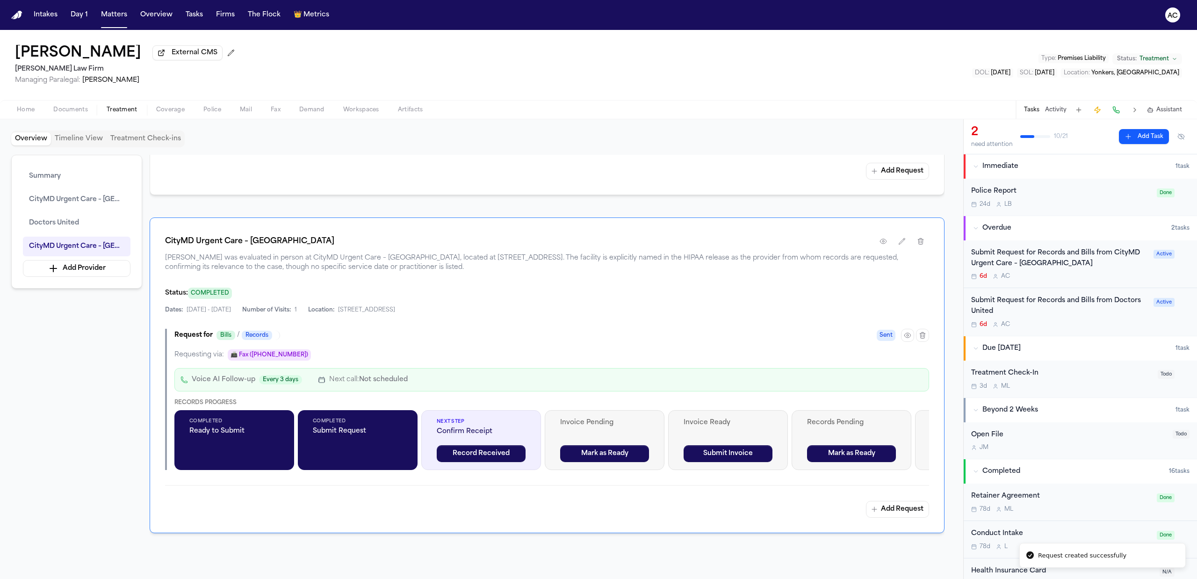
scroll to position [786, 0]
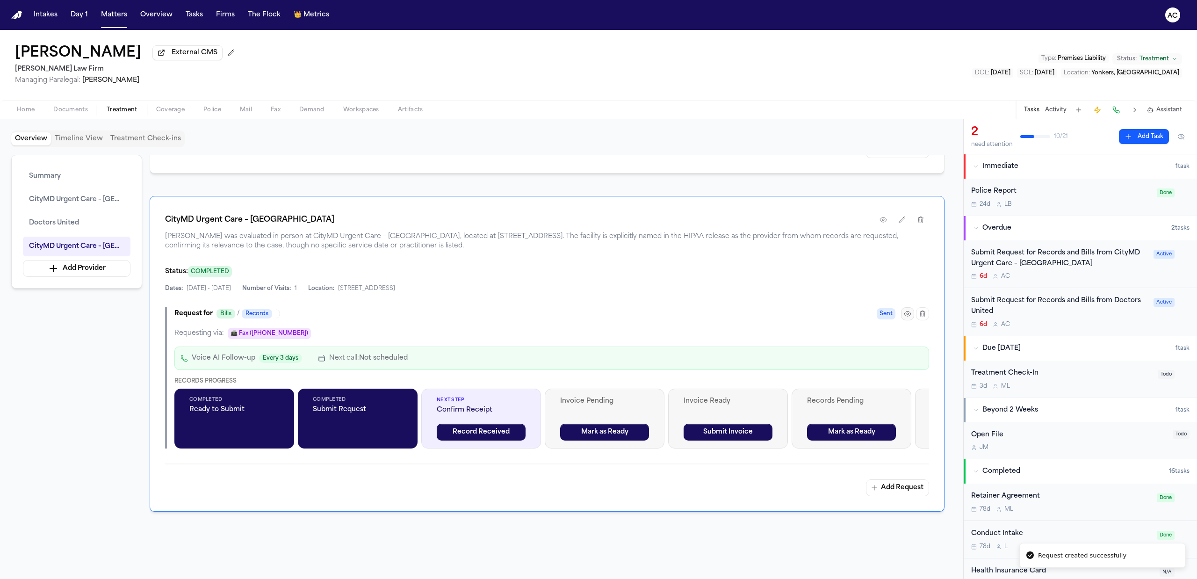
click at [907, 317] on icon "button" at bounding box center [907, 313] width 7 height 7
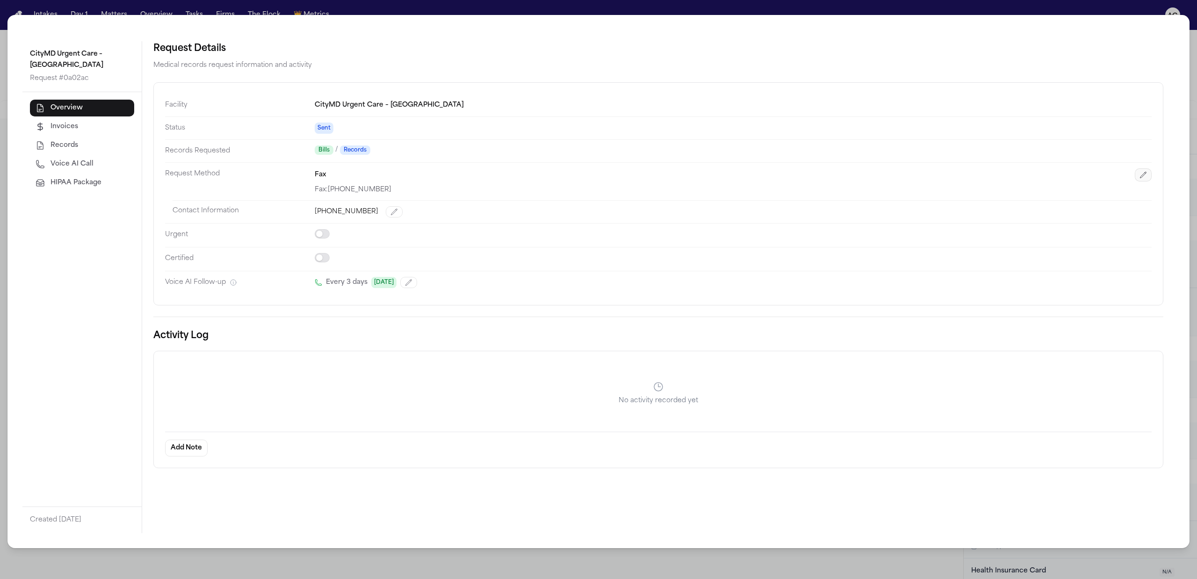
click at [1142, 180] on button "button" at bounding box center [1143, 174] width 17 height 13
select select "***"
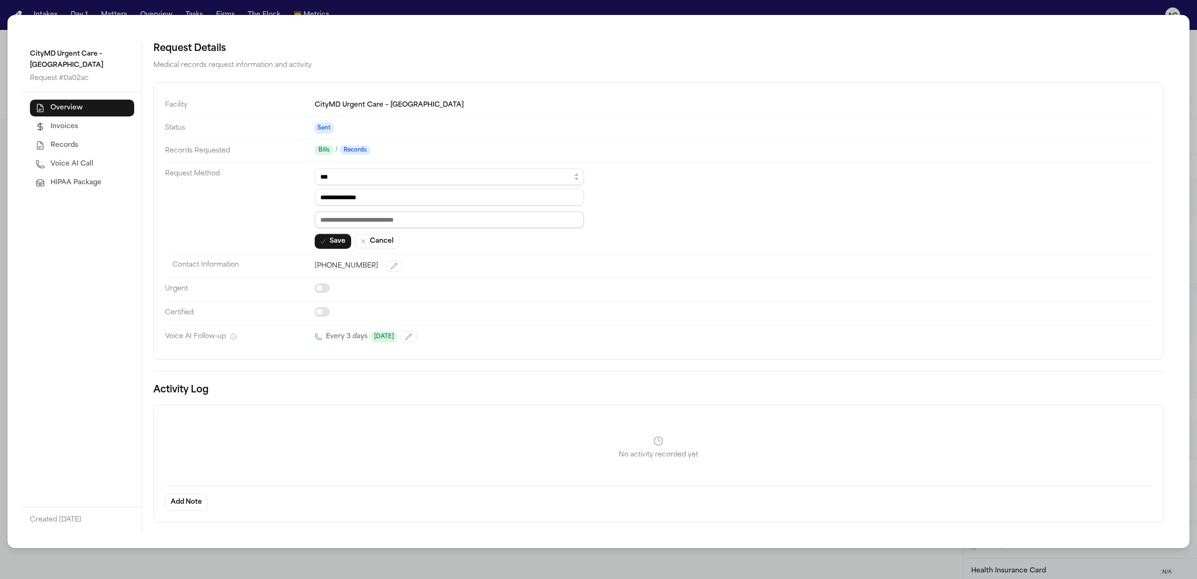
click at [378, 221] on input "text" at bounding box center [449, 219] width 269 height 17
paste input "*********"
type input "*********"
click at [329, 242] on button "Save" at bounding box center [333, 241] width 36 height 15
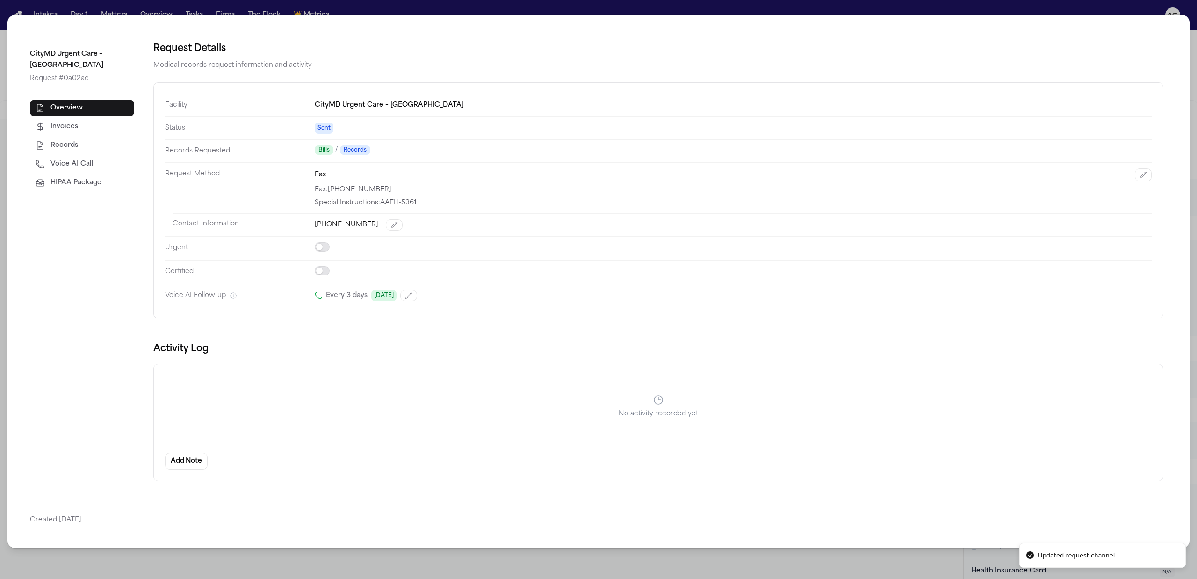
click at [1196, 53] on div "CityMD Urgent Care – [GEOGRAPHIC_DATA] Request # 0a02ac Overview Invoices Recor…" at bounding box center [598, 289] width 1197 height 579
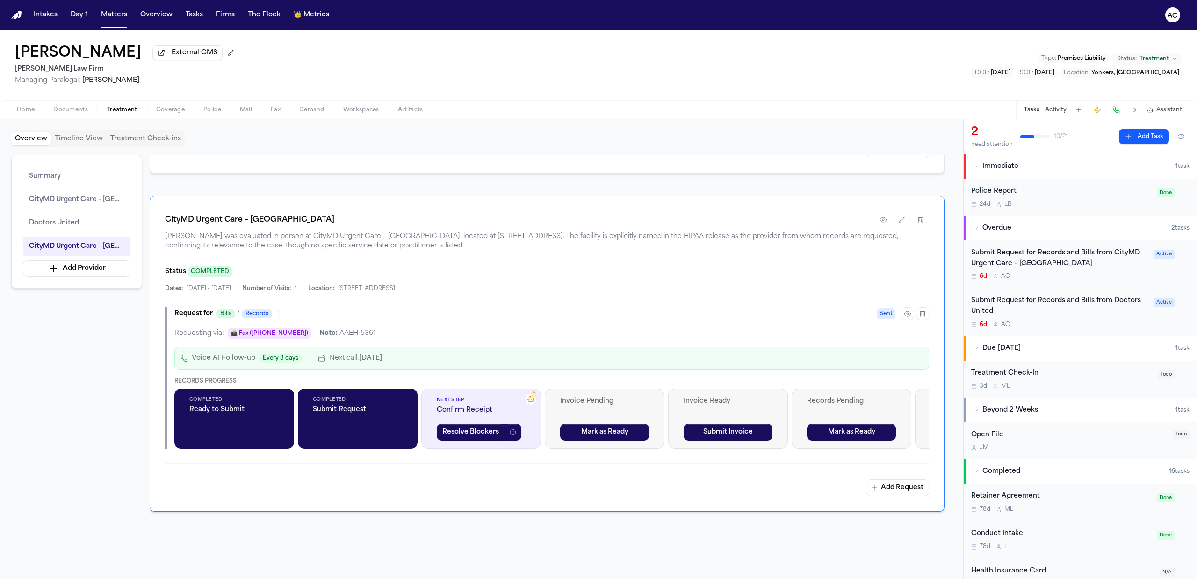
click at [1048, 262] on div "Submit Request for Records and Bills from CityMD Urgent Care – [GEOGRAPHIC_DATA]" at bounding box center [1059, 259] width 177 height 22
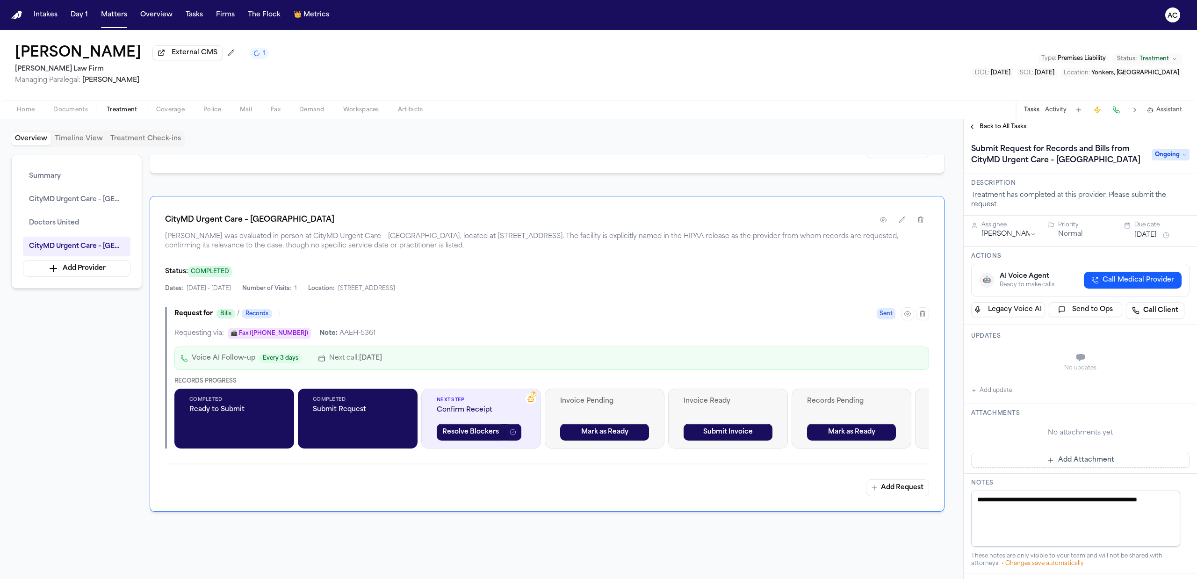
click at [1163, 159] on span "Ongoing" at bounding box center [1170, 154] width 37 height 11
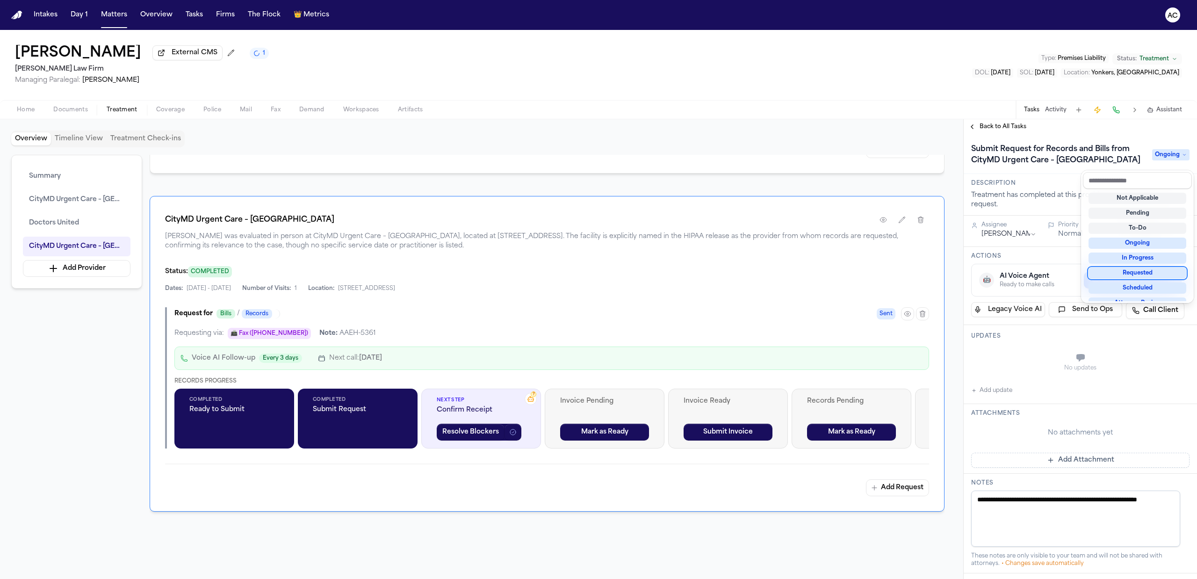
click at [1143, 270] on div "Requested" at bounding box center [1138, 272] width 98 height 11
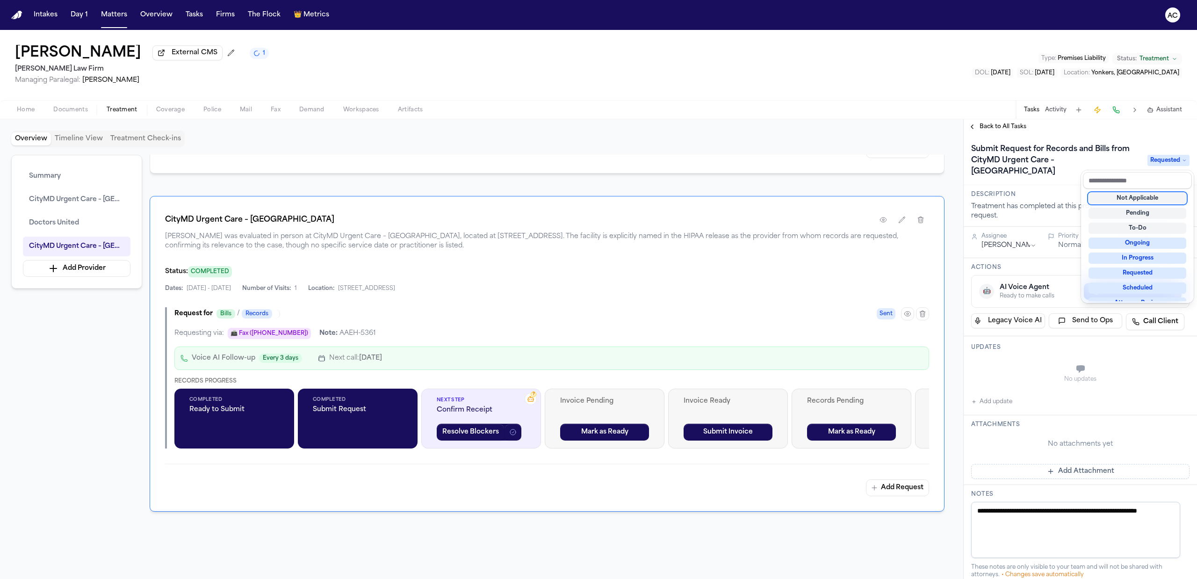
click at [1058, 172] on div "Submit Request for Records and Bills from CityMD Urgent Care – [GEOGRAPHIC_DATA…" at bounding box center [1080, 160] width 218 height 37
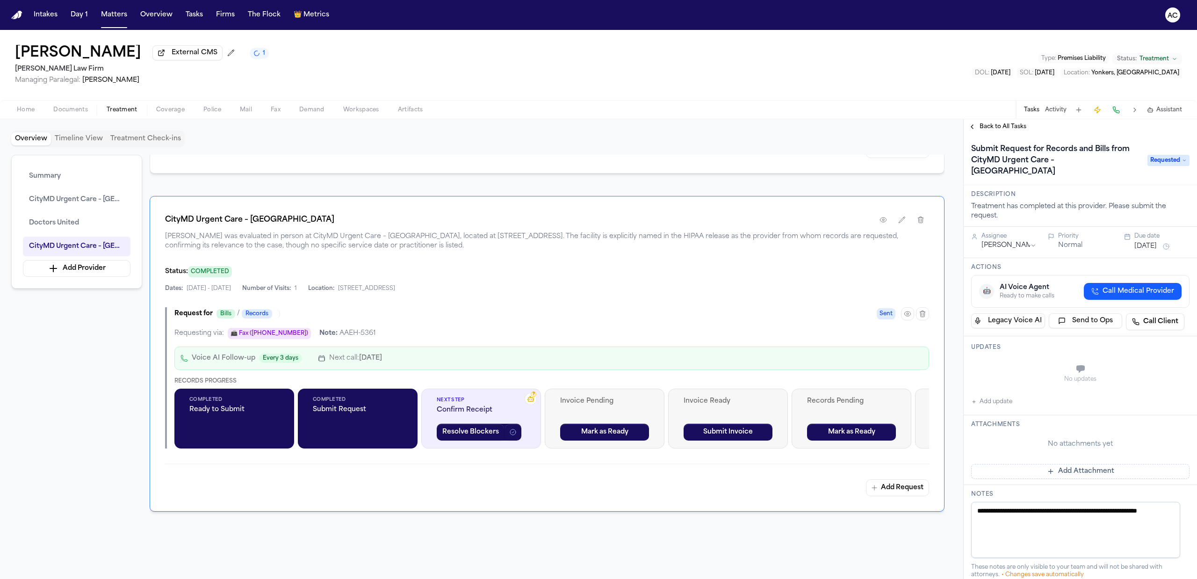
click at [1002, 126] on span "Back to All Tasks" at bounding box center [1003, 126] width 47 height 7
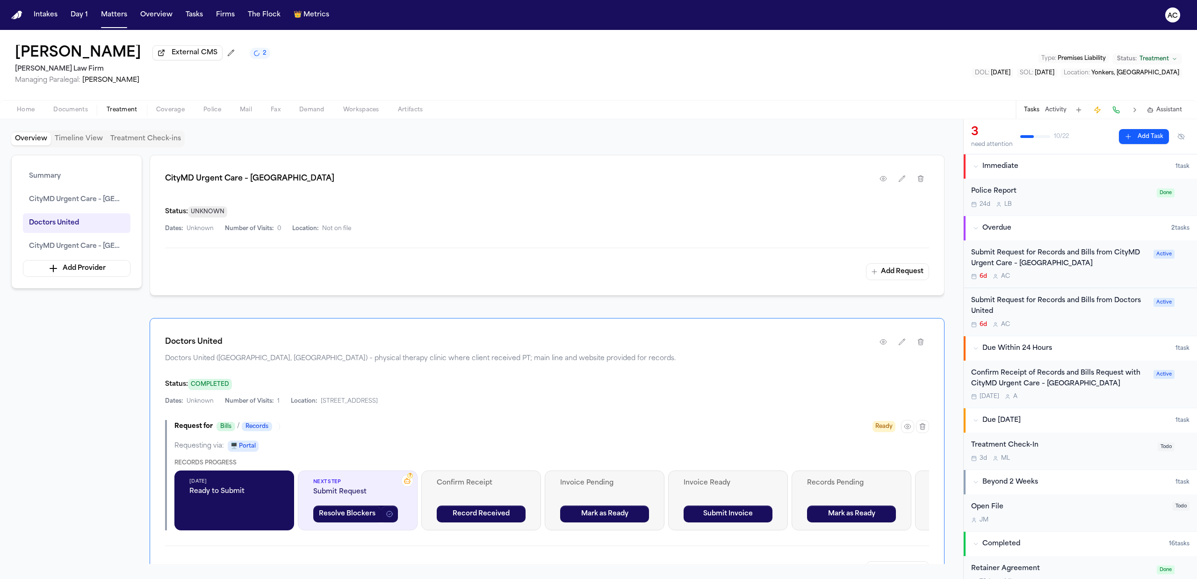
scroll to position [350, 0]
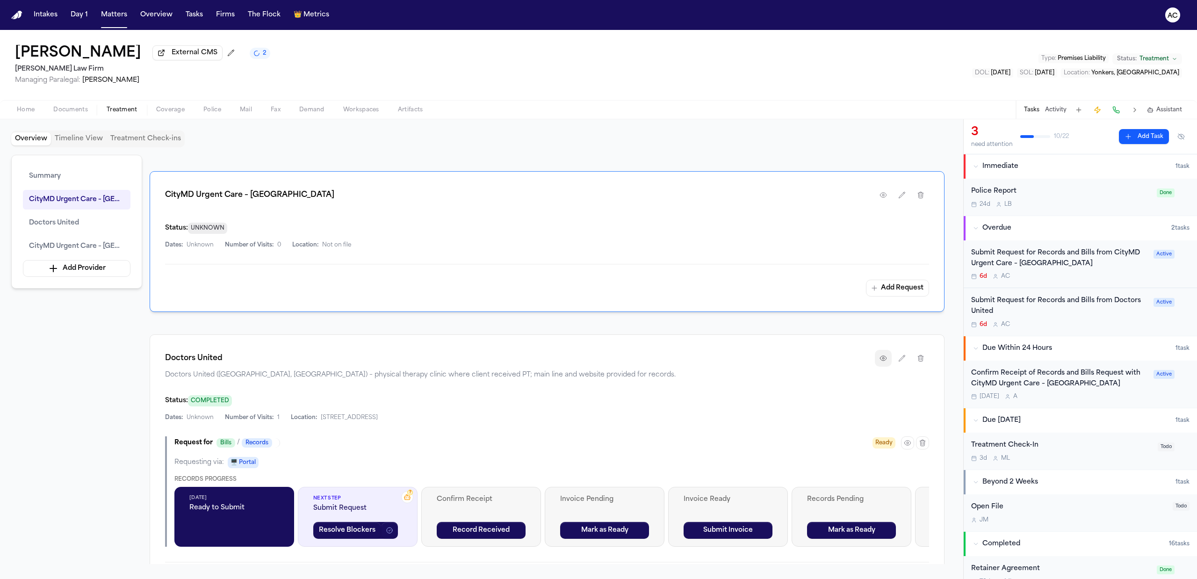
click at [877, 360] on button "button" at bounding box center [883, 358] width 17 height 17
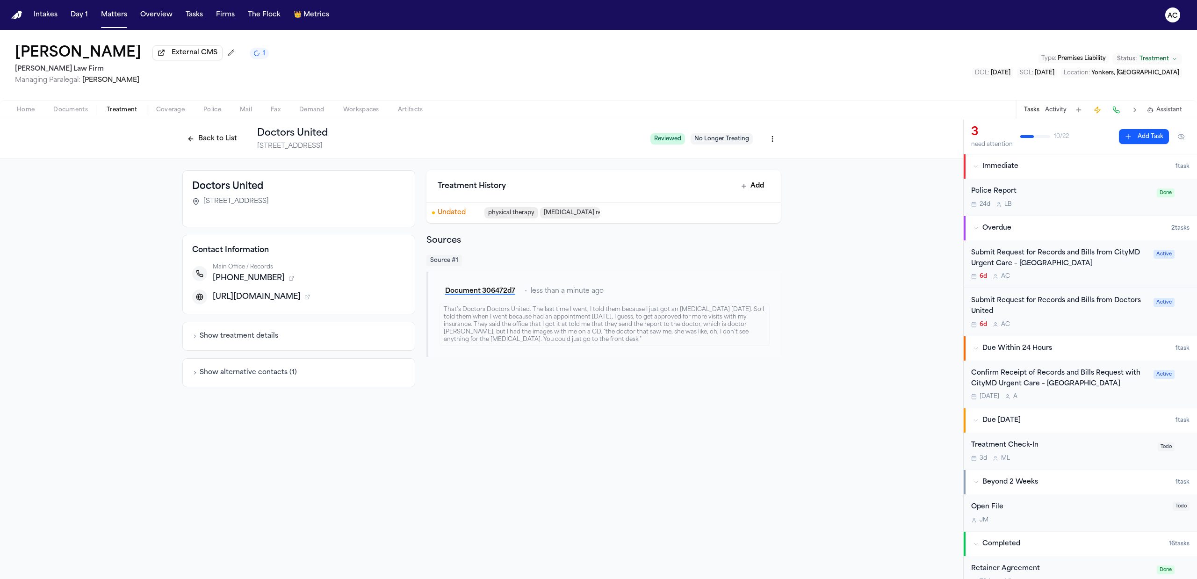
drag, startPoint x: 333, startPoint y: 297, endPoint x: 214, endPoint y: 296, distance: 119.2
click at [214, 296] on span "[URL][DOMAIN_NAME]" at bounding box center [257, 296] width 88 height 11
copy span "[URL][DOMAIN_NAME]"
